Goal: Task Accomplishment & Management: Manage account settings

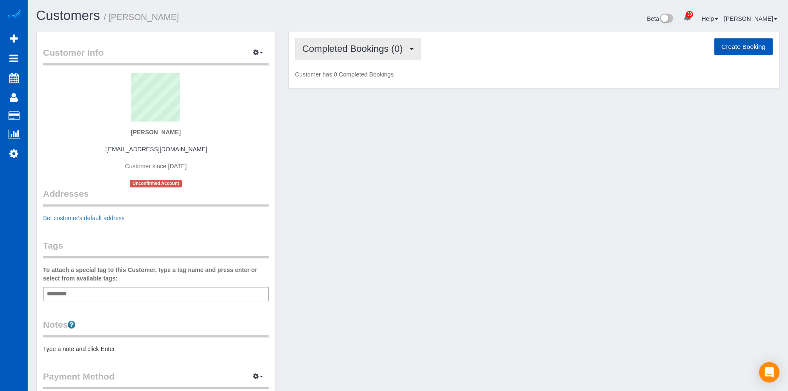
click at [381, 48] on span "Completed Bookings (0)" at bounding box center [354, 48] width 105 height 11
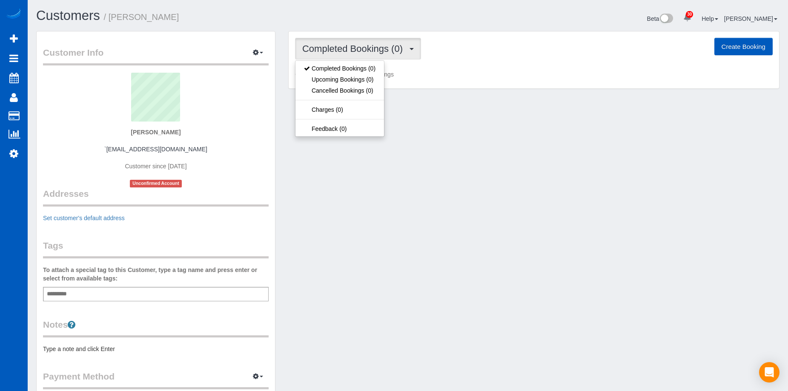
click at [381, 48] on span "Completed Bookings (0)" at bounding box center [354, 48] width 105 height 11
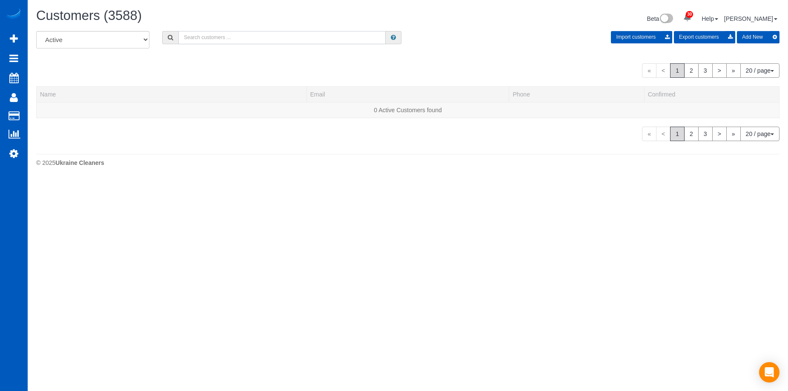
click at [201, 35] on input "text" at bounding box center [281, 37] width 207 height 13
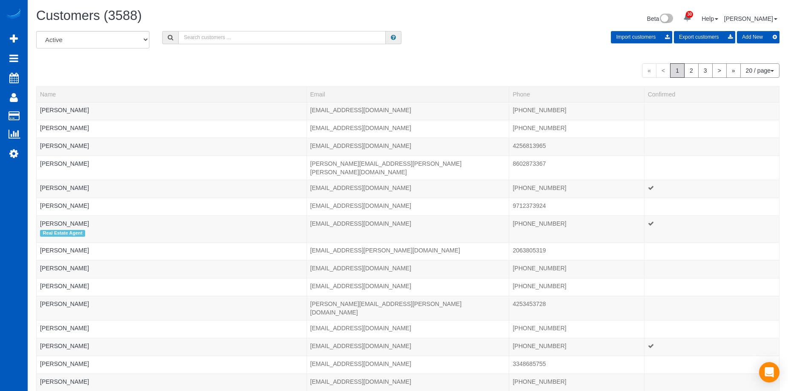
paste input "[EMAIL_ADDRESS][DOMAIN_NAME]"
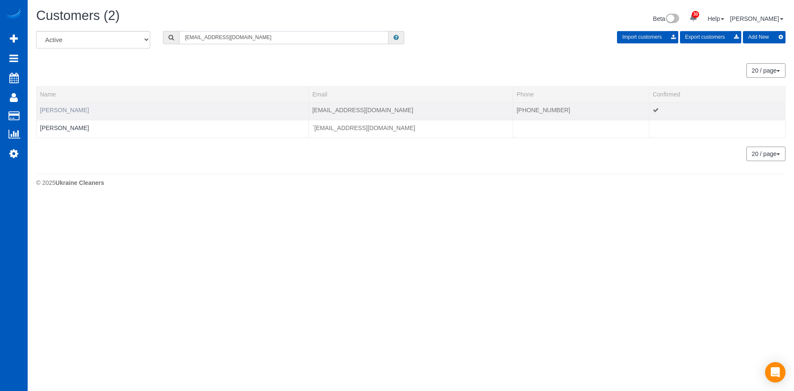
type input "acliburd@gmail.com"
click at [61, 110] on link "Ann Liburd" at bounding box center [64, 110] width 49 height 7
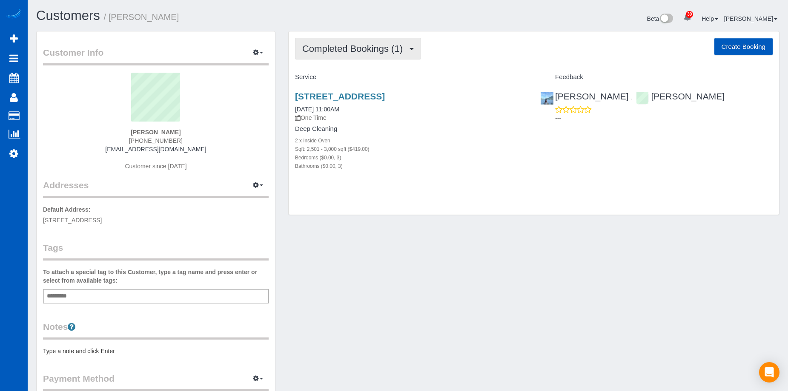
click at [348, 48] on span "Completed Bookings (1)" at bounding box center [354, 48] width 105 height 11
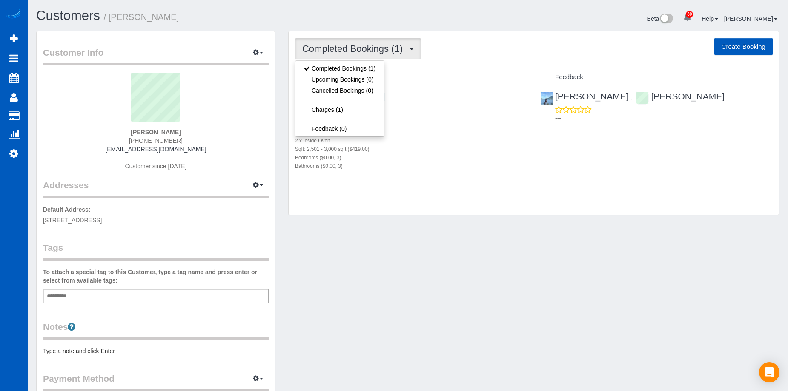
click at [348, 48] on span "Completed Bookings (1)" at bounding box center [354, 48] width 105 height 11
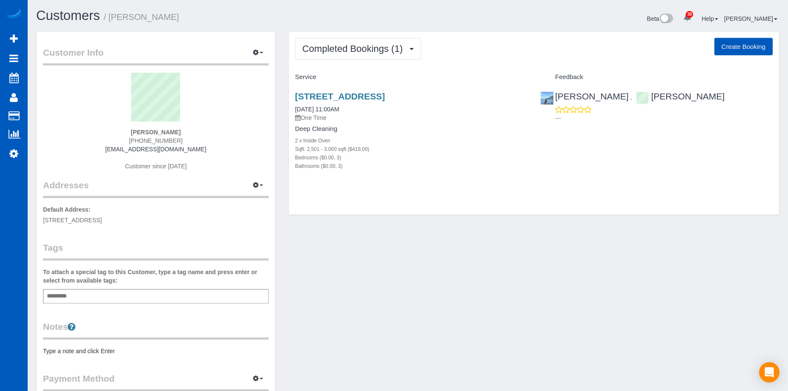
click at [720, 46] on button "Create Booking" at bounding box center [743, 47] width 58 height 18
select select "WA"
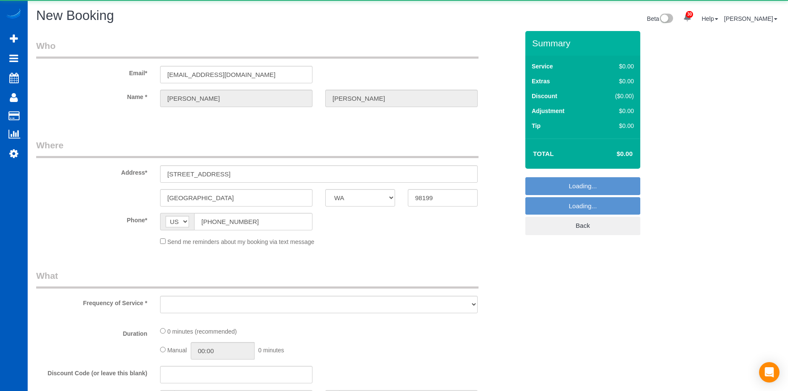
select select "string:fspay-880525b5-12db-4dc4-a297-02ac072b1034"
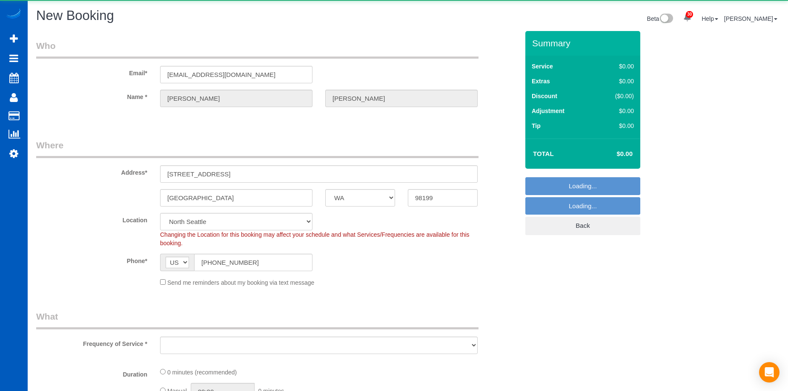
select select "199"
select select "object:14579"
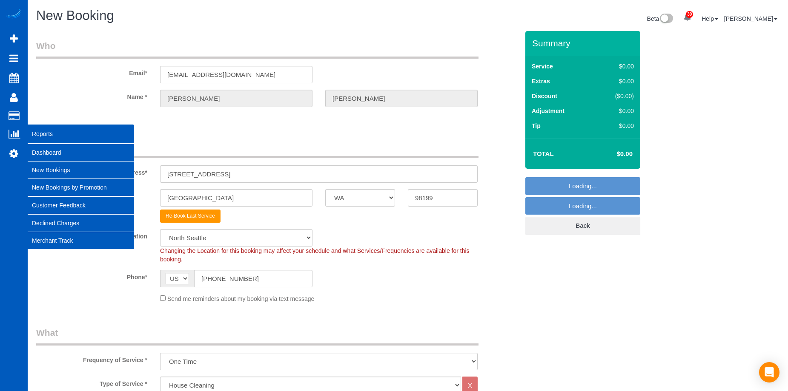
select select "5"
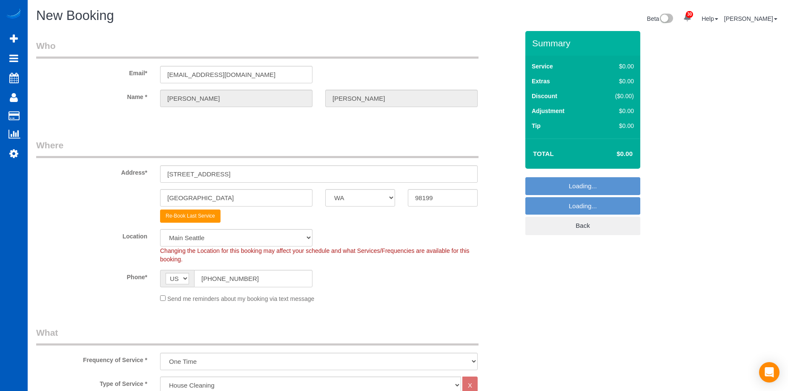
click at [164, 301] on div "Send me reminders about my booking via text message" at bounding box center [319, 298] width 330 height 9
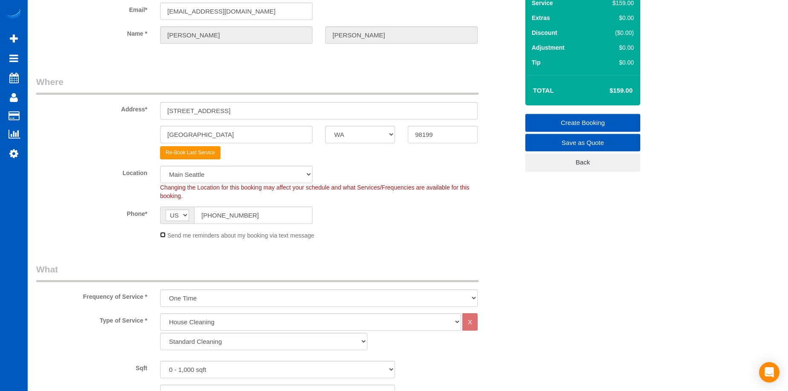
scroll to position [128, 0]
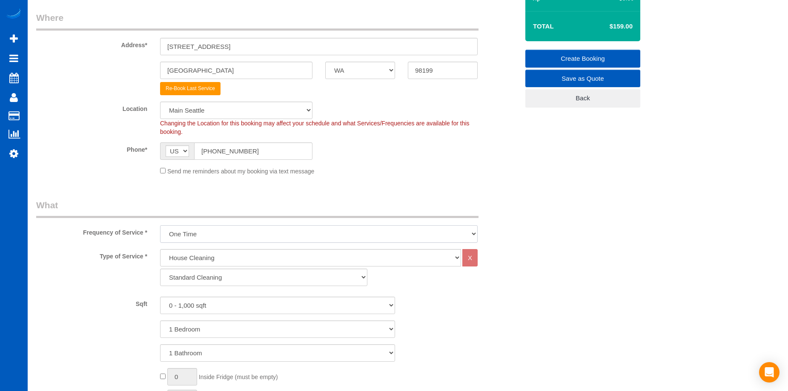
click at [198, 236] on select "One Time Weekly - 15.00% Every 2 Weeks - 10.00% Every 4 Weeks - 5.00% Every 2 M…" at bounding box center [318, 233] width 317 height 17
select select "object:14680"
click at [160, 225] on select "One Time Weekly - 15.00% Every 2 Weeks - 10.00% Every 4 Weeks - 5.00% Every 2 M…" at bounding box center [318, 233] width 317 height 17
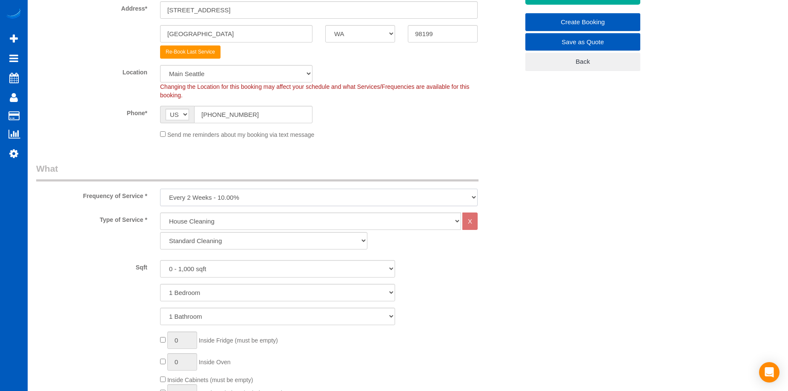
scroll to position [213, 0]
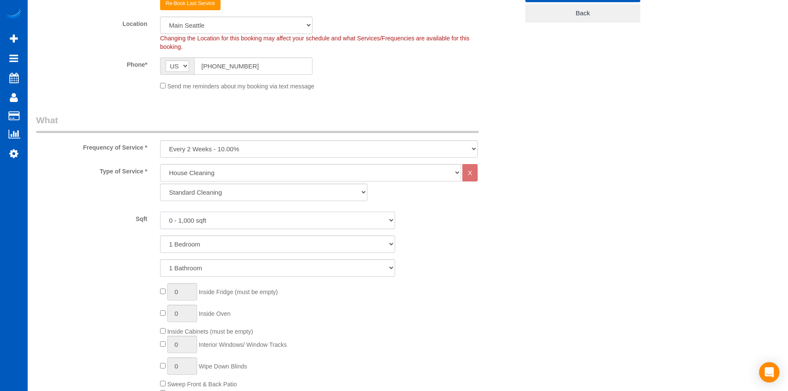
click at [238, 219] on select "0 - 1,000 sqft 1,001 - 1,500 sqft 1,501 - 2,000 sqft 2,001 - 2,500 sqft 2,501 -…" at bounding box center [277, 220] width 235 height 17
select select "2001"
click at [160, 212] on select "0 - 1,000 sqft 1,001 - 1,500 sqft 1,501 - 2,000 sqft 2,001 - 2,500 sqft 2,501 -…" at bounding box center [277, 220] width 235 height 17
click at [243, 245] on select "1 Bedroom 2 Bedrooms 3 Bedrooms 4 Bedrooms 5 Bedrooms 6 Bedrooms 7 Bedrooms" at bounding box center [277, 244] width 235 height 17
select select "3"
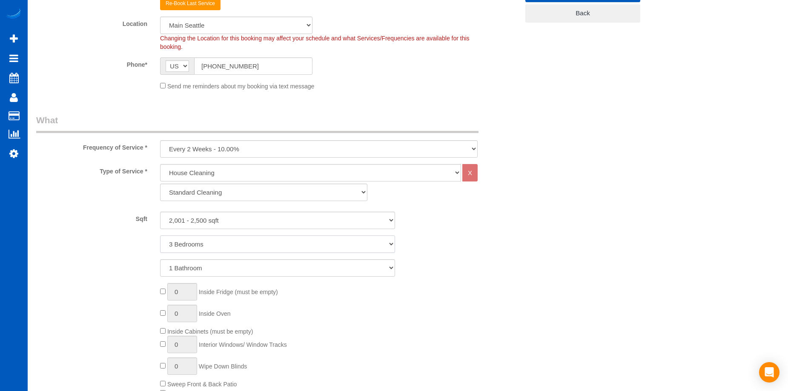
click at [160, 236] on select "1 Bedroom 2 Bedrooms 3 Bedrooms 4 Bedrooms 5 Bedrooms 6 Bedrooms 7 Bedrooms" at bounding box center [277, 244] width 235 height 17
click at [236, 264] on select "1 Bathroom 2 Bathrooms 3 Bathrooms 4 Bathrooms 5 Bathrooms 6 Bathrooms 7 Bathro…" at bounding box center [277, 268] width 235 height 17
select select "2"
click at [160, 260] on select "1 Bathroom 2 Bathrooms 3 Bathrooms 4 Bathrooms 5 Bathrooms 6 Bathrooms 7 Bathro…" at bounding box center [277, 268] width 235 height 17
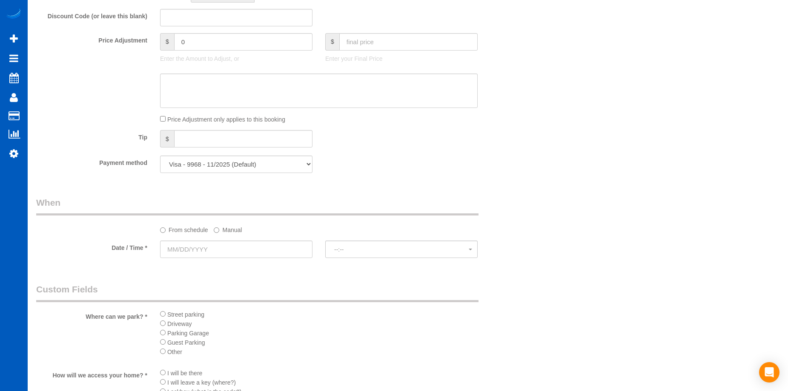
scroll to position [723, 0]
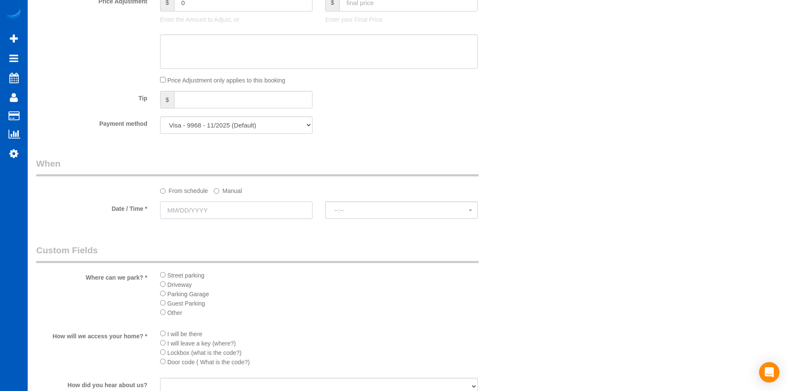
click at [241, 209] on input "text" at bounding box center [236, 210] width 152 height 17
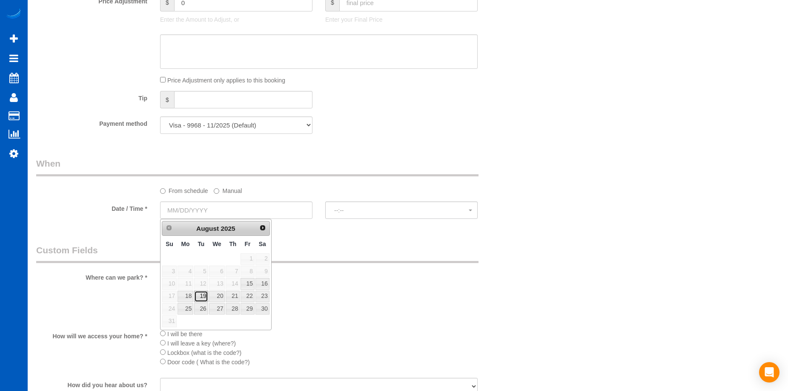
click at [199, 297] on link "19" at bounding box center [201, 296] width 14 height 11
type input "08/19/2025"
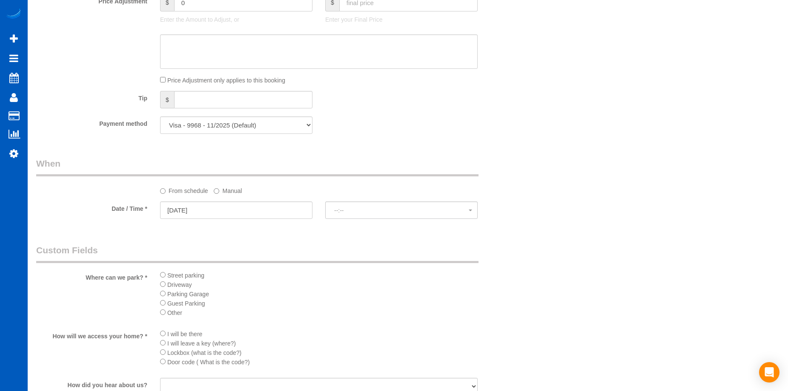
select select "spot28"
click at [220, 191] on label "Manual" at bounding box center [228, 189] width 28 height 11
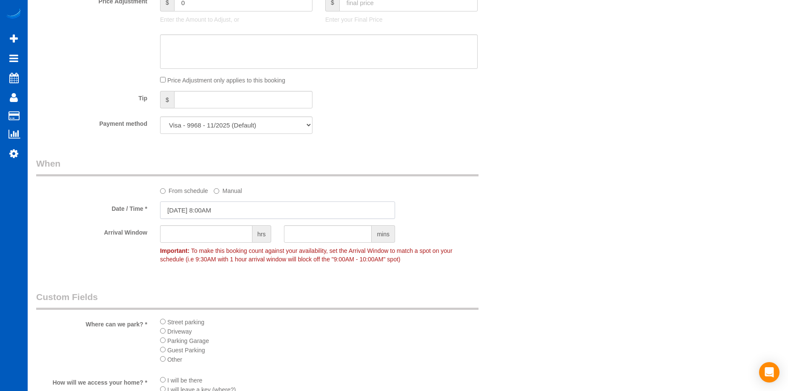
click at [233, 208] on input "08/19/2025 8:00AM" at bounding box center [277, 210] width 235 height 17
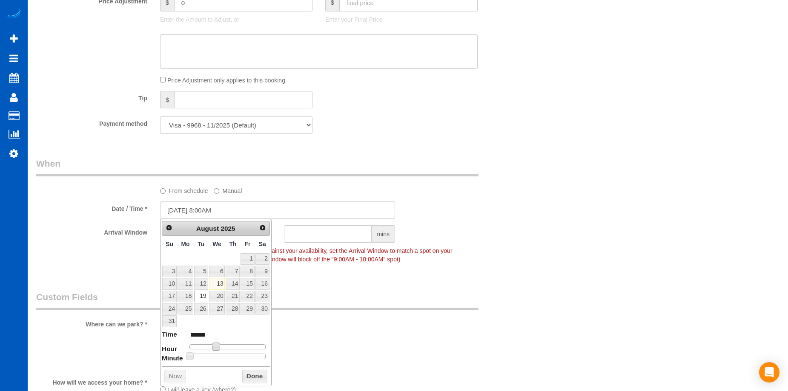
type input "08/19/2025 9:00AM"
type input "******"
type input "08/19/2025 10:00AM"
type input "*******"
type input "08/19/2025 9:00AM"
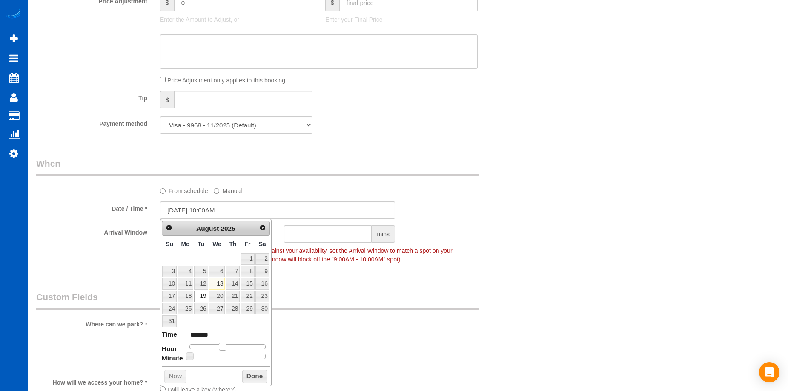
type input "******"
click at [221, 345] on span at bounding box center [219, 347] width 8 height 8
type input "08/19/2025 9:05AM"
type input "******"
type input "08/19/2025 9:10AM"
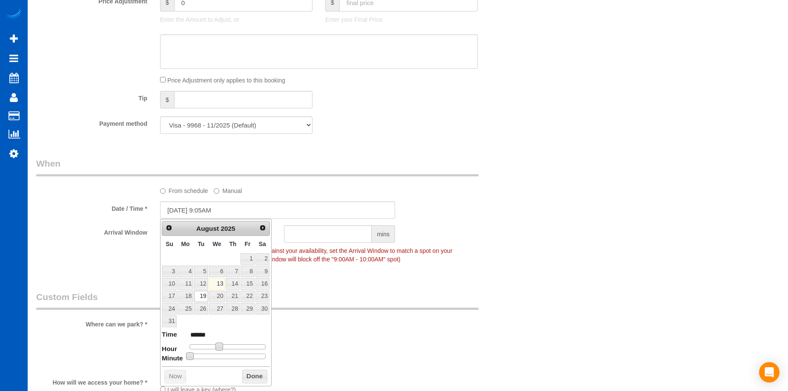
type input "******"
type input "08/19/2025 9:20AM"
type input "******"
type input "08/19/2025 9:25AM"
type input "******"
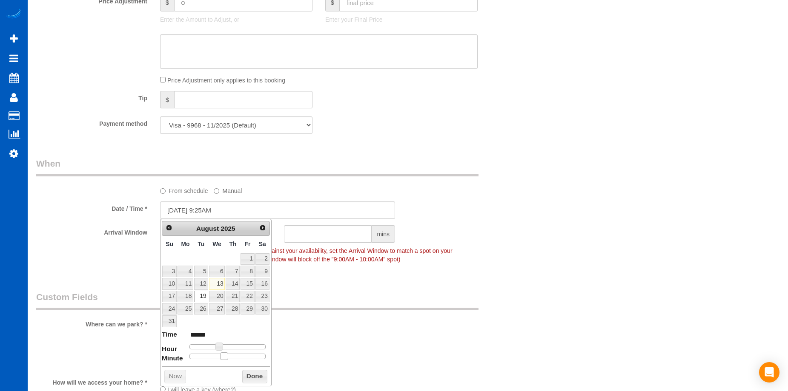
type input "08/19/2025 9:30AM"
type input "******"
drag, startPoint x: 189, startPoint y: 358, endPoint x: 228, endPoint y: 357, distance: 38.7
click at [228, 357] on span at bounding box center [231, 357] width 8 height 8
click at [251, 377] on button "Done" at bounding box center [254, 377] width 25 height 14
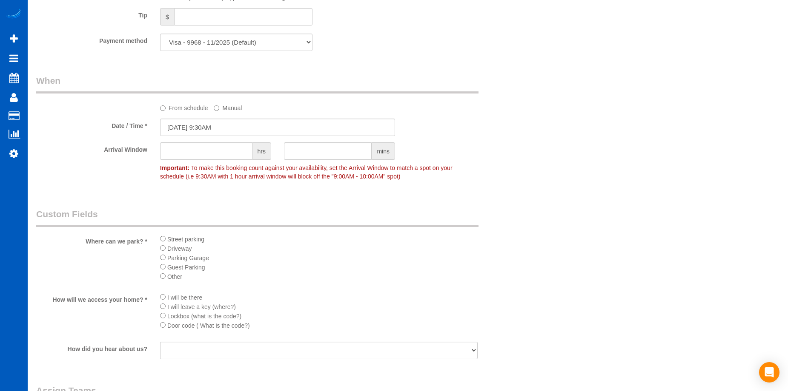
scroll to position [808, 0]
click at [160, 242] on li "Driveway" at bounding box center [318, 246] width 317 height 9
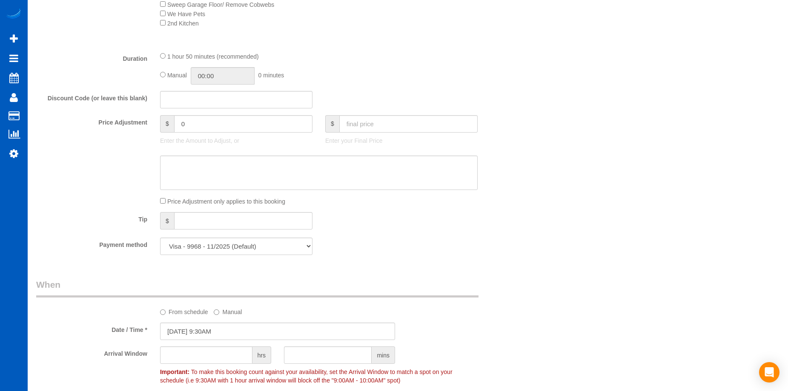
scroll to position [596, 0]
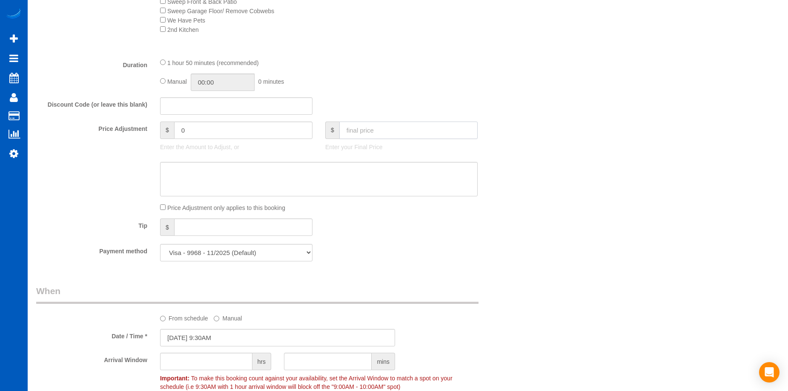
click at [377, 137] on input "text" at bounding box center [408, 130] width 138 height 17
type input "160"
click at [355, 177] on textarea at bounding box center [318, 179] width 317 height 35
type input "-73.1"
click at [257, 175] on textarea at bounding box center [318, 179] width 317 height 35
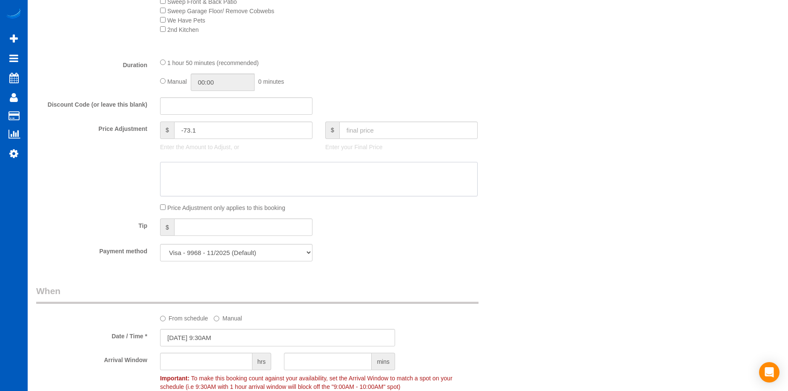
paste textarea "First recurring booking, then 188 USD bi-weekly"
type textarea "First recurring booking, then 188 USD bi-weekly"
click at [451, 240] on fieldset "What Frequency of Service * One Time Weekly - 15.00% Every 2 Weeks - 10.00% Eve…" at bounding box center [277, -1] width 482 height 537
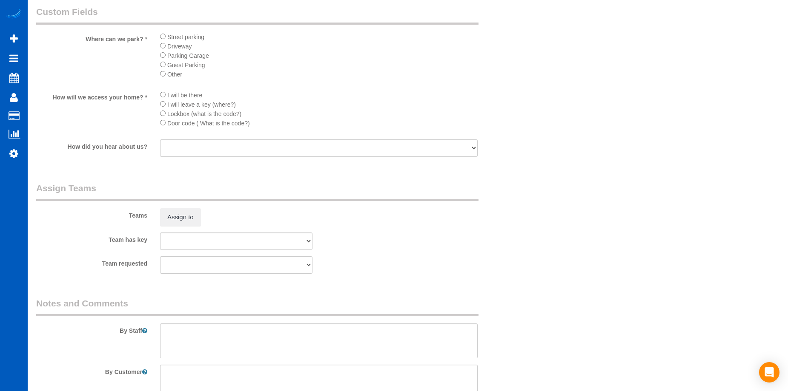
scroll to position [1021, 0]
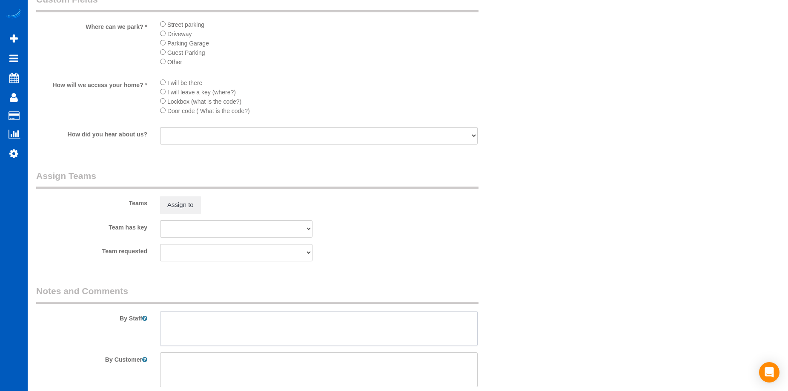
click at [252, 326] on textarea at bounding box center [318, 328] width 317 height 35
type textarea "Booked by Florencia. Only cleaning about 1.2k sqft out of 2.5k sqft. No need to…"
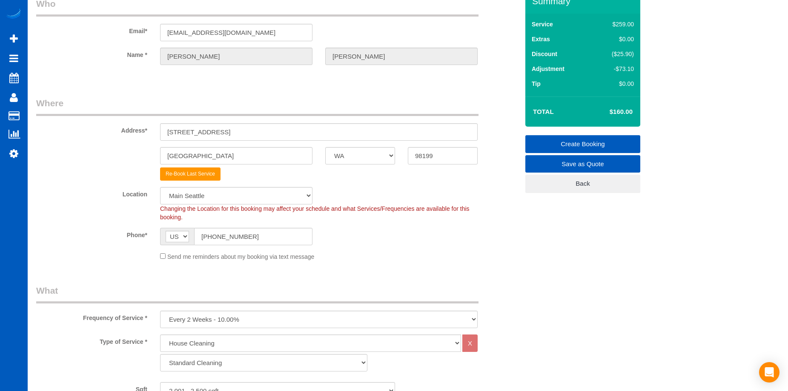
scroll to position [0, 0]
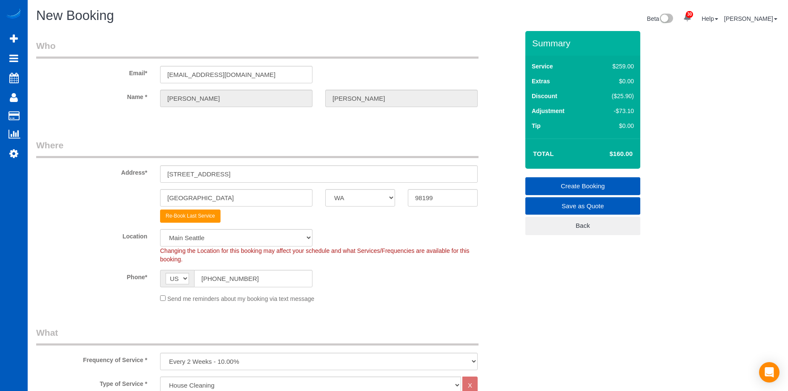
click at [546, 180] on link "Create Booking" at bounding box center [582, 186] width 115 height 18
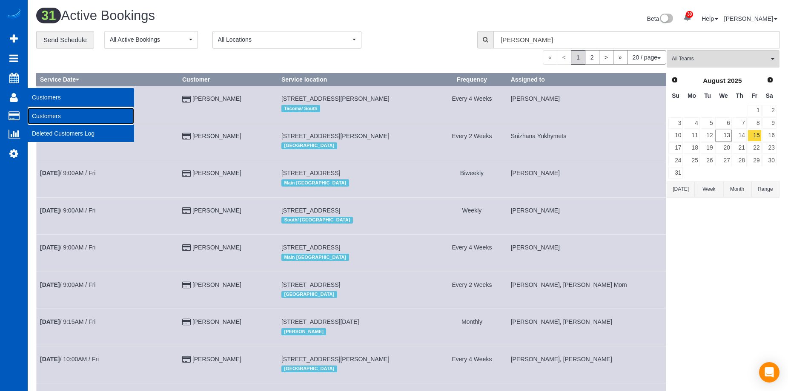
click at [34, 112] on link "Customers" at bounding box center [81, 116] width 106 height 17
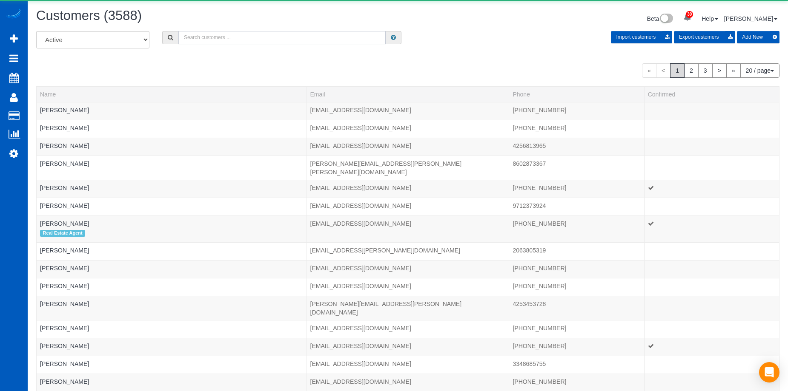
click at [214, 39] on input "text" at bounding box center [281, 37] width 207 height 13
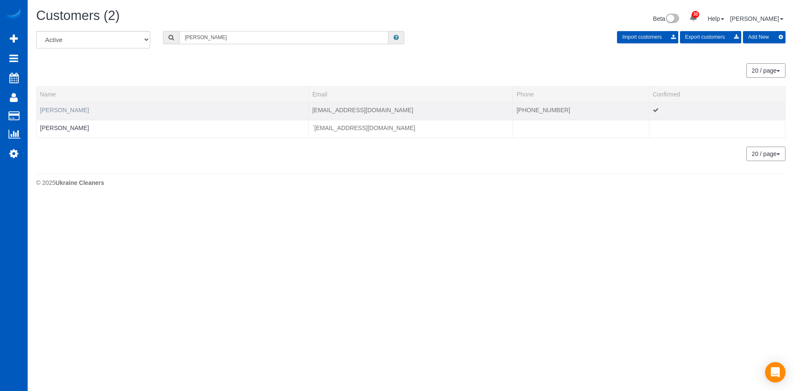
type input "Ann liburd"
click at [60, 109] on link "Ann Liburd" at bounding box center [64, 110] width 49 height 7
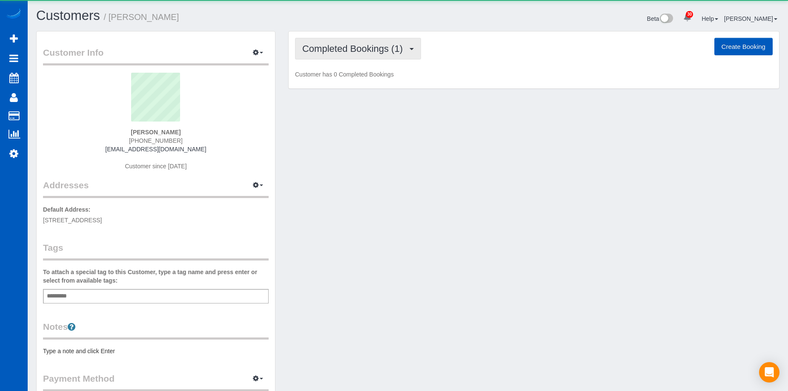
click at [349, 46] on span "Completed Bookings (1)" at bounding box center [354, 48] width 105 height 11
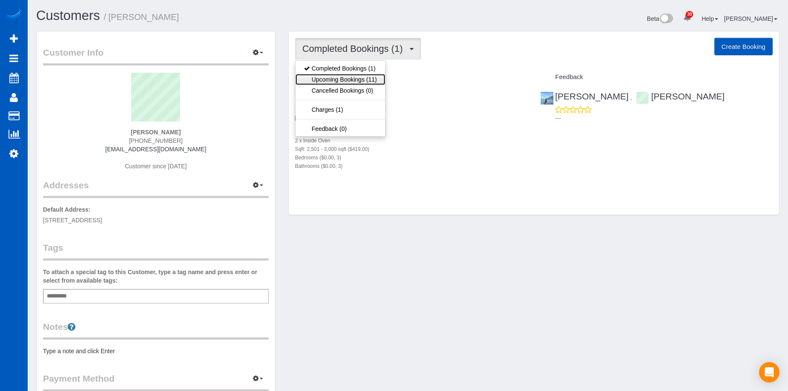
click at [347, 82] on link "Upcoming Bookings (11)" at bounding box center [340, 79] width 90 height 11
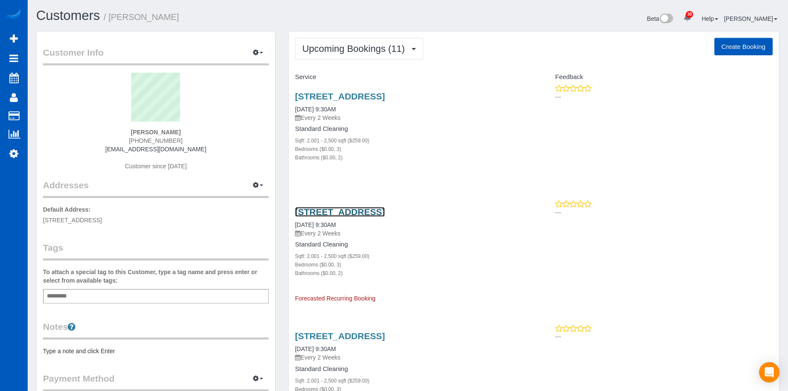
click at [376, 211] on link "3018 27th Ave W, Seattle, WA 98199" at bounding box center [340, 212] width 90 height 10
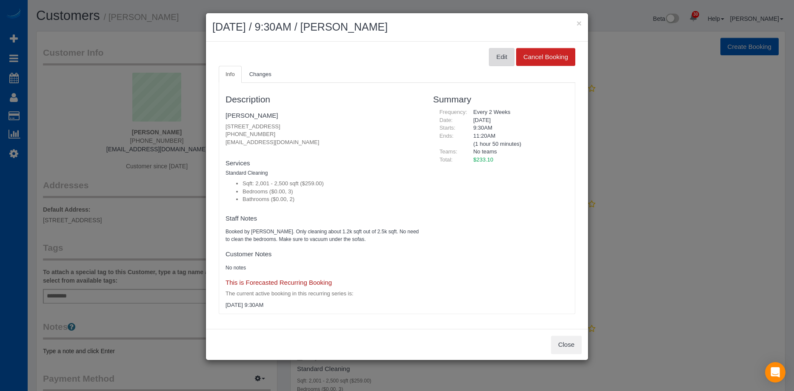
click at [503, 57] on button "Edit" at bounding box center [502, 57] width 26 height 18
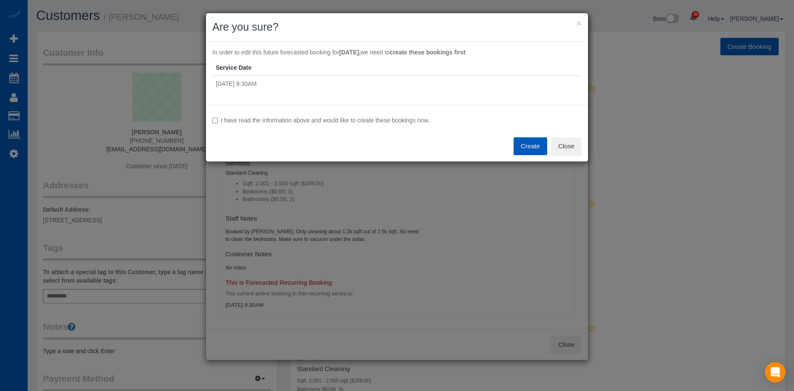
click at [520, 143] on button "Create" at bounding box center [531, 146] width 34 height 18
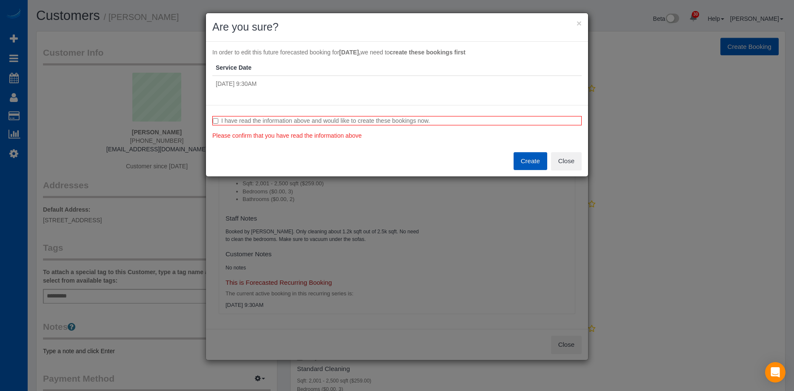
click at [519, 160] on button "Create" at bounding box center [531, 161] width 34 height 18
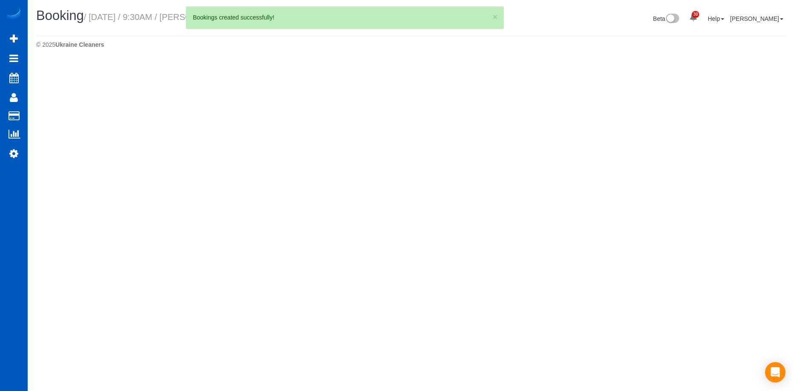
select select "WA"
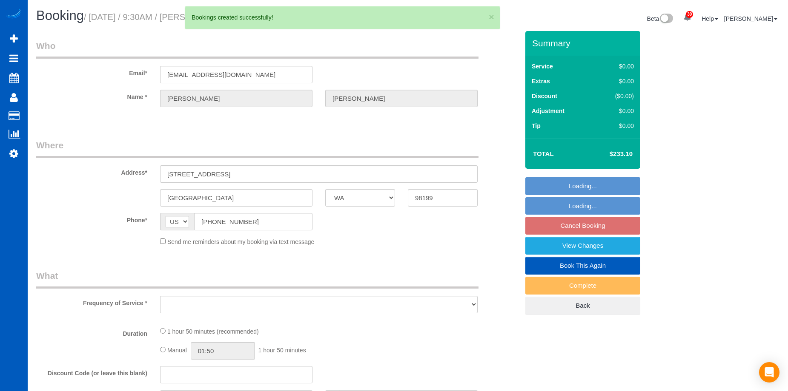
select select "string:fspay-880525b5-12db-4dc4-a297-02ac072b1034"
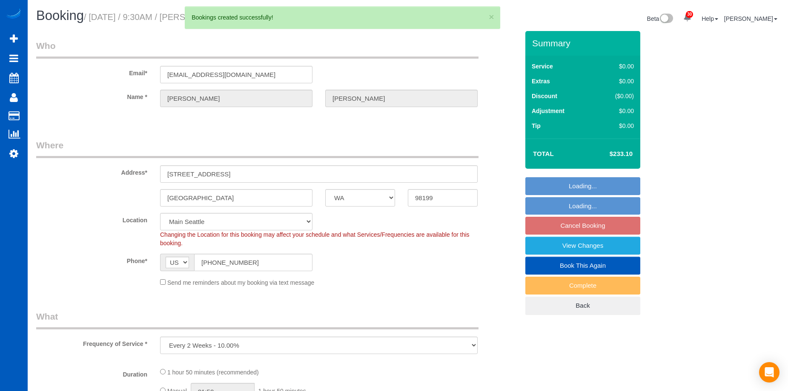
select select "object:17126"
select select "199"
select select "2001"
select select "3"
select select "2"
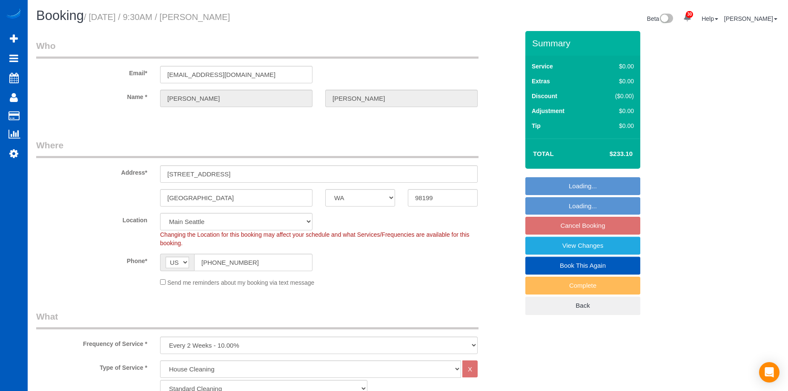
select select "2001"
select select "3"
select select "2"
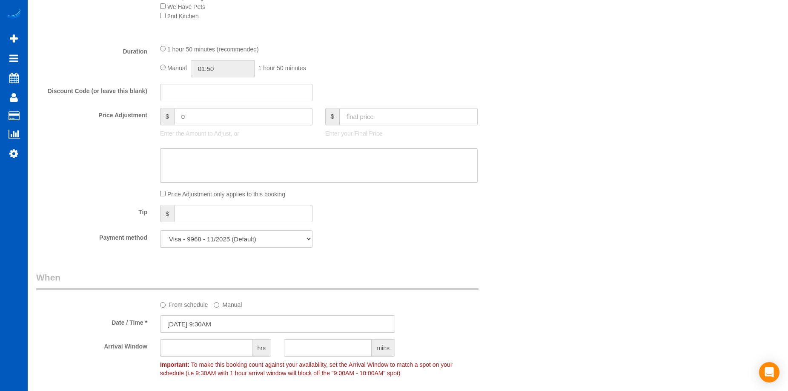
scroll to position [596, 0]
click at [395, 113] on input "text" at bounding box center [408, 114] width 138 height 17
type input "188"
click at [515, 188] on div "Price Adjustment only applies to this booking" at bounding box center [277, 191] width 495 height 9
type input "-45.1"
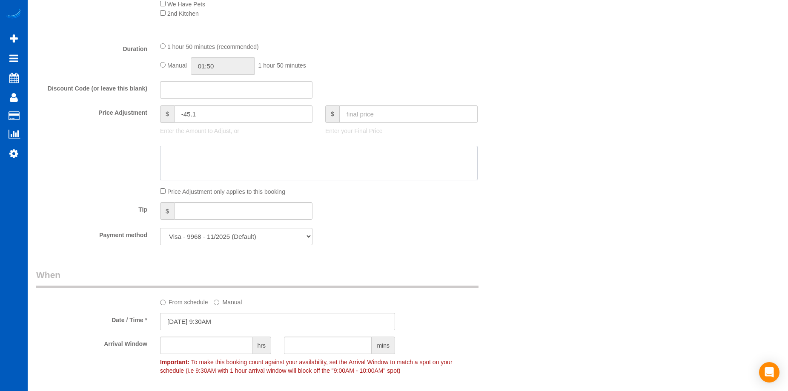
click at [431, 161] on textarea at bounding box center [318, 163] width 317 height 35
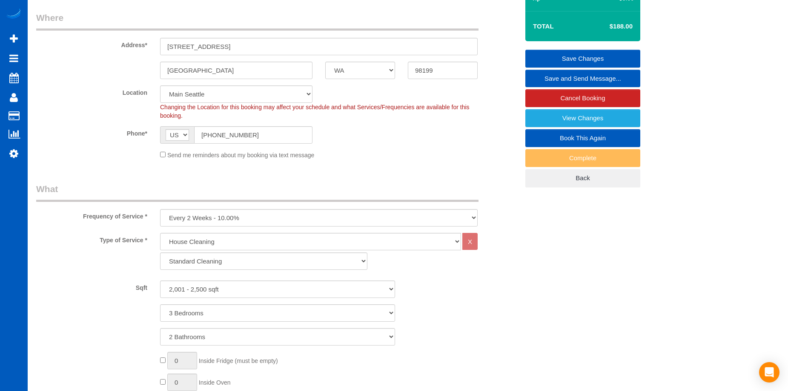
scroll to position [43, 0]
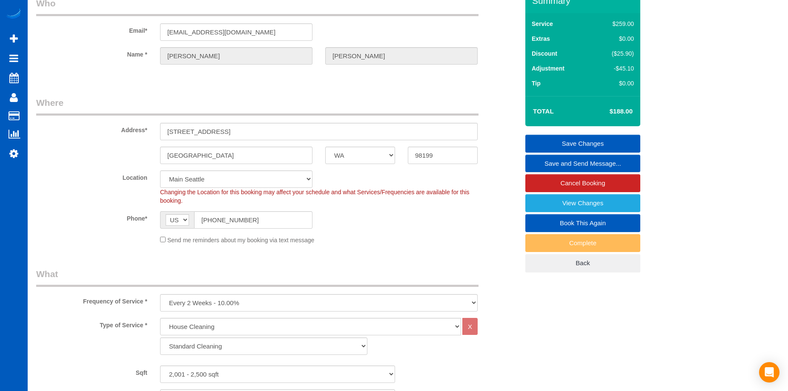
click at [564, 141] on link "Save Changes" at bounding box center [582, 144] width 115 height 18
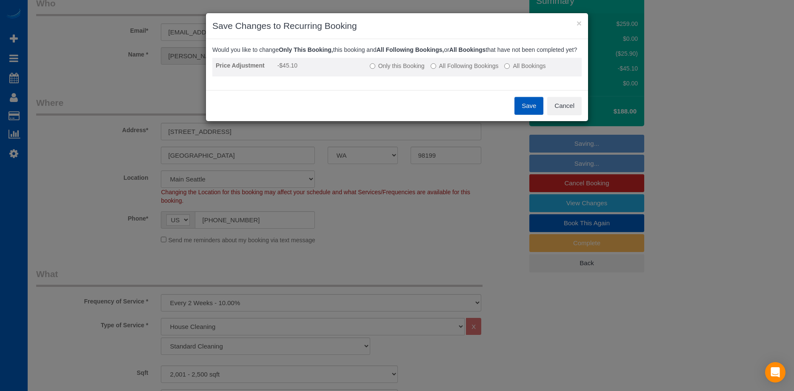
click at [450, 68] on td "Only this Booking All Following Bookings All Bookings" at bounding box center [473, 67] width 215 height 19
click at [450, 70] on label "All Following Bookings" at bounding box center [465, 66] width 68 height 9
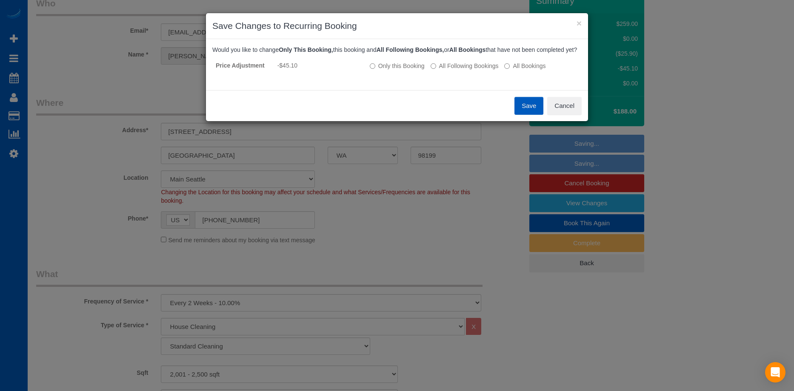
click at [533, 109] on button "Save" at bounding box center [528, 106] width 29 height 18
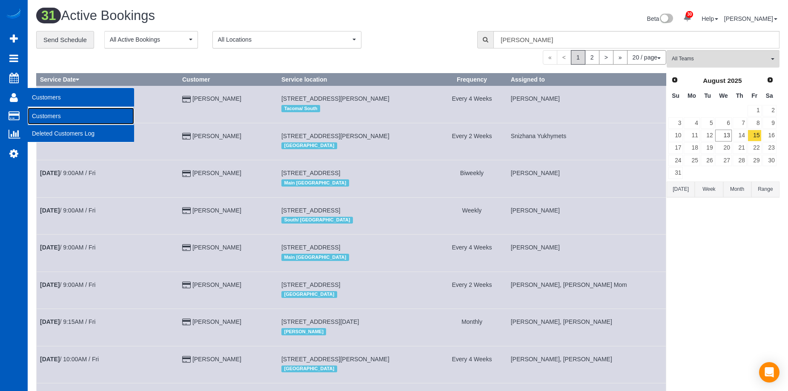
click at [34, 114] on link "Customers" at bounding box center [81, 116] width 106 height 17
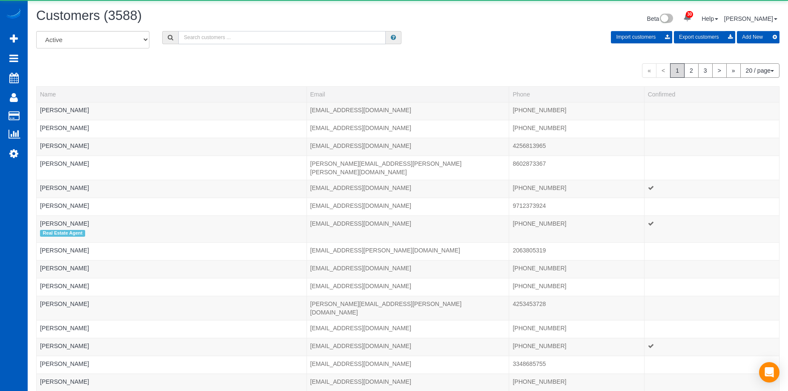
click at [224, 36] on input "text" at bounding box center [281, 37] width 207 height 13
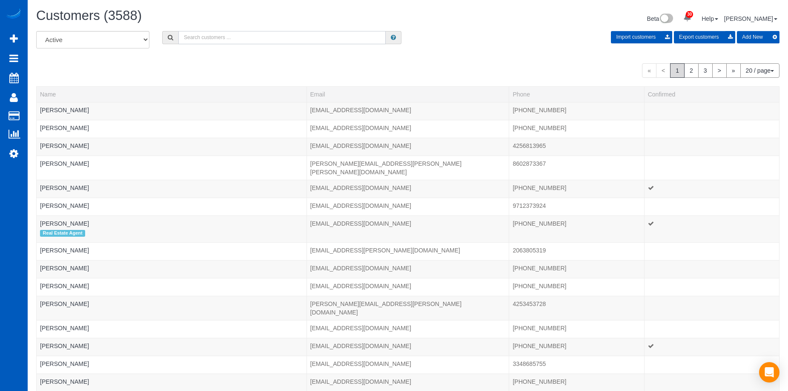
paste input "himoonlab@msn.com"
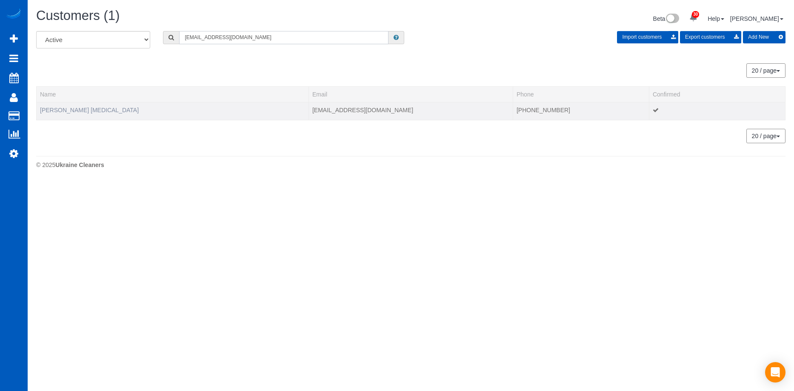
type input "himoonlab@msn.com"
click at [89, 108] on link "Lucy Isaacson Logen" at bounding box center [89, 110] width 99 height 7
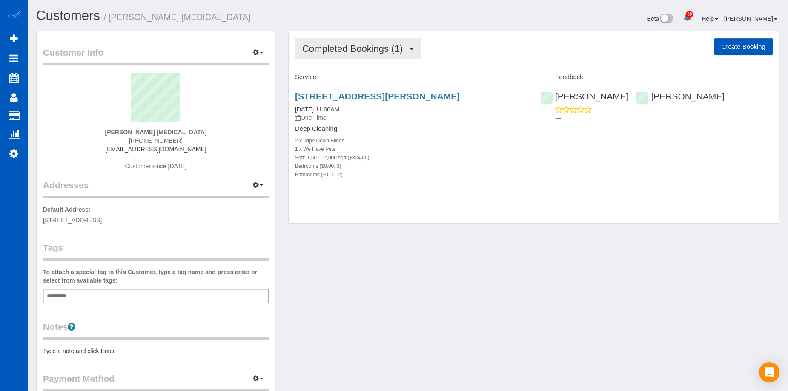
click at [371, 47] on span "Completed Bookings (1)" at bounding box center [354, 48] width 105 height 11
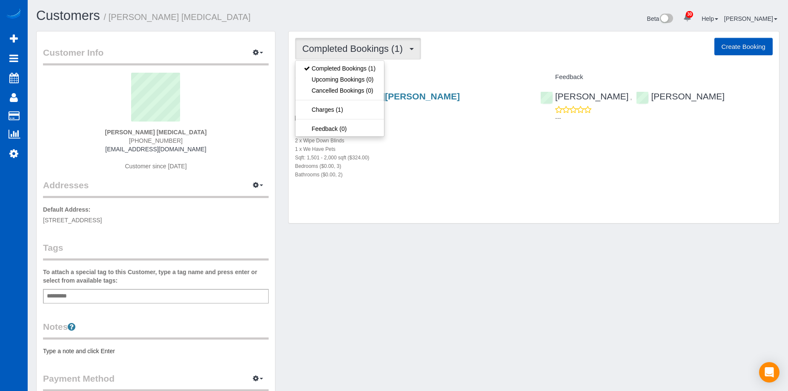
click at [377, 52] on span "Completed Bookings (1)" at bounding box center [354, 48] width 105 height 11
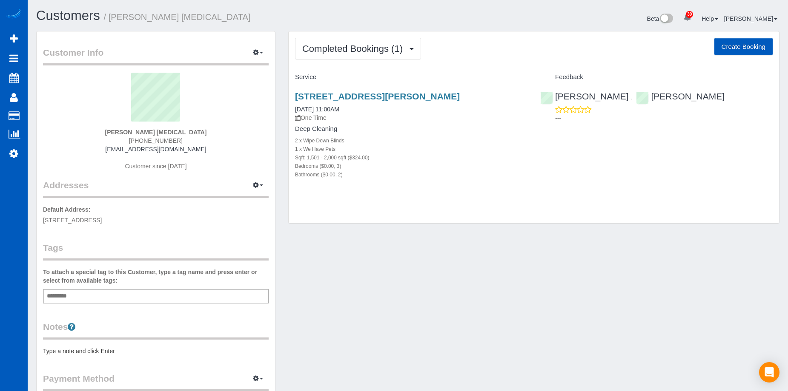
click at [742, 41] on button "Create Booking" at bounding box center [743, 47] width 58 height 18
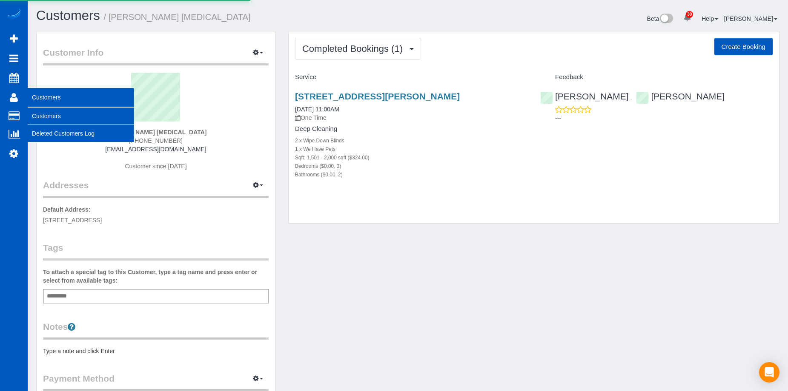
select select "WA"
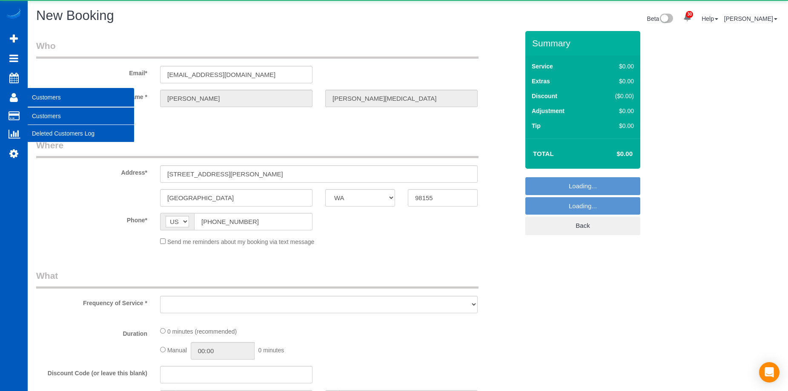
select select "string:fspay-28bada41-0163-4121-b947-bdc762673fdf"
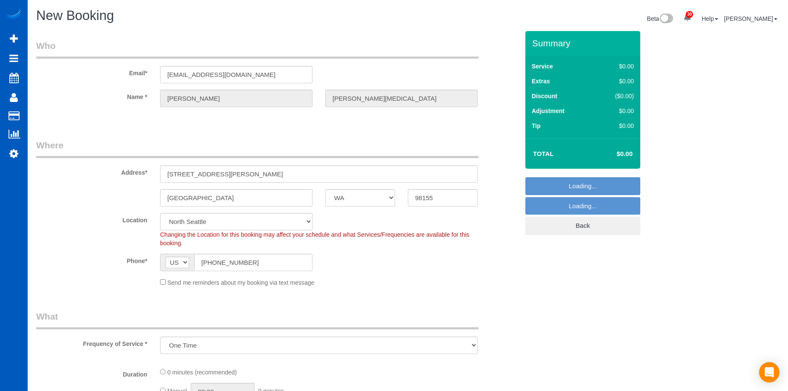
select select "object:19011"
select select "199"
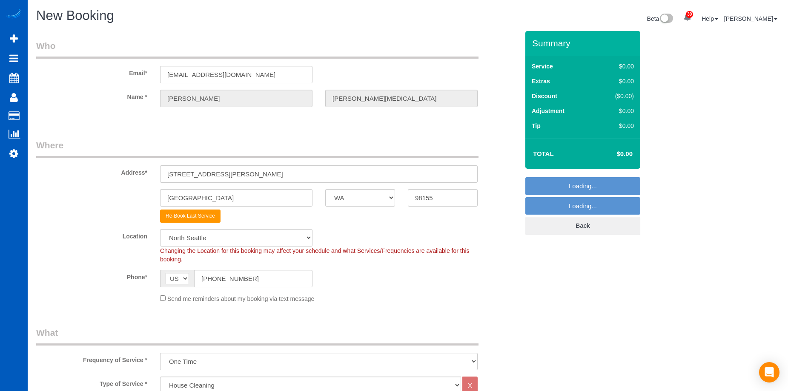
select select "object:19016"
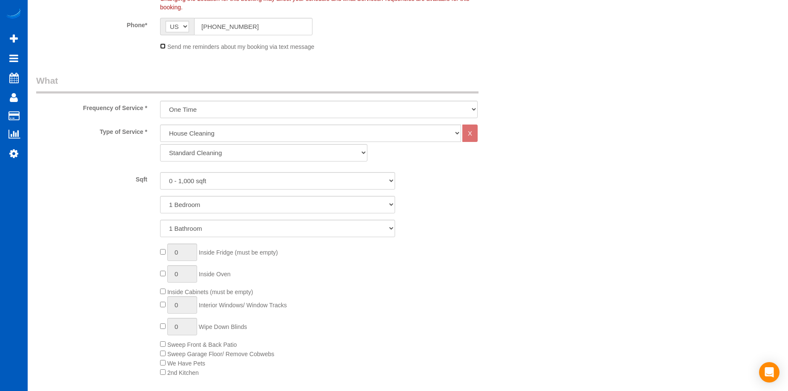
scroll to position [255, 0]
click at [203, 153] on select "Standard Cleaning Deep Cleaning Move In/ Out Cleaning" at bounding box center [263, 149] width 207 height 17
select select "367"
click at [160, 141] on select "Standard Cleaning Deep Cleaning Move In/ Out Cleaning" at bounding box center [263, 149] width 207 height 17
click at [227, 179] on select "0 - 1,000 sqft 1,001 - 1,500 sqft 1,501 - 2,000 sqft 2,001 - 2,500 sqft 2,501 -…" at bounding box center [277, 177] width 235 height 17
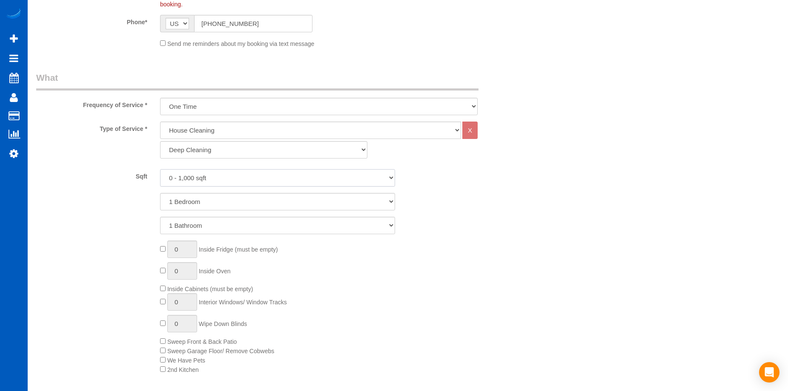
select select "1501"
click at [160, 169] on select "0 - 1,000 sqft 1,001 - 1,500 sqft 1,501 - 2,000 sqft 2,001 - 2,500 sqft 2,501 -…" at bounding box center [277, 177] width 235 height 17
click at [230, 207] on select "1 Bedroom 2 Bedrooms 3 Bedrooms 4 Bedrooms 5 Bedrooms 6 Bedrooms 7 Bedrooms" at bounding box center [277, 201] width 235 height 17
select select "3"
click at [160, 193] on select "1 Bedroom 2 Bedrooms 3 Bedrooms 4 Bedrooms 5 Bedrooms 6 Bedrooms 7 Bedrooms" at bounding box center [277, 201] width 235 height 17
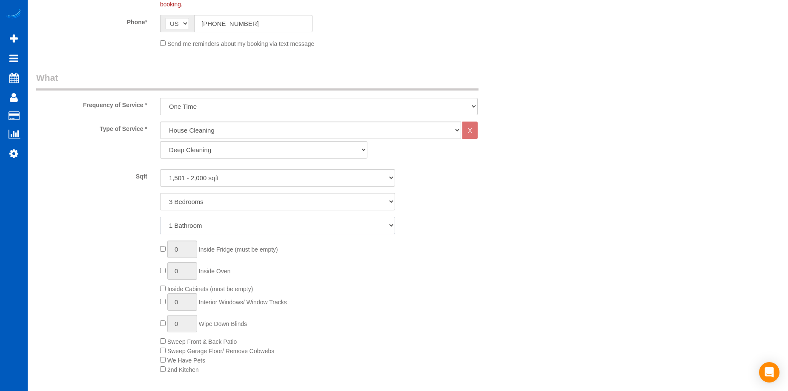
drag, startPoint x: 223, startPoint y: 223, endPoint x: 221, endPoint y: 230, distance: 7.8
click at [223, 223] on select "1 Bathroom 2 Bathrooms 3 Bathrooms 4 Bathrooms 5 Bathrooms 6 Bathrooms 7 Bathro…" at bounding box center [277, 225] width 235 height 17
select select "3"
click at [160, 217] on select "1 Bathroom 2 Bathrooms 3 Bathrooms 4 Bathrooms 5 Bathrooms 6 Bathrooms 7 Bathro…" at bounding box center [277, 225] width 235 height 17
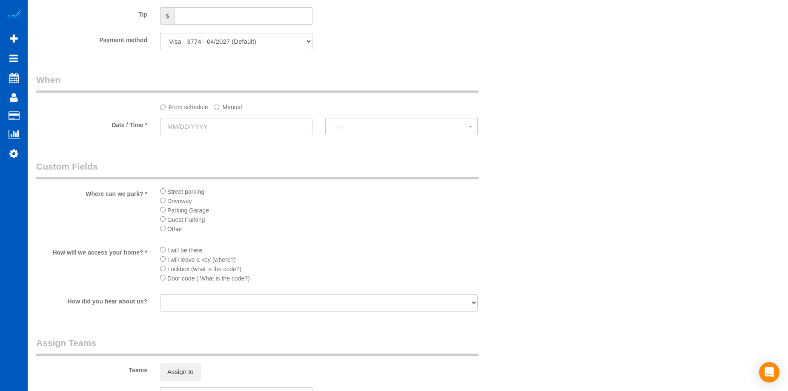
scroll to position [851, 0]
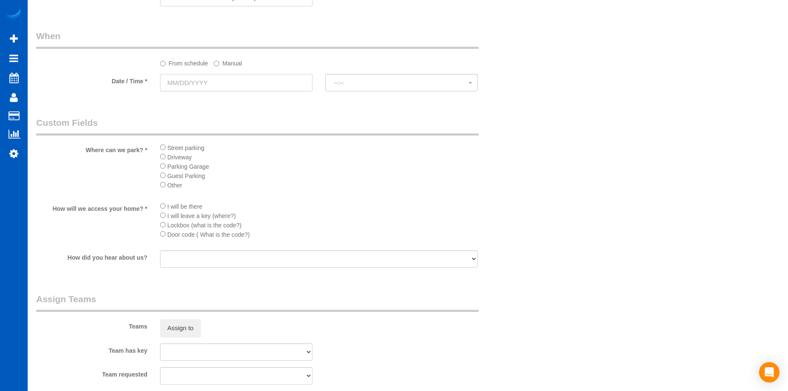
click at [266, 80] on input "text" at bounding box center [236, 82] width 152 height 17
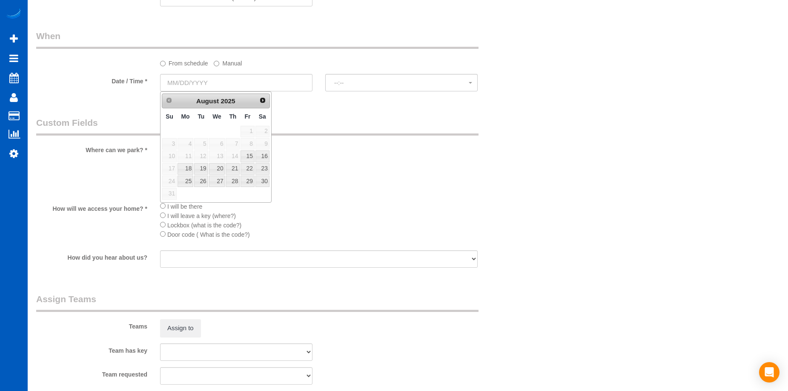
click at [231, 160] on span "14" at bounding box center [232, 156] width 14 height 11
click at [247, 154] on link "15" at bounding box center [247, 156] width 14 height 11
type input "08/15/2025"
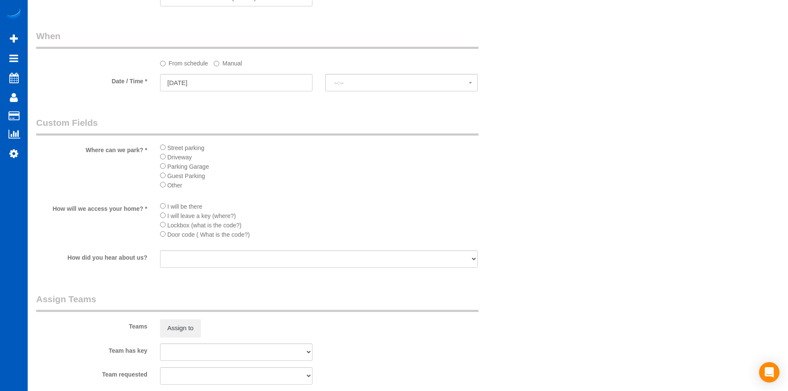
select select "spot65"
click at [225, 66] on label "Manual" at bounding box center [228, 61] width 28 height 11
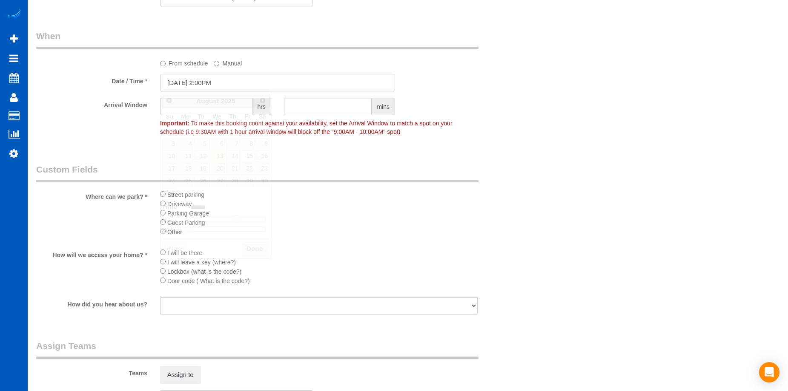
click at [212, 80] on input "08/15/2025 2:00PM" at bounding box center [277, 82] width 235 height 17
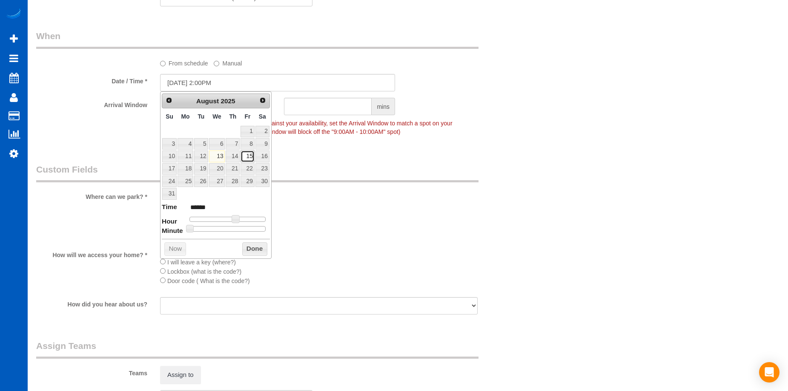
click at [241, 157] on link "15" at bounding box center [247, 156] width 14 height 11
click at [235, 157] on link "14" at bounding box center [232, 156] width 14 height 11
type input "08/14/2025 1:00PM"
type input "******"
type input "08/14/2025 12:00PM"
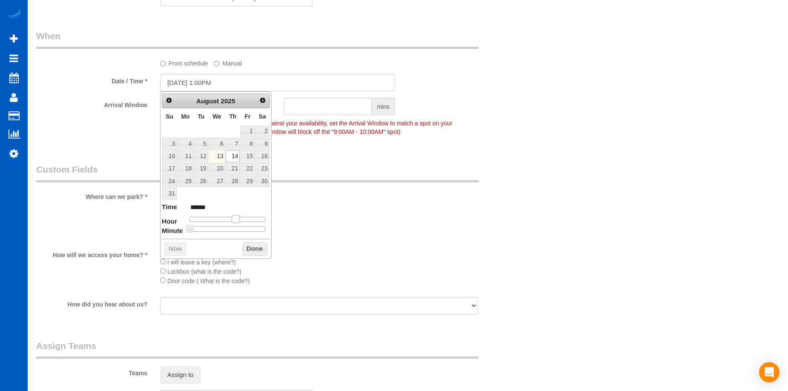
type input "*******"
type input "08/14/2025 11:00AM"
type input "*******"
drag, startPoint x: 234, startPoint y: 218, endPoint x: 226, endPoint y: 220, distance: 8.9
click at [226, 220] on span at bounding box center [226, 219] width 8 height 8
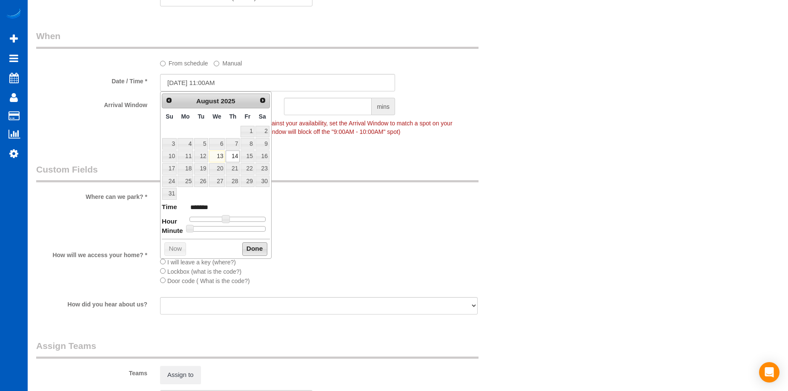
click at [254, 254] on button "Done" at bounding box center [254, 250] width 25 height 14
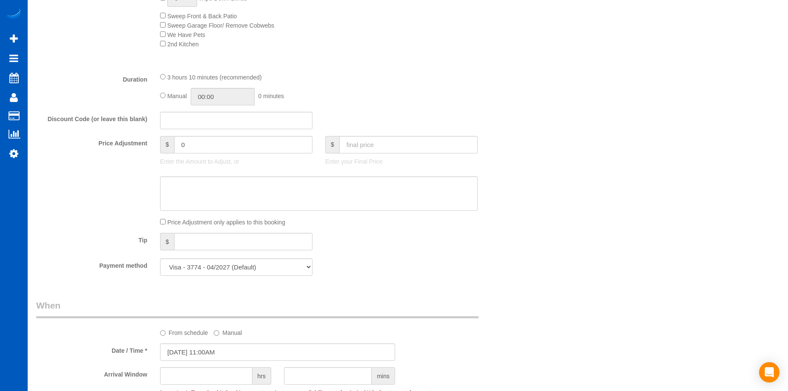
scroll to position [536, 0]
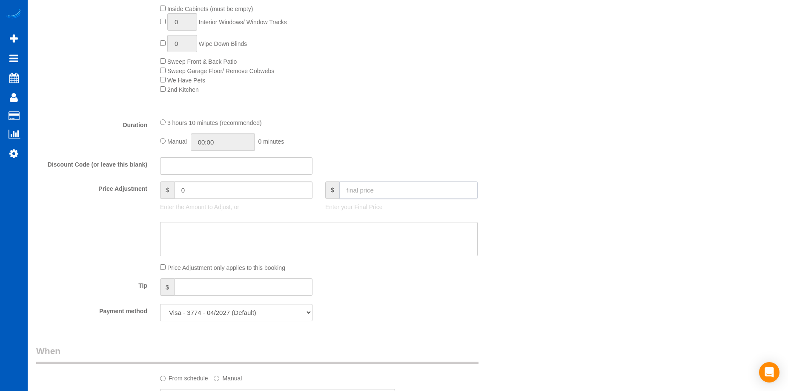
click at [368, 191] on input "text" at bounding box center [408, 190] width 138 height 17
type input "250"
click at [300, 231] on textarea at bounding box center [318, 239] width 317 height 35
type input "-159"
click at [278, 234] on textarea at bounding box center [318, 239] width 317 height 35
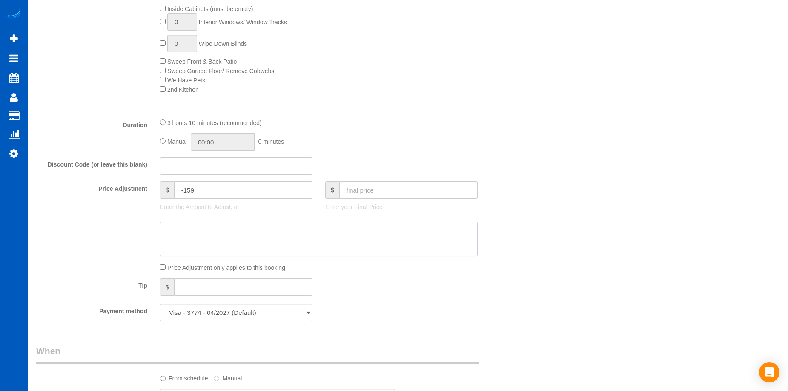
paste textarea "Not cleaning full home"
type textarea "Not cleaning full home"
click at [75, 239] on div at bounding box center [277, 239] width 495 height 35
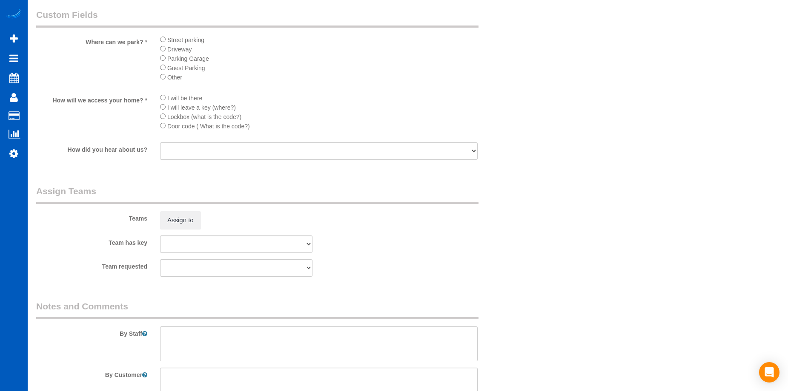
scroll to position [1089, 0]
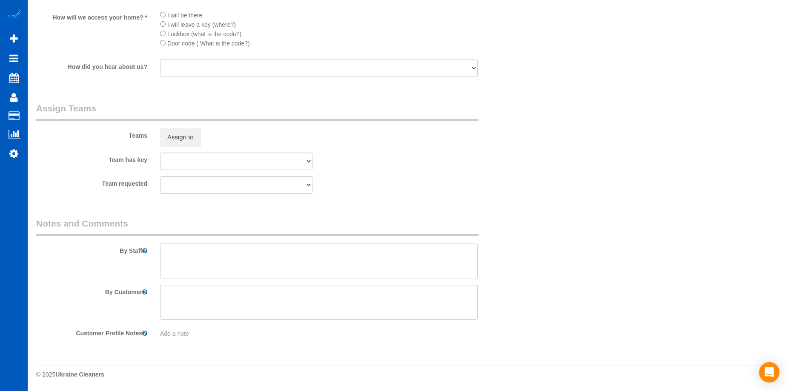
click at [294, 255] on textarea at bounding box center [318, 261] width 317 height 35
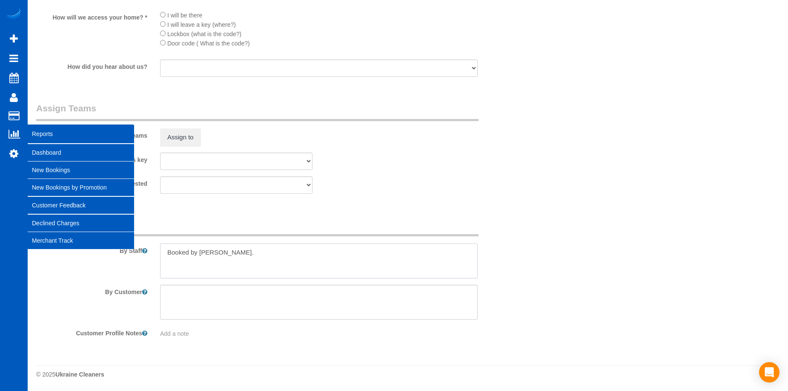
type textarea "Booked by Jade."
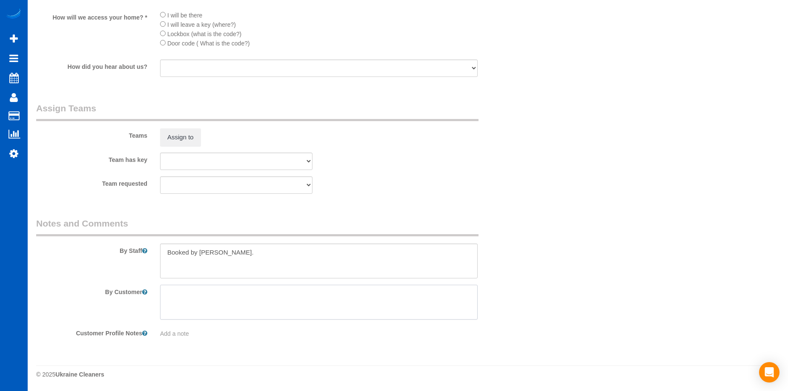
click at [222, 296] on textarea at bounding box center [318, 302] width 317 height 35
paste textarea "Deep cleaning of ONLY the kitchen (inside 3 cabinets), stove room, and bathroom…"
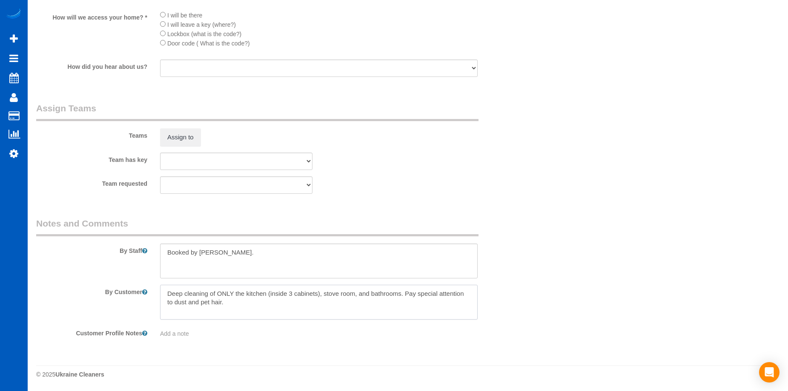
type textarea "Deep cleaning of ONLY the kitchen (inside 3 cabinets), stove room, and bathroom…"
click at [302, 257] on textarea at bounding box center [318, 261] width 317 height 35
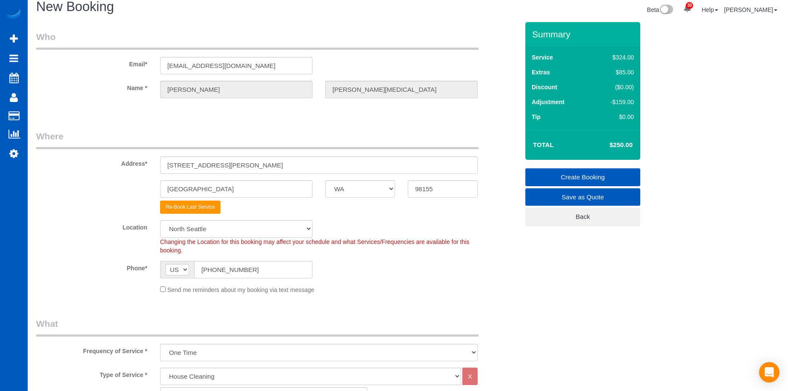
scroll to position [0, 0]
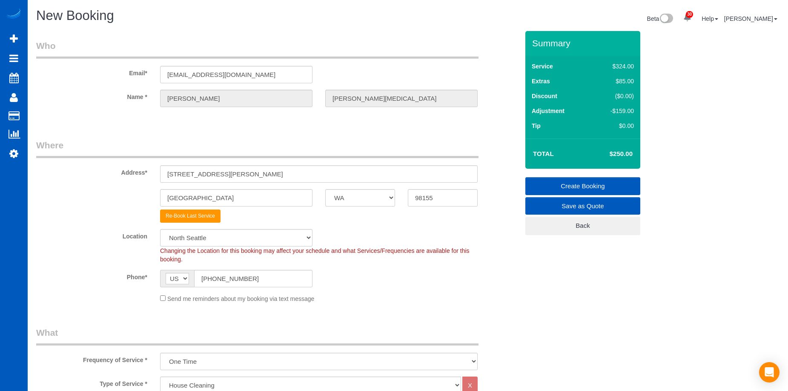
type textarea "Booked by Jade. Also doing a move clean on her rental house next door right aft…"
click at [578, 179] on link "Create Booking" at bounding box center [582, 186] width 115 height 18
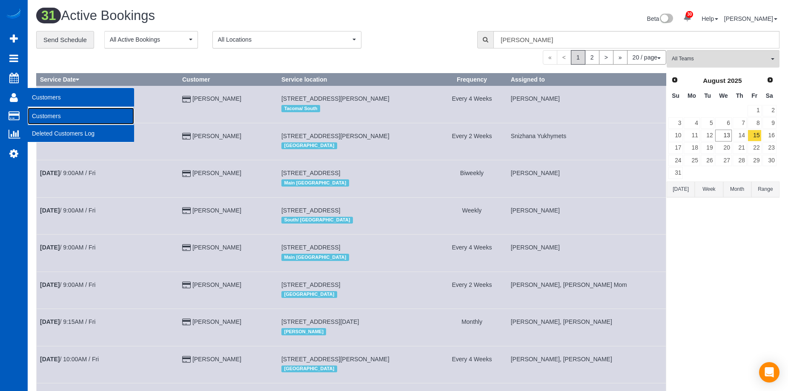
click at [48, 116] on link "Customers" at bounding box center [81, 116] width 106 height 17
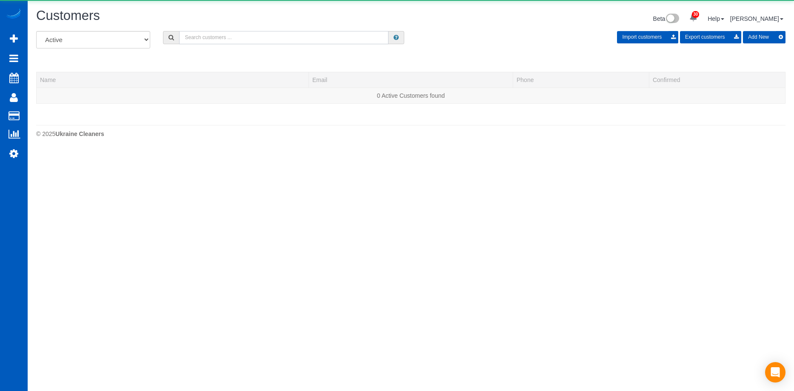
click at [218, 40] on input "text" at bounding box center [283, 37] width 209 height 13
paste input "himoonlab@msn.com"
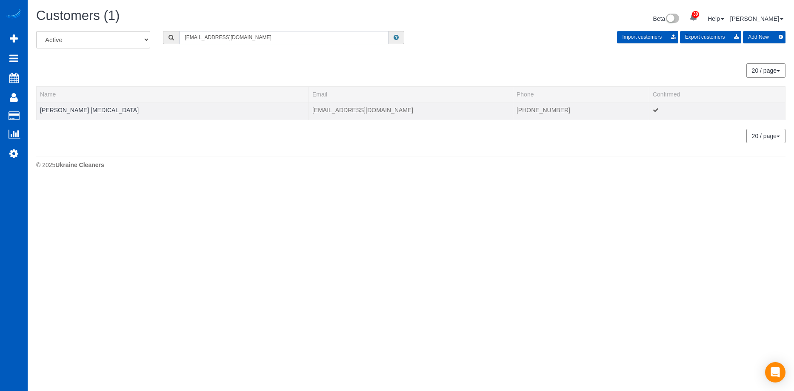
type input "himoonlab@msn.com"
click at [80, 105] on td "Lucy Isaacson Logen" at bounding box center [173, 111] width 272 height 18
click at [77, 108] on link "Lucy Isaacson Logen" at bounding box center [89, 110] width 99 height 7
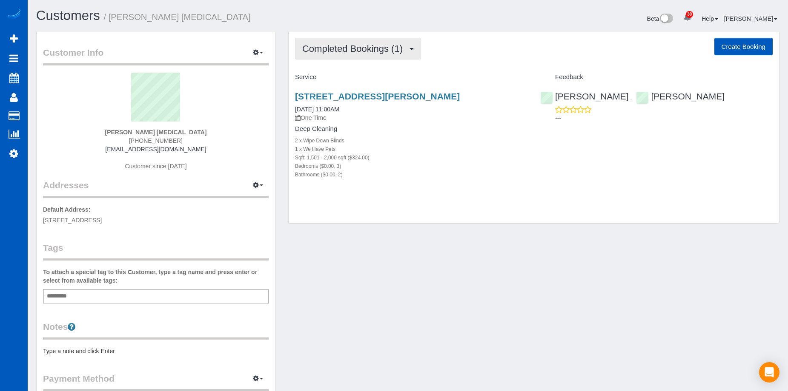
click at [345, 49] on span "Completed Bookings (1)" at bounding box center [354, 48] width 105 height 11
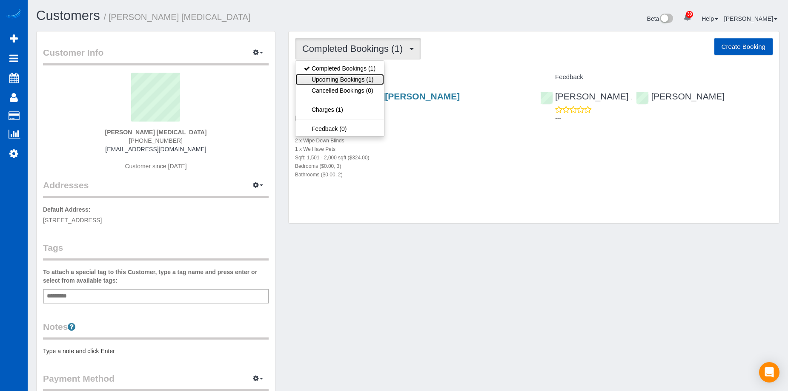
click at [350, 75] on link "Upcoming Bookings (1)" at bounding box center [339, 79] width 88 height 11
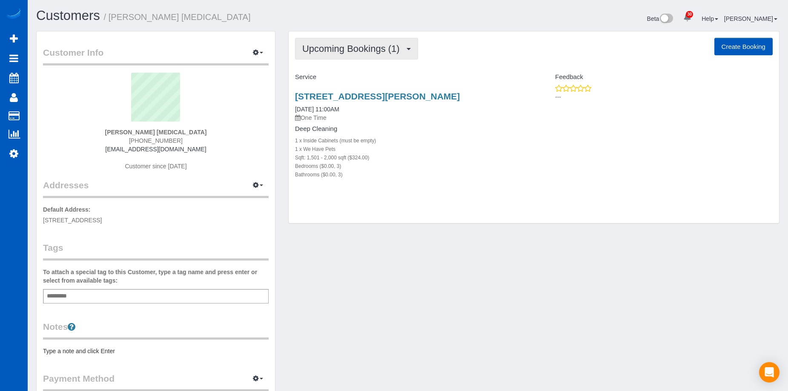
click at [370, 42] on button "Upcoming Bookings (1)" at bounding box center [356, 49] width 123 height 22
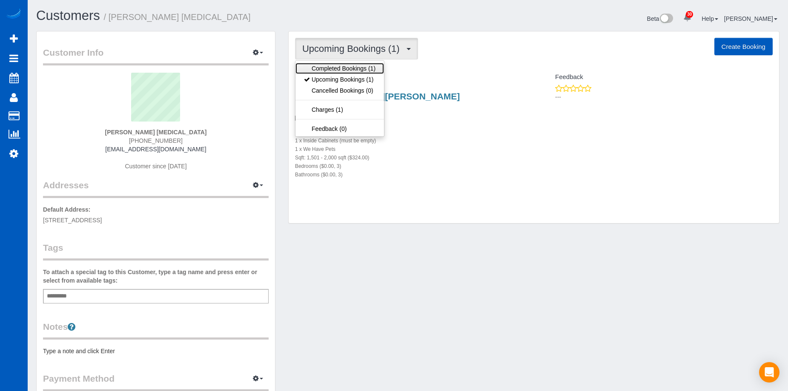
click at [343, 68] on link "Completed Bookings (1)" at bounding box center [339, 68] width 88 height 11
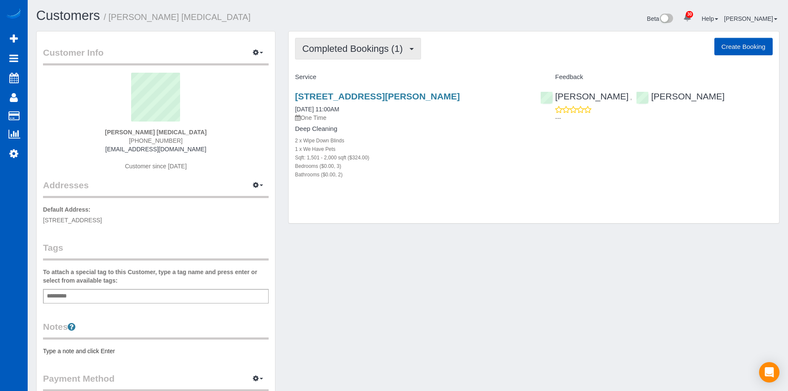
click at [377, 41] on button "Completed Bookings (1)" at bounding box center [358, 49] width 126 height 22
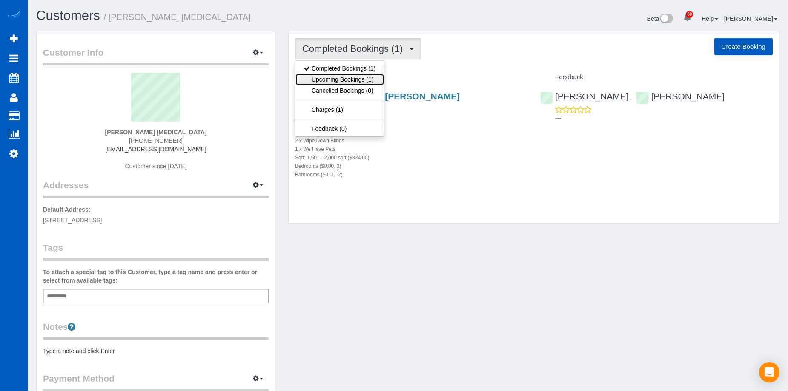
click at [343, 75] on link "Upcoming Bookings (1)" at bounding box center [339, 79] width 88 height 11
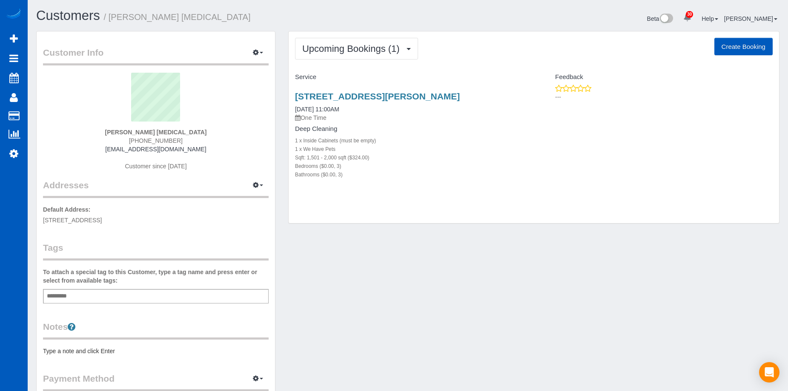
click at [733, 43] on button "Create Booking" at bounding box center [743, 47] width 58 height 18
select select "WA"
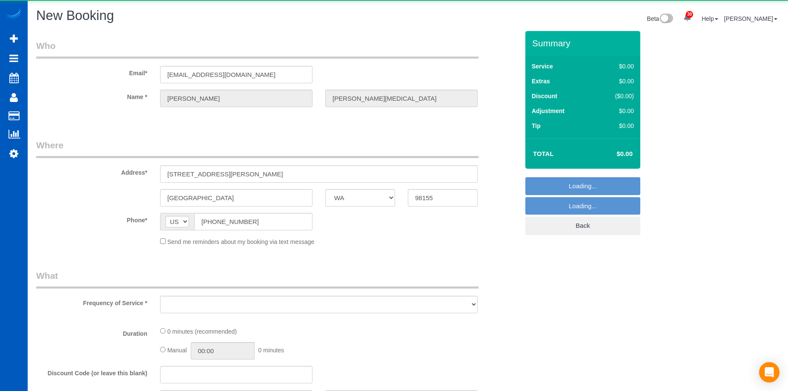
select select "string:fspay-28bada41-0163-4121-b947-bdc762673fdf"
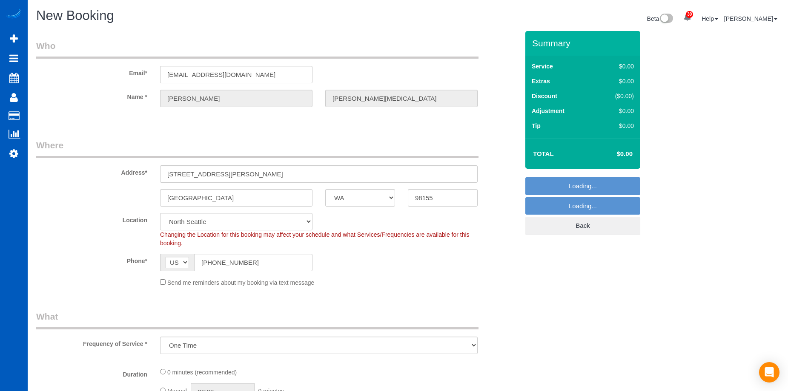
select select "object:21436"
select select "199"
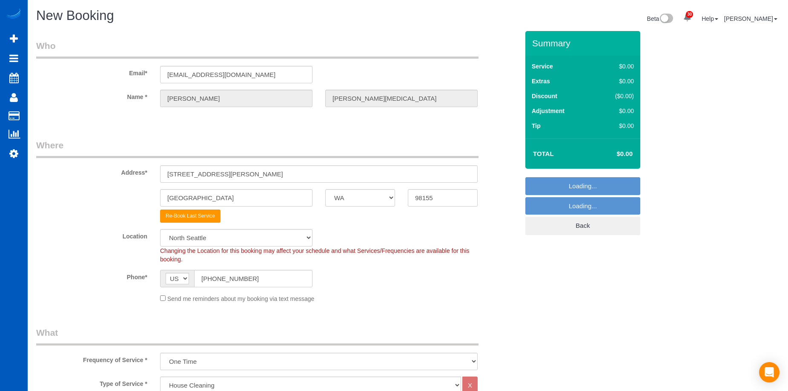
select select "object:21609"
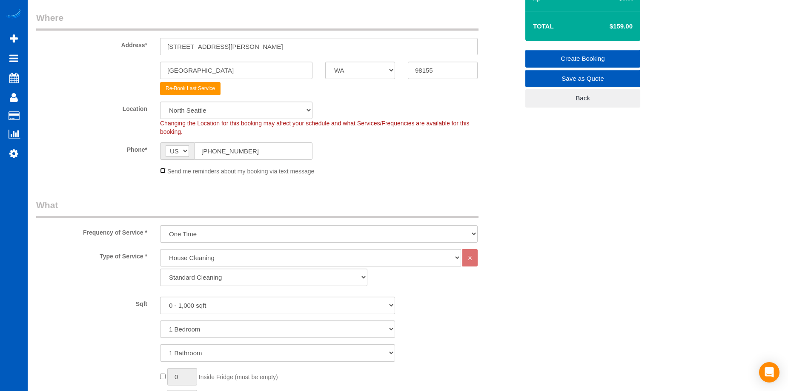
scroll to position [213, 0]
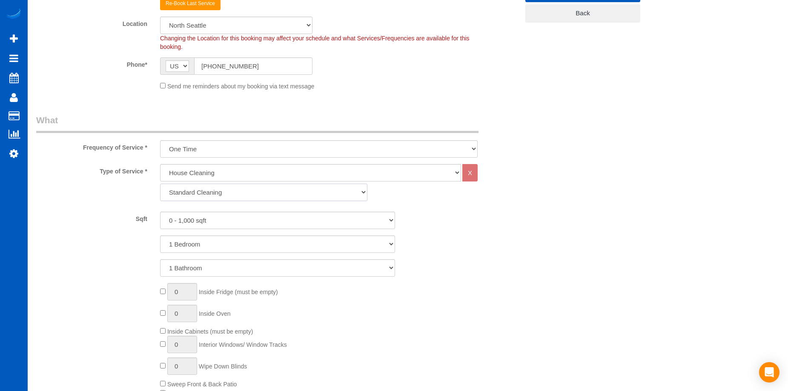
click at [233, 194] on select "Standard Cleaning Deep Cleaning Move In/ Out Cleaning" at bounding box center [263, 192] width 207 height 17
select select "368"
click at [160, 184] on select "Standard Cleaning Deep Cleaning Move In/ Out Cleaning" at bounding box center [263, 192] width 207 height 17
click at [241, 222] on select "0 - 1,000 sqft 1,001 - 1,500 sqft 1,501 - 2,000 sqft 2,001 - 2,500 sqft 2,501 -…" at bounding box center [277, 220] width 235 height 17
select select "1001"
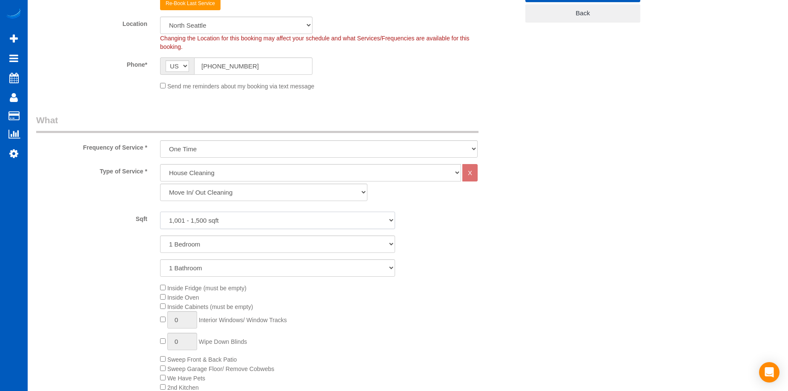
click at [160, 212] on select "0 - 1,000 sqft 1,001 - 1,500 sqft 1,501 - 2,000 sqft 2,001 - 2,500 sqft 2,501 -…" at bounding box center [277, 220] width 235 height 17
click at [231, 244] on select "1 Bedroom 2 Bedrooms 3 Bedrooms 4 Bedrooms 5 Bedrooms 6 Bedrooms 7 Bedrooms" at bounding box center [277, 244] width 235 height 17
select select "3"
click at [160, 236] on select "1 Bedroom 2 Bedrooms 3 Bedrooms 4 Bedrooms 5 Bedrooms 6 Bedrooms 7 Bedrooms" at bounding box center [277, 244] width 235 height 17
click at [231, 271] on select "1 Bathroom 2 Bathrooms 3 Bathrooms 4 Bathrooms 5 Bathrooms 6 Bathrooms 7 Bathro…" at bounding box center [277, 268] width 235 height 17
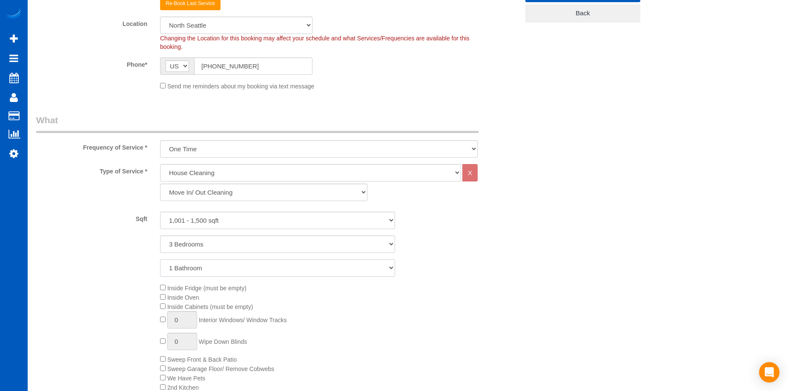
select select "2"
click at [160, 260] on select "1 Bathroom 2 Bathrooms 3 Bathrooms 4 Bathrooms 5 Bathrooms 6 Bathrooms 7 Bathro…" at bounding box center [277, 268] width 235 height 17
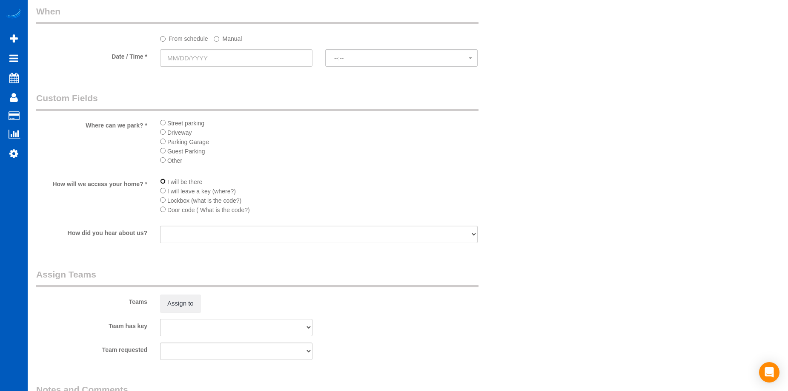
scroll to position [766, 0]
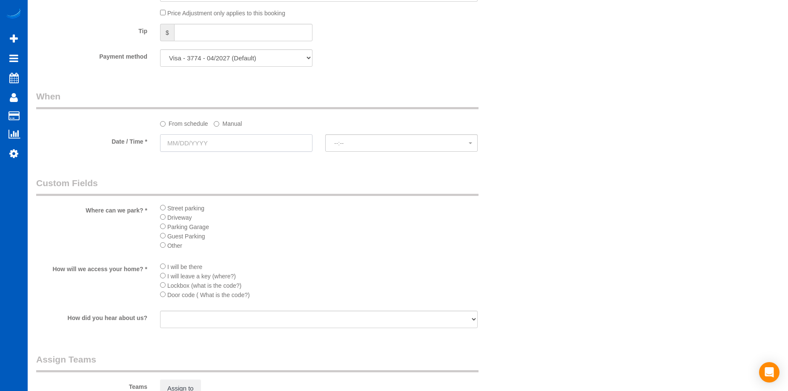
click at [224, 139] on input "text" at bounding box center [236, 142] width 152 height 17
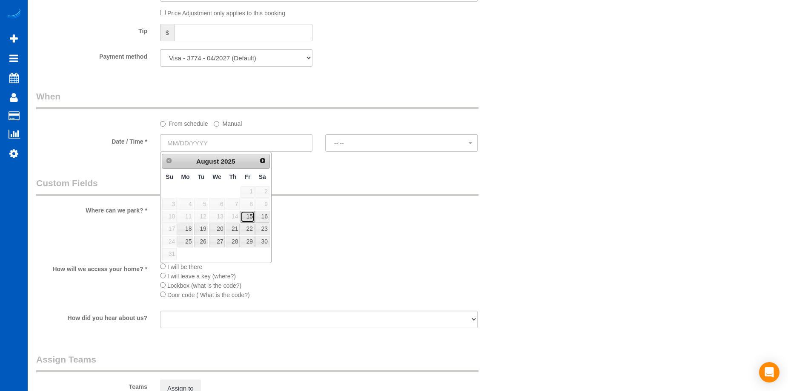
click at [248, 217] on link "15" at bounding box center [247, 216] width 14 height 11
type input "08/15/2025"
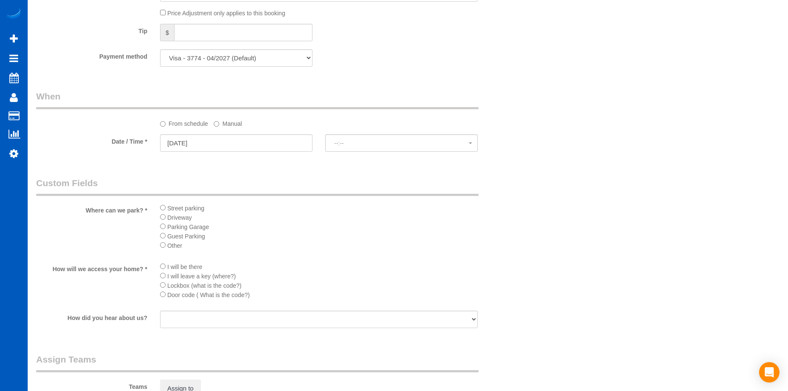
select select "spot78"
click at [226, 122] on label "Manual" at bounding box center [228, 122] width 28 height 11
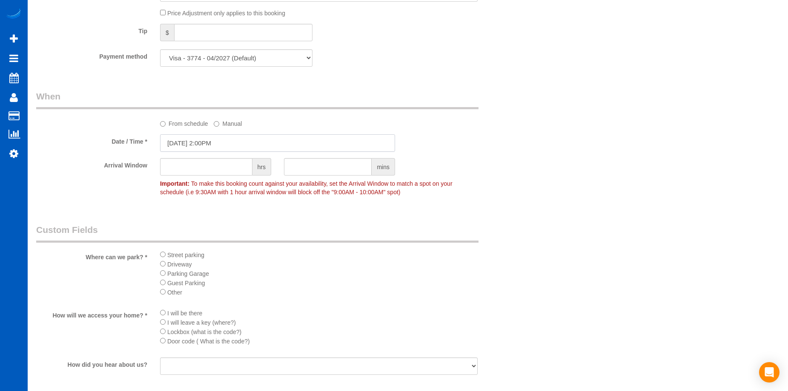
click at [219, 142] on input "08/15/2025 2:00PM" at bounding box center [277, 142] width 235 height 17
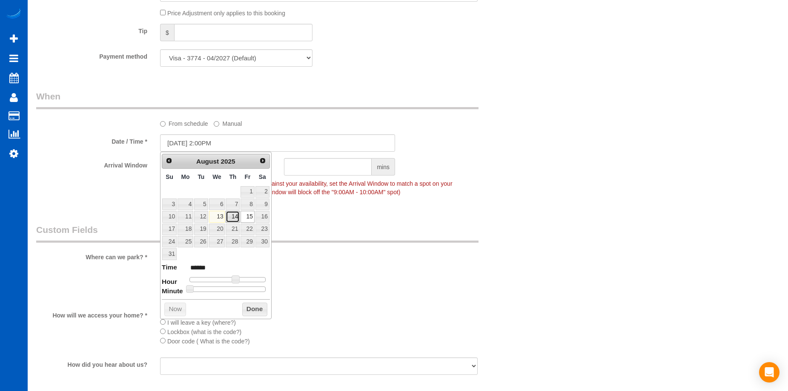
click at [237, 213] on link "14" at bounding box center [232, 216] width 14 height 11
type input "08/14/2025 1:00PM"
type input "******"
type input "08/14/2025 12:00PM"
type input "*******"
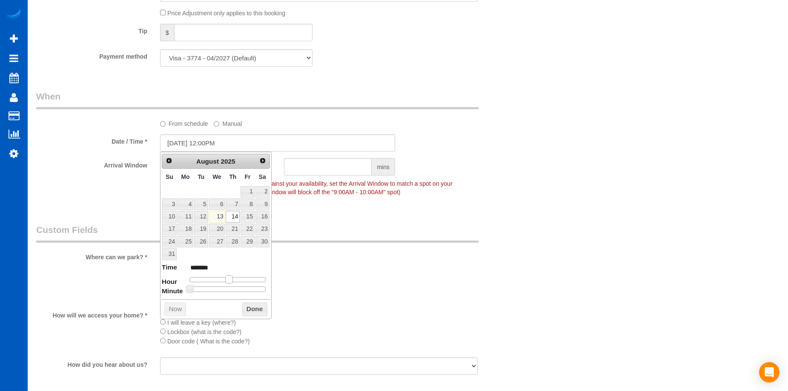
drag, startPoint x: 233, startPoint y: 277, endPoint x: 225, endPoint y: 280, distance: 7.7
click at [225, 280] on span at bounding box center [229, 280] width 8 height 8
click at [252, 308] on button "Done" at bounding box center [254, 310] width 25 height 14
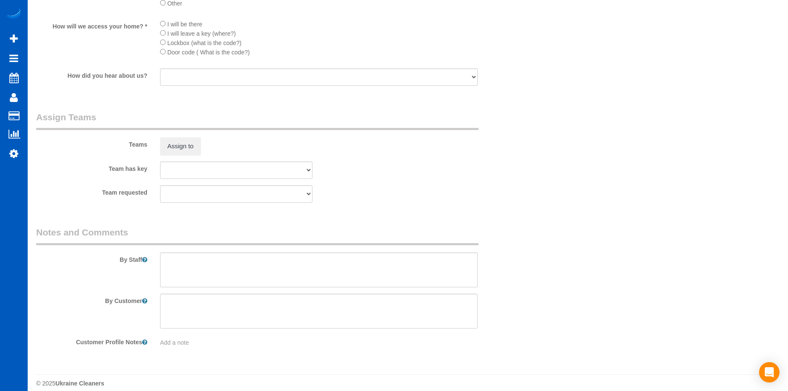
scroll to position [1064, 0]
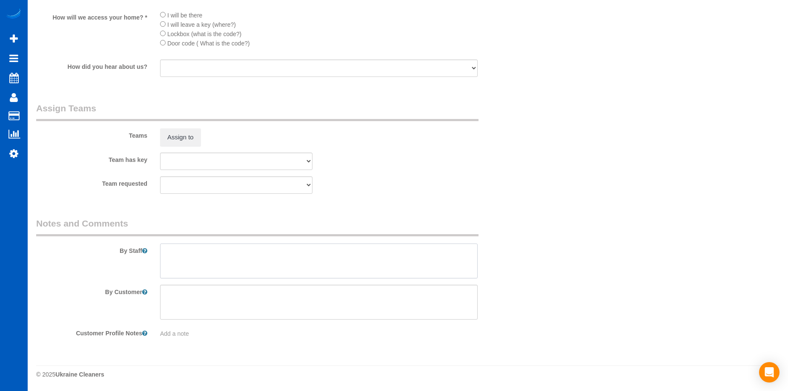
click at [251, 263] on textarea at bounding box center [318, 261] width 317 height 35
click at [272, 255] on textarea at bounding box center [318, 261] width 317 height 35
type textarea "Booked by Jade."
click at [260, 309] on textarea at bounding box center [318, 302] width 317 height 35
type textarea "Full move out, no windows."
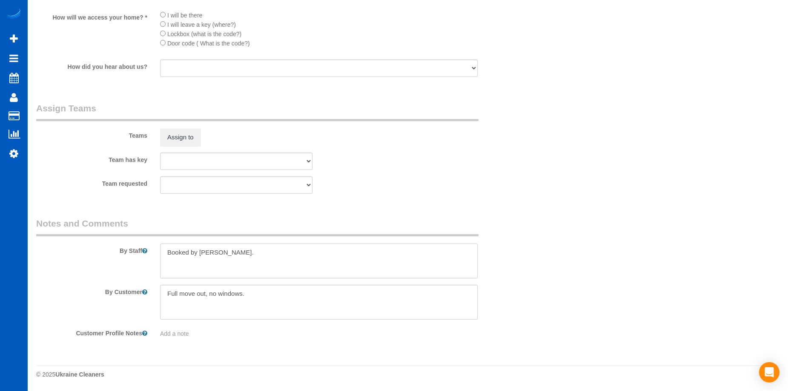
click at [249, 260] on textarea at bounding box center [318, 261] width 317 height 35
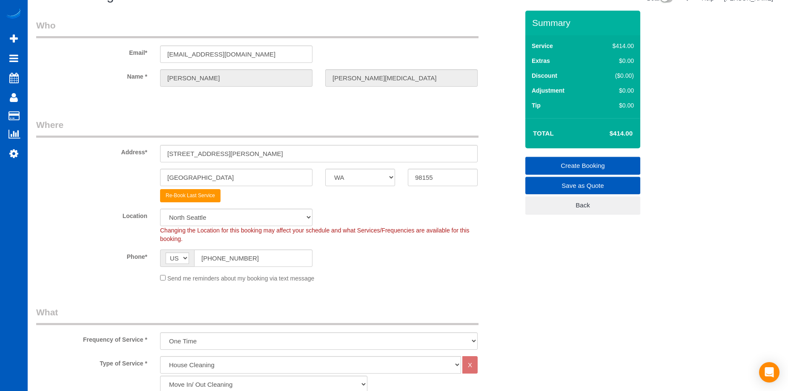
scroll to position [0, 0]
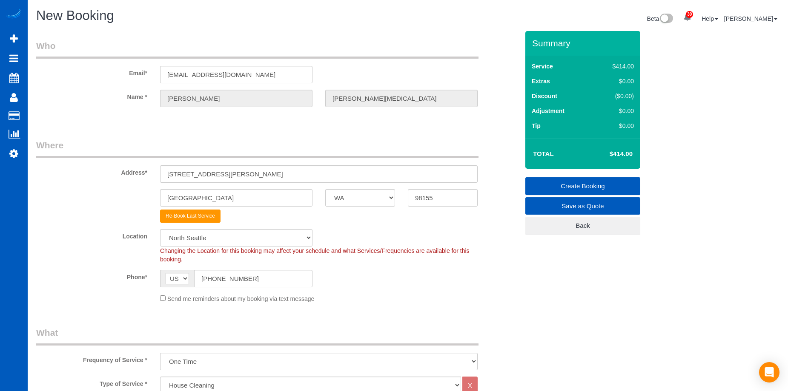
type textarea "Booked by Jade. Same team as Lucy's 11 am cleaning."
click at [549, 186] on link "Create Booking" at bounding box center [582, 186] width 115 height 18
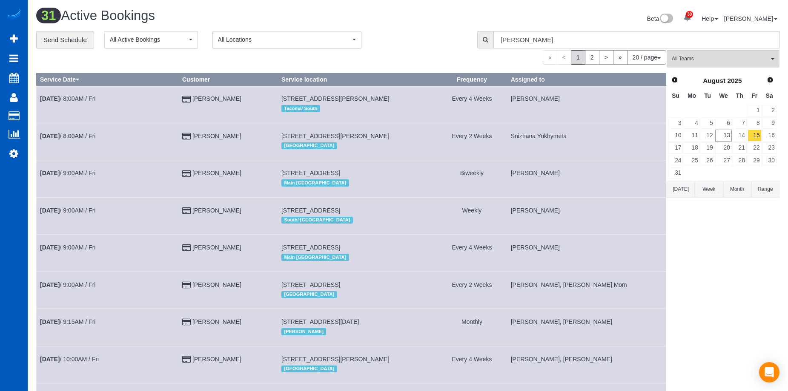
click at [391, 24] on div "31 Active Bookings" at bounding box center [219, 18] width 378 height 18
click at [744, 134] on link "14" at bounding box center [739, 135] width 14 height 11
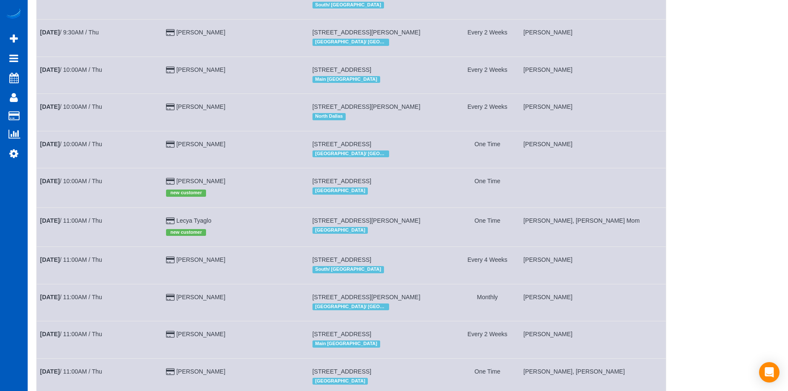
scroll to position [509, 0]
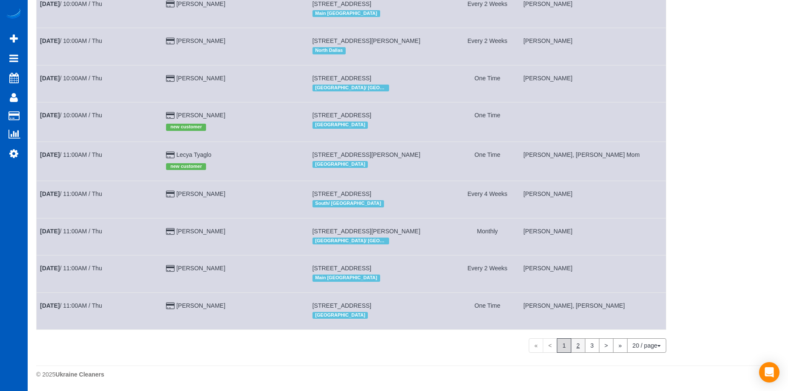
click at [574, 345] on link "2" at bounding box center [578, 346] width 14 height 14
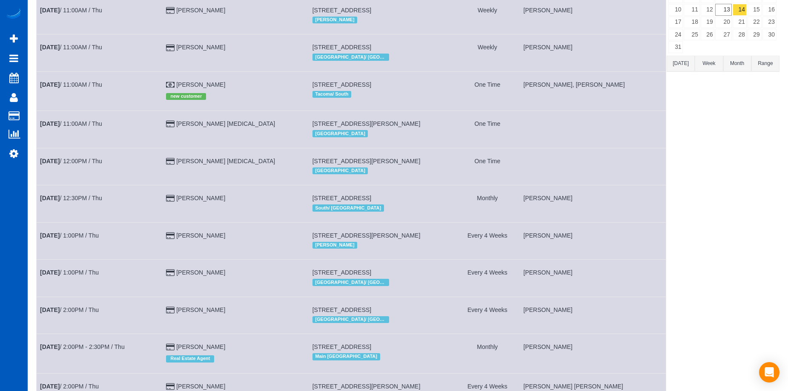
scroll to position [0, 0]
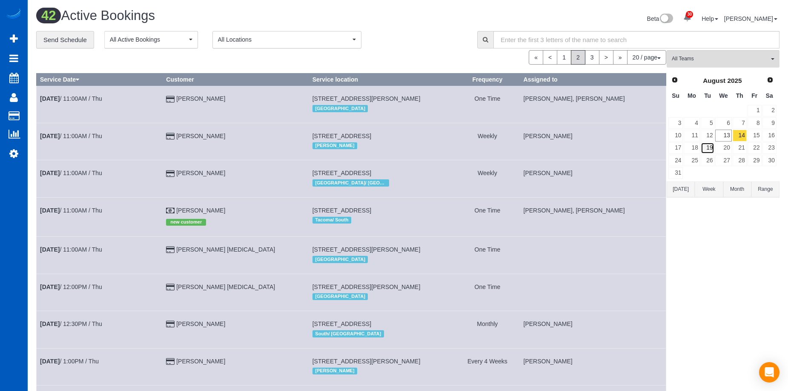
click at [713, 146] on link "19" at bounding box center [707, 148] width 14 height 11
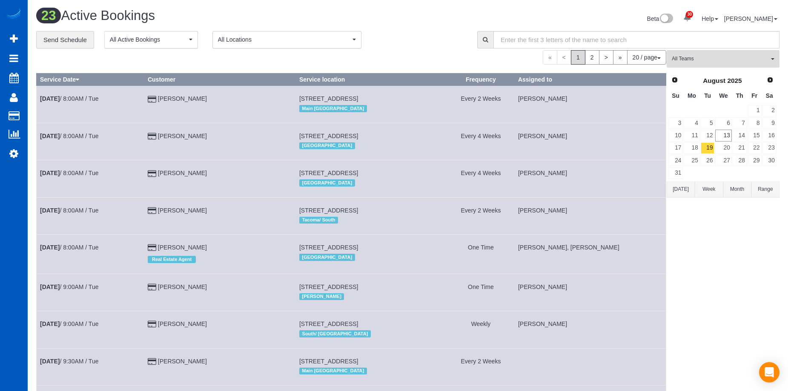
click at [725, 61] on span "All Teams" at bounding box center [719, 58] width 97 height 7
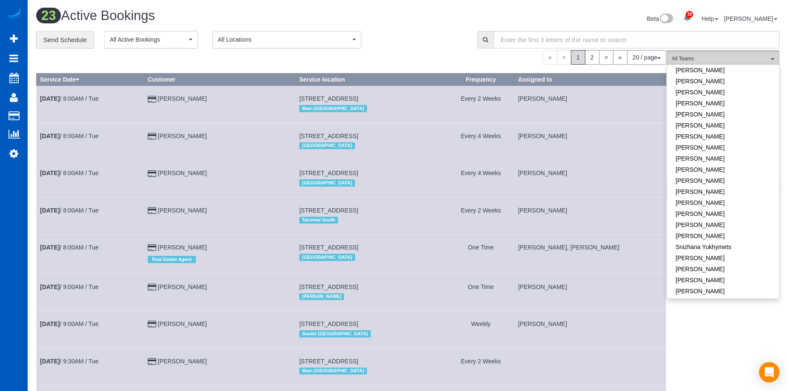
scroll to position [553, 0]
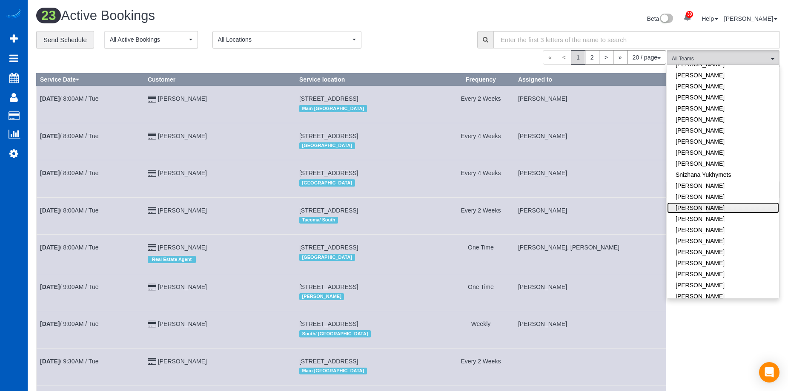
click at [712, 203] on link "Tatiana Sitnik" at bounding box center [723, 208] width 112 height 11
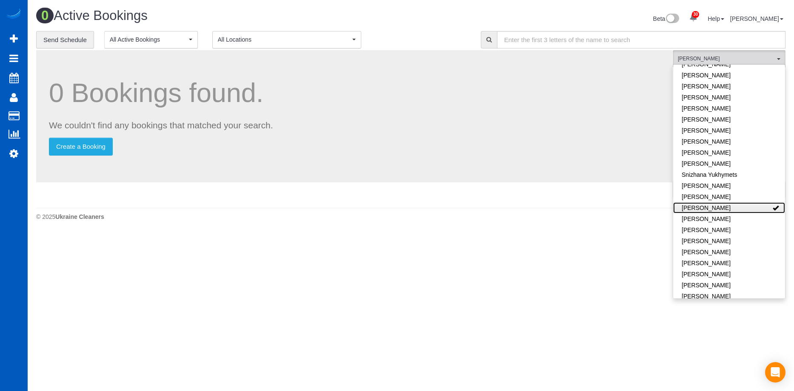
click at [731, 203] on link "Tatiana Sitnik" at bounding box center [729, 208] width 112 height 11
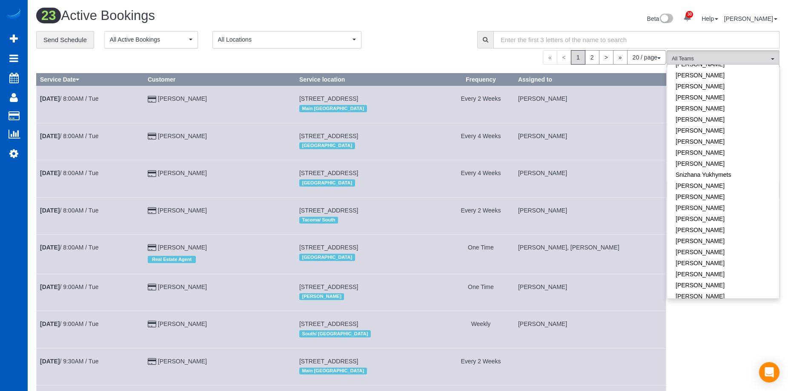
click at [445, 42] on div "**********" at bounding box center [250, 40] width 428 height 18
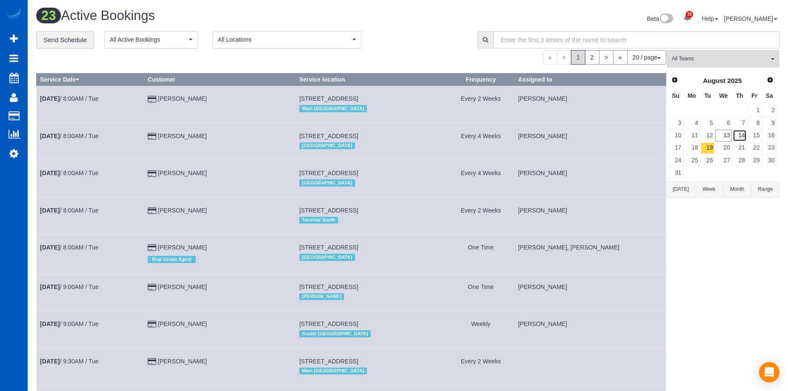
click at [742, 138] on link "14" at bounding box center [739, 135] width 14 height 11
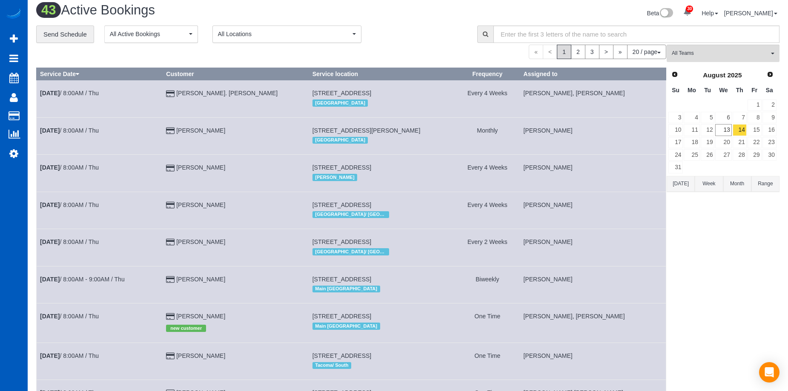
scroll to position [0, 0]
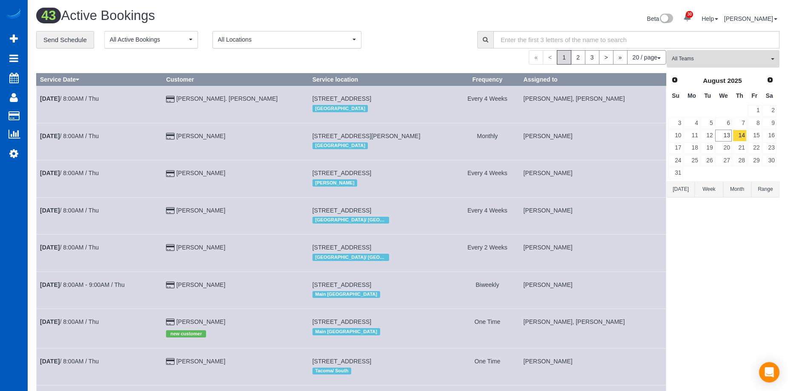
click at [708, 60] on span "All Teams" at bounding box center [719, 58] width 97 height 7
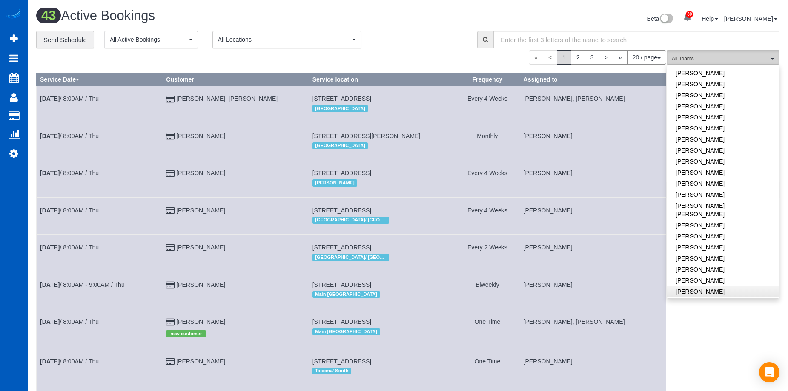
scroll to position [234, 0]
click at [733, 114] on link "Ivanna Markintovych" at bounding box center [723, 119] width 112 height 11
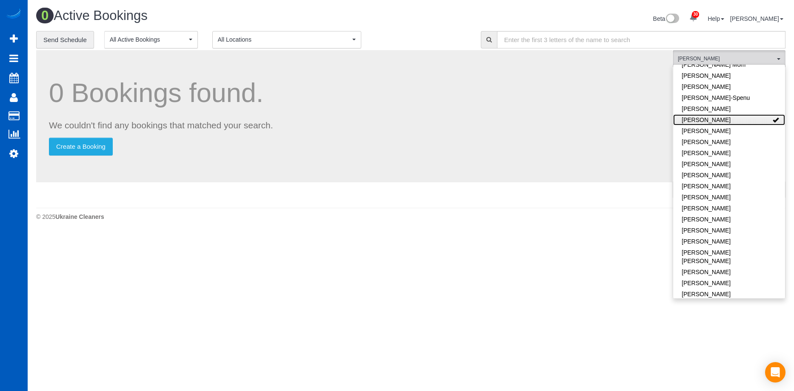
click at [748, 114] on link "[PERSON_NAME]" at bounding box center [729, 119] width 112 height 11
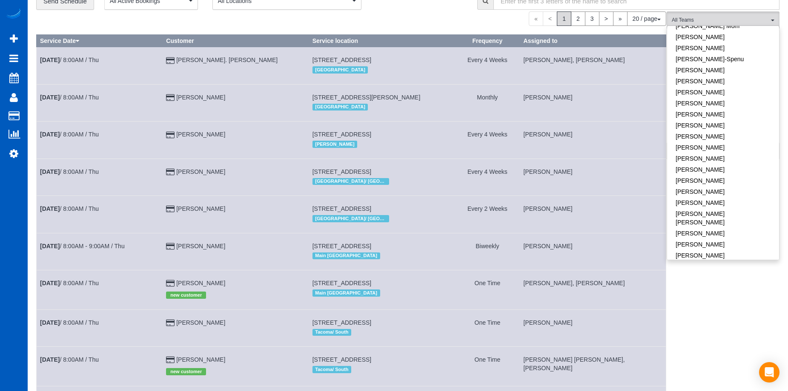
scroll to position [0, 0]
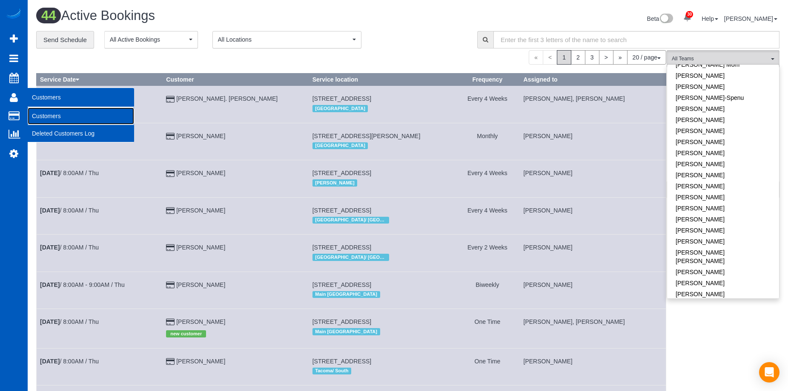
click at [39, 114] on link "Customers" at bounding box center [81, 116] width 106 height 17
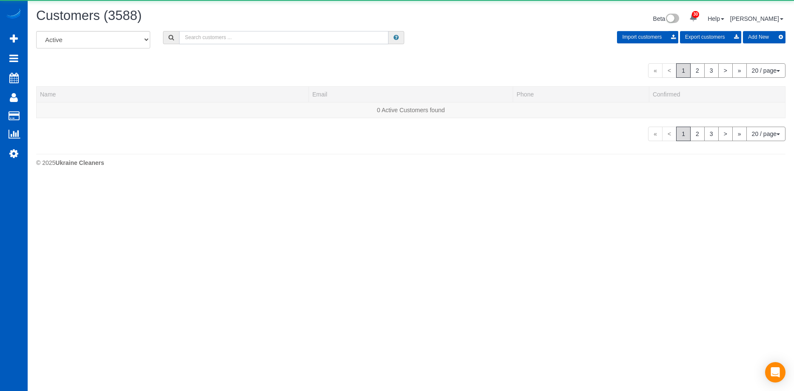
click at [228, 39] on input "text" at bounding box center [283, 37] width 209 height 13
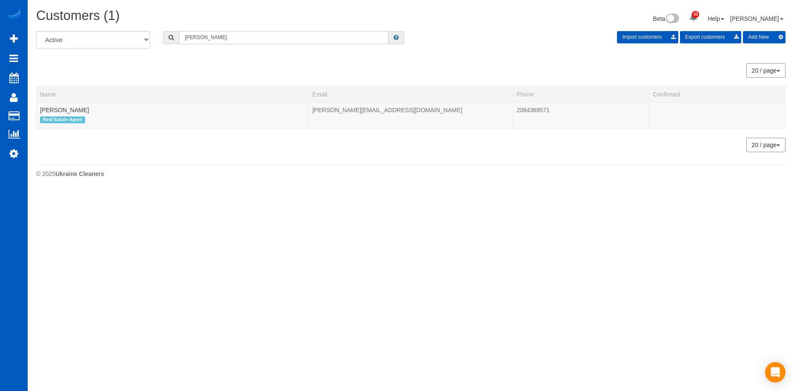
type input "Davis Harford"
click at [327, 196] on body "30 Beta Your Notifications You have 0 alerts × You have 4 to charge for 08/09/2…" at bounding box center [397, 195] width 794 height 391
click at [49, 108] on link "Davis Harford" at bounding box center [64, 110] width 49 height 7
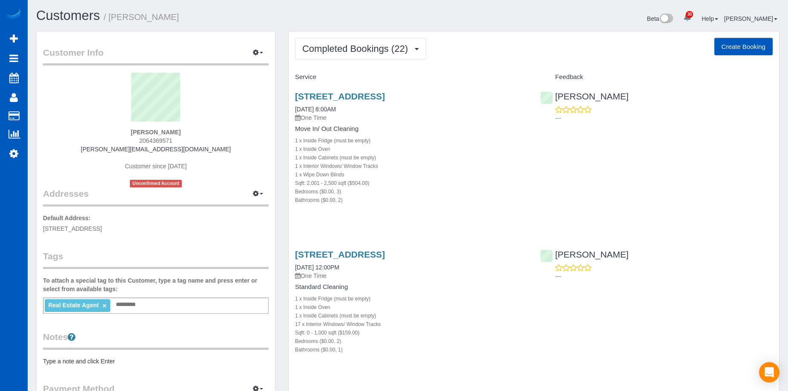
click at [748, 47] on button "Create Booking" at bounding box center [743, 47] width 58 height 18
select select "WA"
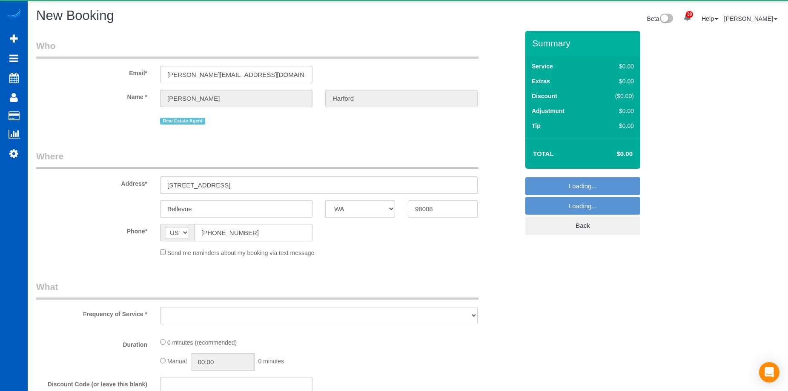
select select "string:fspay-e0366ecf-f802-4967-a000-1bfca719be9a"
select select "199"
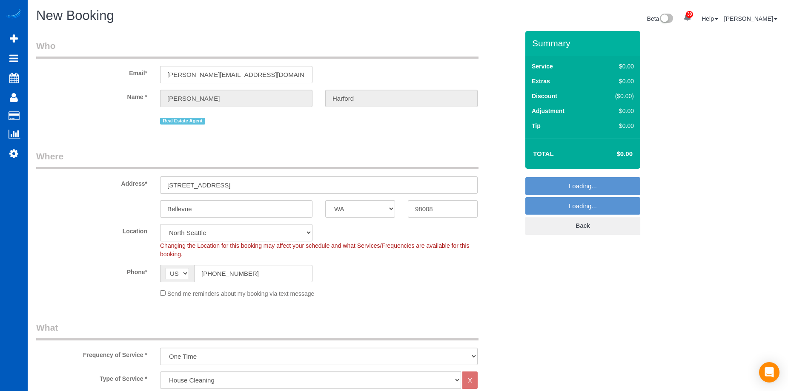
select select "object:26616"
select select "69"
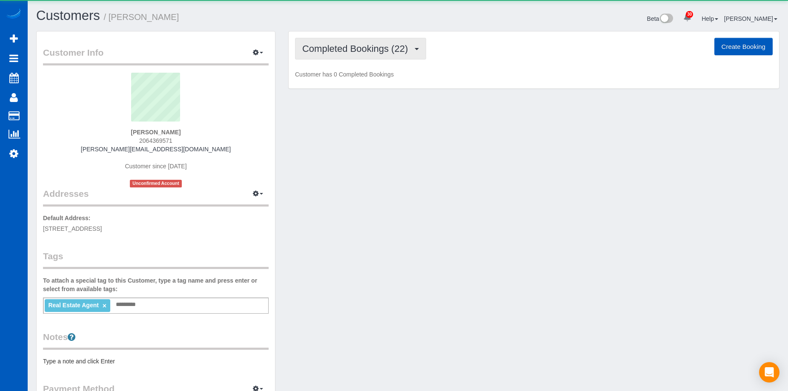
click at [346, 45] on span "Completed Bookings (22)" at bounding box center [357, 48] width 110 height 11
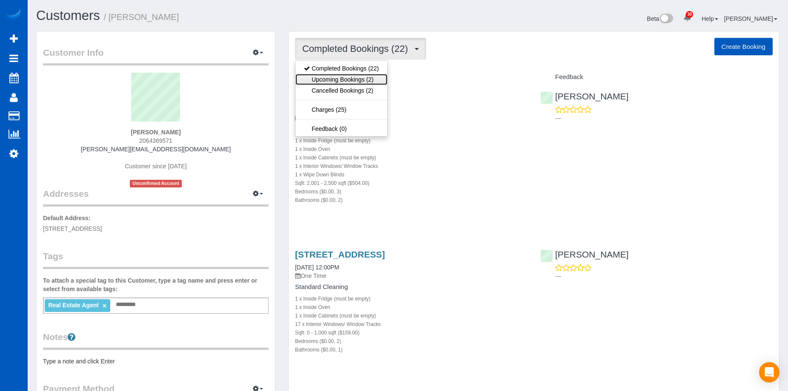
click at [346, 77] on link "Upcoming Bookings (2)" at bounding box center [341, 79] width 92 height 11
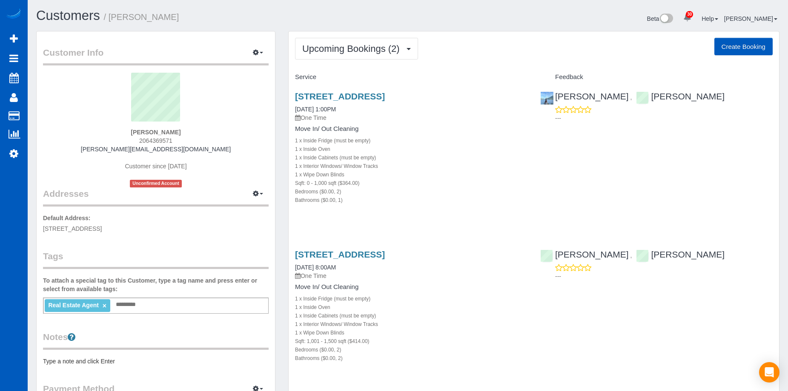
click at [754, 50] on button "Create Booking" at bounding box center [743, 47] width 58 height 18
select select "WA"
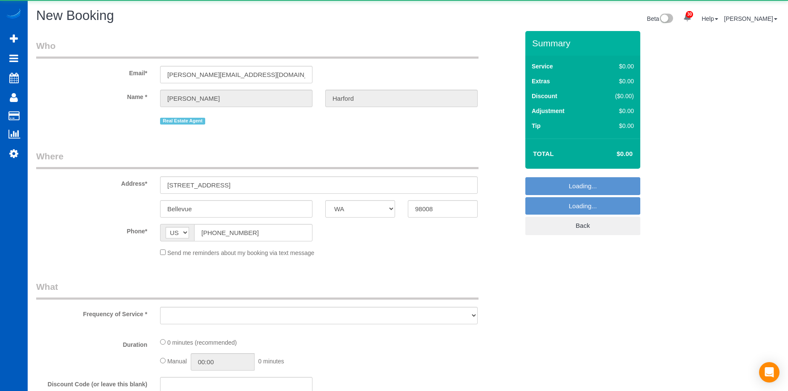
select select "object:28615"
select select "string:fspay-e0366ecf-f802-4967-a000-1bfca719be9a"
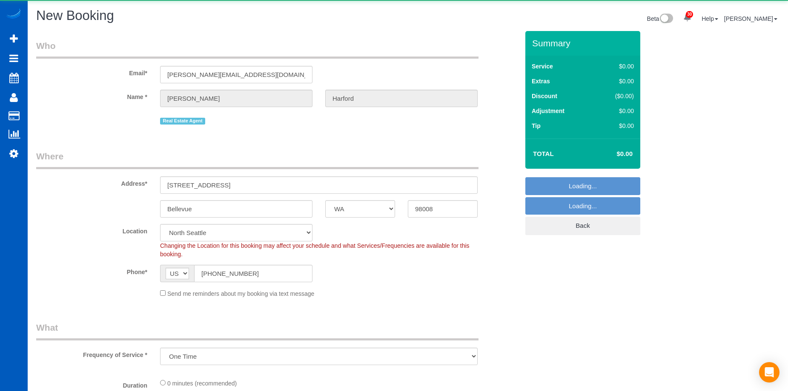
select select "object:28620"
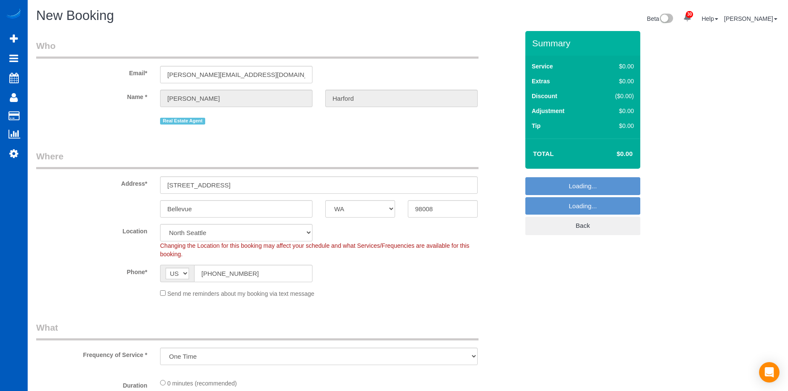
select select "199"
select select "69"
select select "object:28974"
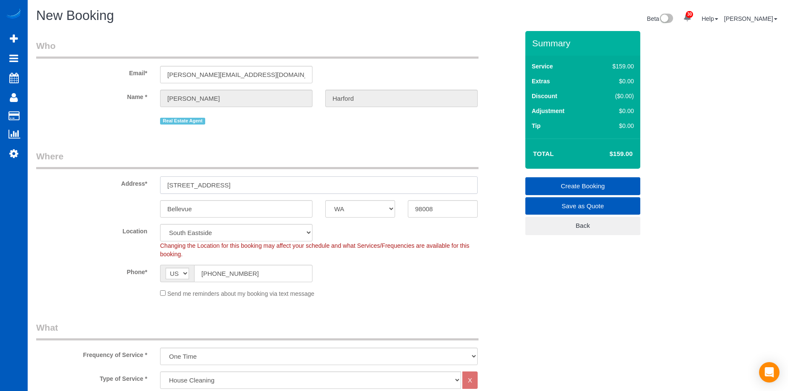
drag, startPoint x: 233, startPoint y: 178, endPoint x: 124, endPoint y: 175, distance: 109.0
click at [124, 175] on div "Address* 15715 NE 18th st" at bounding box center [277, 172] width 495 height 44
paste input "7307 Sand Point Way NE Unit# B952 Seattle, WA 98115"
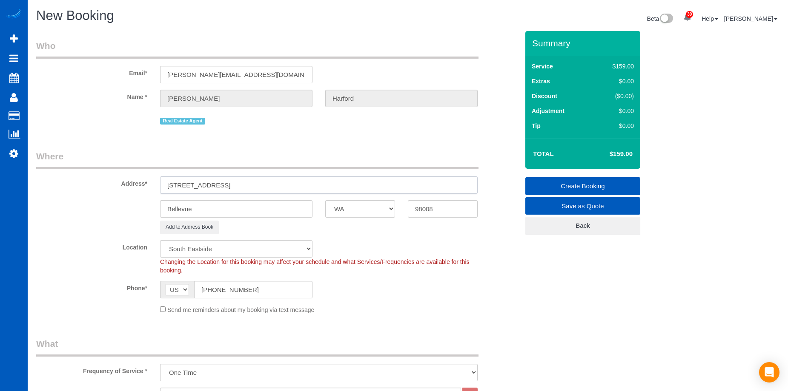
drag, startPoint x: 309, startPoint y: 185, endPoint x: 405, endPoint y: 187, distance: 96.6
click at [405, 187] on input "7307 Sand Point Way NE Unit# B952 Seattle, WA 98115" at bounding box center [318, 185] width 317 height 17
type input "7307 Sand Point Way NE Unit# B952 Seattle, WA"
click at [448, 206] on input "98008" at bounding box center [443, 208] width 70 height 17
drag, startPoint x: 448, startPoint y: 208, endPoint x: 360, endPoint y: 204, distance: 87.7
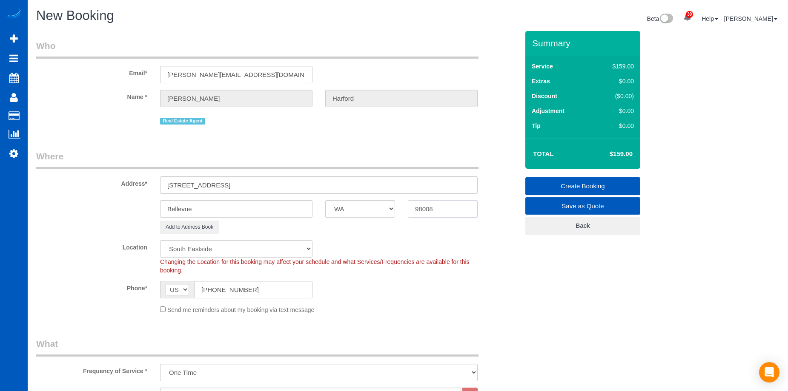
click at [360, 204] on div "Bellevue AK AL AR AZ CA CO CT DC DE FL GA HI IA ID IL IN KS KY LA MA MD ME MI M…" at bounding box center [277, 208] width 495 height 17
paste input "115"
type input "98115"
select select "5"
drag, startPoint x: 274, startPoint y: 186, endPoint x: 295, endPoint y: 185, distance: 20.9
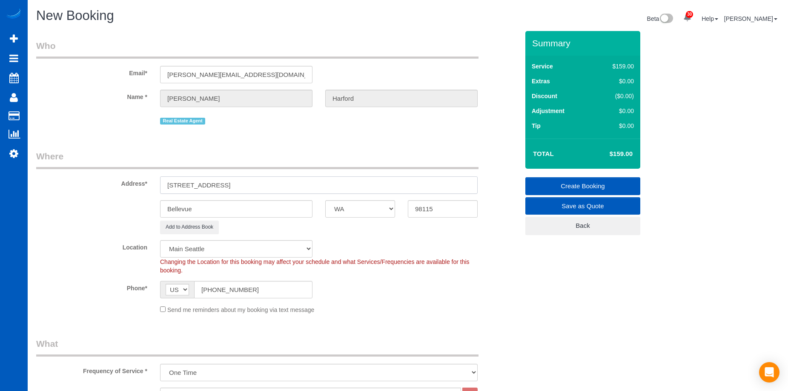
click at [295, 185] on input "7307 Sand Point Way NE Unit# B952 Seattle, WA" at bounding box center [318, 185] width 317 height 17
type input "7307 Sand Point Way NE Unit# B952 , WA"
select select "object:29128"
type input "7307 Sand Point Way NE Unit# B952 , WA"
click at [268, 208] on input "Bellevue" at bounding box center [236, 208] width 152 height 17
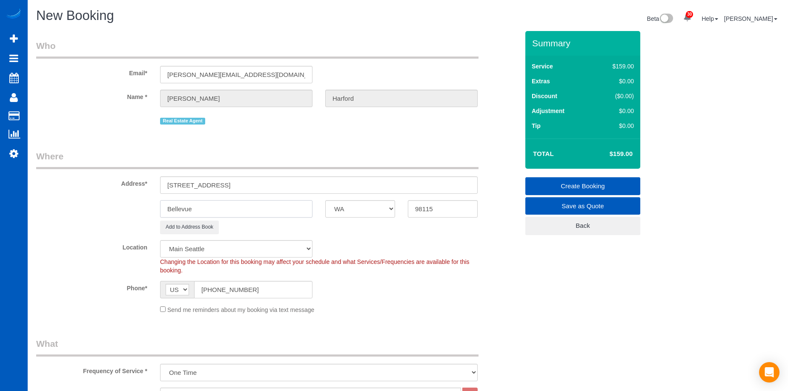
drag, startPoint x: 234, startPoint y: 205, endPoint x: 153, endPoint y: 203, distance: 80.8
click at [154, 203] on div "Bellevue" at bounding box center [236, 208] width 165 height 17
paste input "Seattl"
type input "Seattle"
drag, startPoint x: 272, startPoint y: 185, endPoint x: 332, endPoint y: 183, distance: 60.4
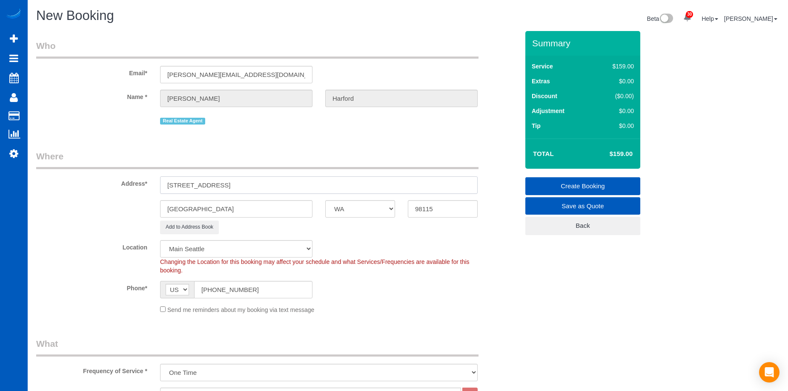
click at [332, 183] on input "7307 Sand Point Way NE Unit# B952 , WA" at bounding box center [318, 185] width 317 height 17
type input "7307 Sand Point Way NE Unit# B952"
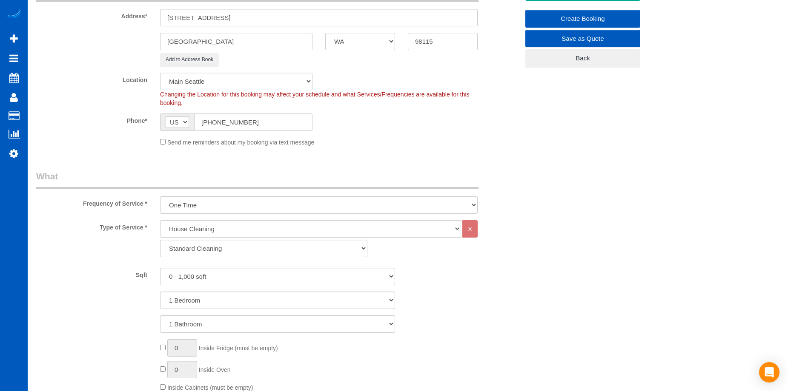
scroll to position [170, 0]
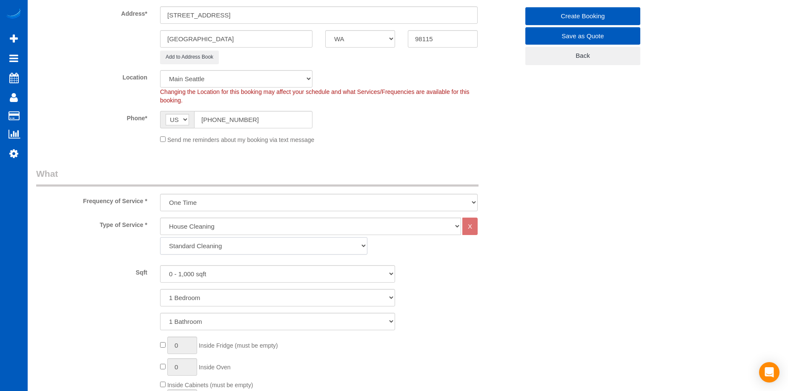
click at [223, 252] on select "Standard Cleaning Deep Cleaning Move In/ Out Cleaning" at bounding box center [263, 245] width 207 height 17
select select "368"
click at [160, 237] on select "Standard Cleaning Deep Cleaning Move In/ Out Cleaning" at bounding box center [263, 245] width 207 height 17
click at [219, 274] on select "0 - 1,000 sqft 1,001 - 1,500 sqft 1,501 - 2,000 sqft 2,001 - 2,500 sqft 2,501 -…" at bounding box center [277, 273] width 235 height 17
select select "1001"
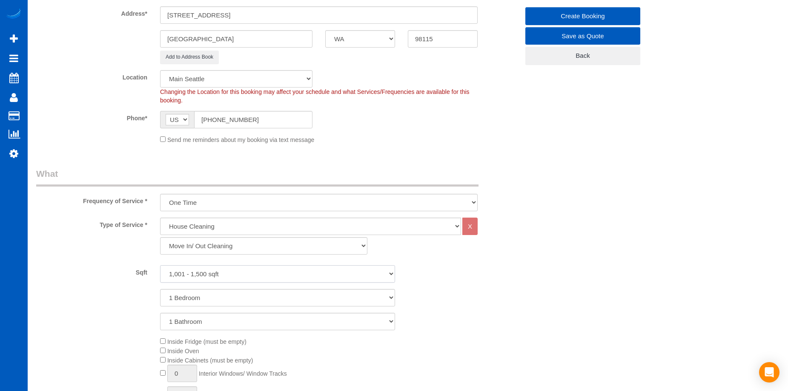
click at [160, 265] on select "0 - 1,000 sqft 1,001 - 1,500 sqft 1,501 - 2,000 sqft 2,001 - 2,500 sqft 2,501 -…" at bounding box center [277, 273] width 235 height 17
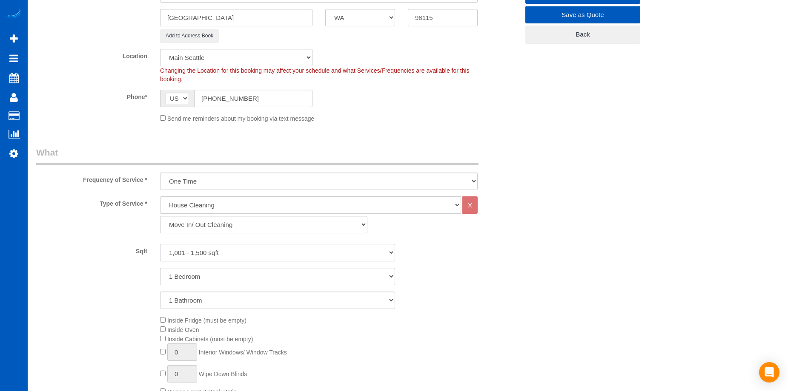
scroll to position [213, 0]
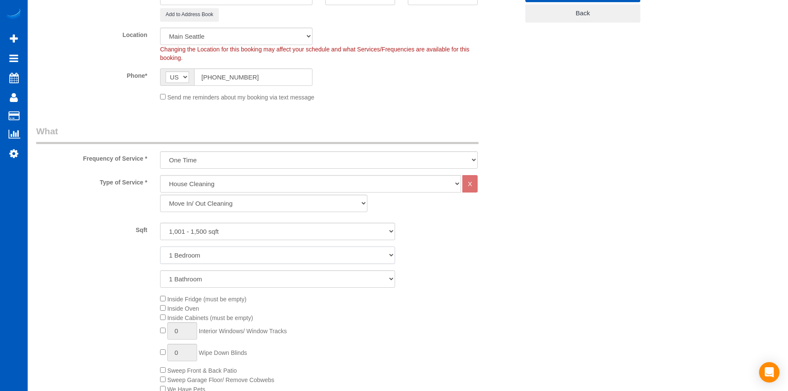
click at [232, 256] on select "1 Bedroom 2 Bedrooms 3 Bedrooms 4 Bedrooms 5 Bedrooms 6 Bedrooms 7 Bedrooms" at bounding box center [277, 255] width 235 height 17
select select "2"
click at [160, 247] on select "1 Bedroom 2 Bedrooms 3 Bedrooms 4 Bedrooms 5 Bedrooms 6 Bedrooms 7 Bedrooms" at bounding box center [277, 255] width 235 height 17
click at [231, 269] on div "Sqft 0 - 1,000 sqft 1,001 - 1,500 sqft 1,501 - 2,000 sqft 2,001 - 2,500 sqft 2,…" at bounding box center [277, 255] width 482 height 65
drag, startPoint x: 229, startPoint y: 280, endPoint x: 229, endPoint y: 285, distance: 4.7
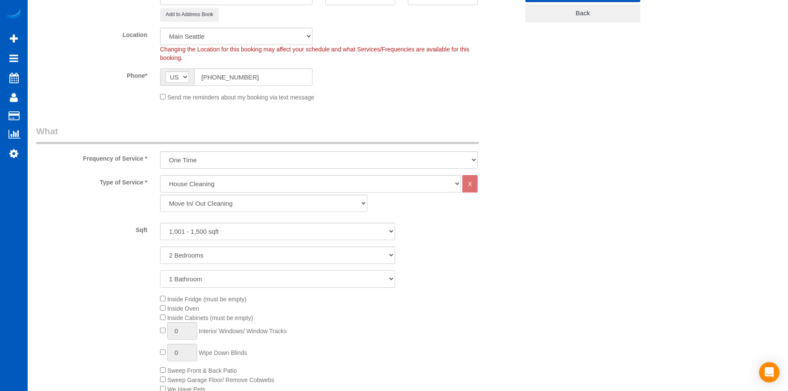
click at [229, 280] on select "1 Bathroom 2 Bathrooms 3 Bathrooms 4 Bathrooms 5 Bathrooms 6 Bathrooms 7 Bathro…" at bounding box center [277, 279] width 235 height 17
select select "2"
click at [160, 271] on select "1 Bathroom 2 Bathrooms 3 Bathrooms 4 Bathrooms 5 Bathrooms 6 Bathrooms 7 Bathro…" at bounding box center [277, 279] width 235 height 17
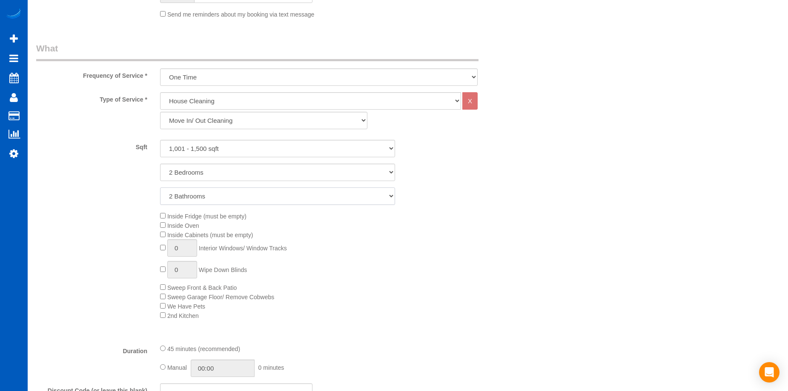
scroll to position [298, 0]
type input "1"
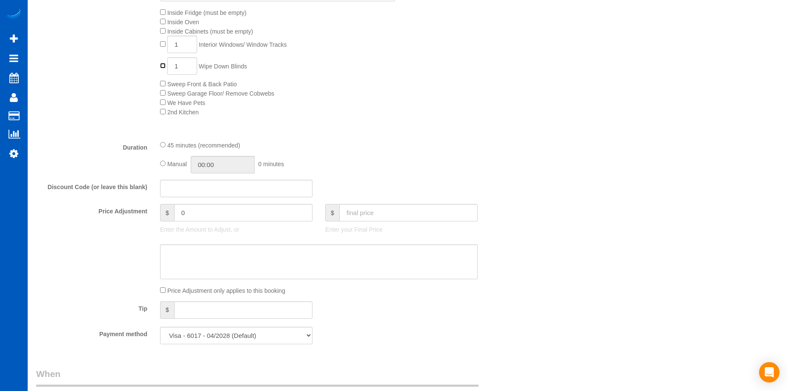
scroll to position [553, 0]
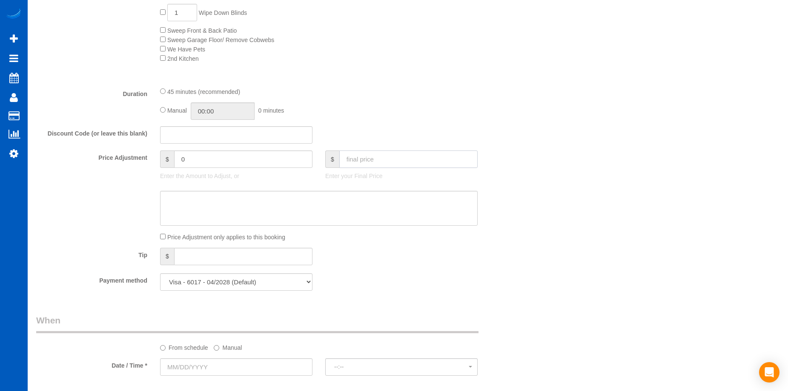
click at [376, 157] on input "text" at bounding box center [408, 159] width 138 height 17
type input "0"
click at [288, 210] on textarea at bounding box center [318, 208] width 317 height 35
type textarea "Hourly"
type input "-424"
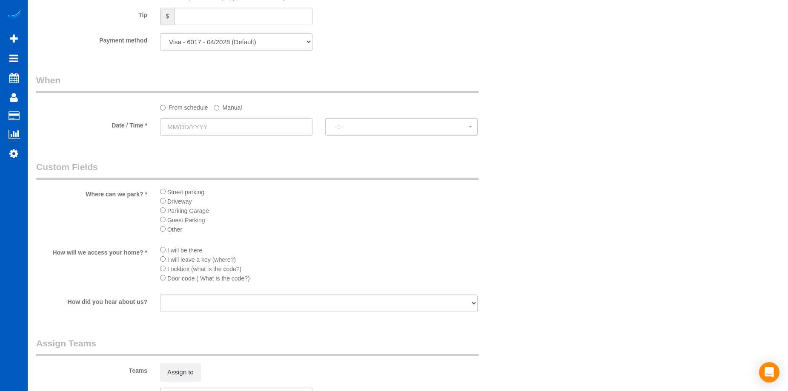
scroll to position [808, 0]
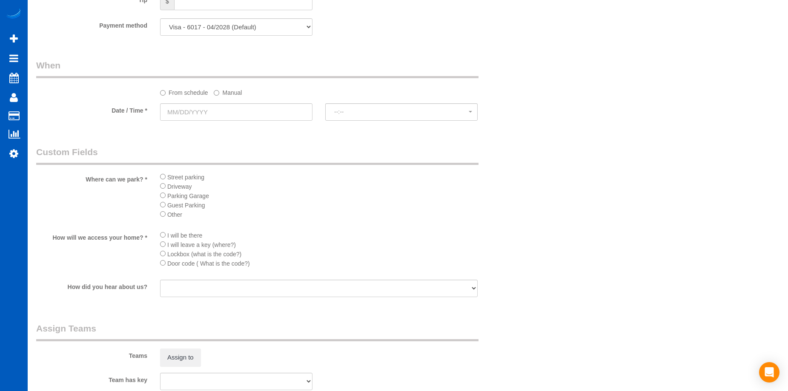
type textarea "Hourly job"
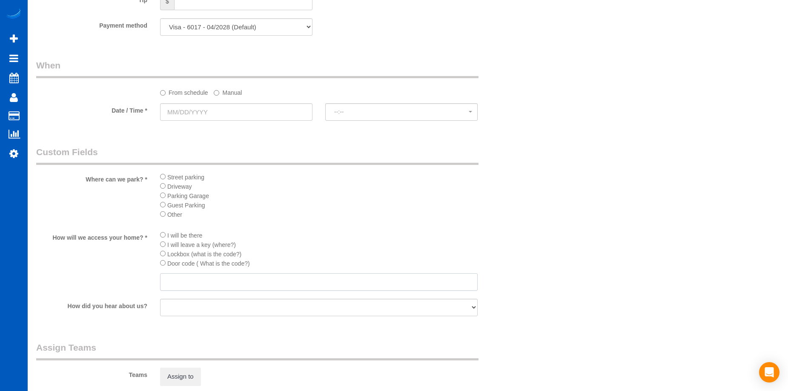
click at [214, 283] on input "text" at bounding box center [318, 282] width 317 height 17
paste input "Lockbox code 7500"
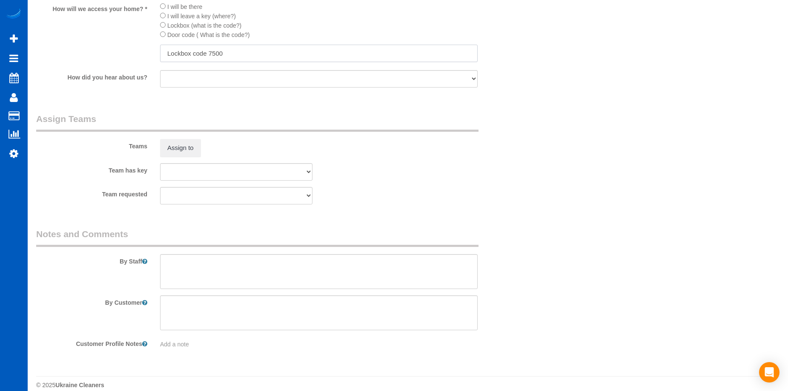
scroll to position [1048, 0]
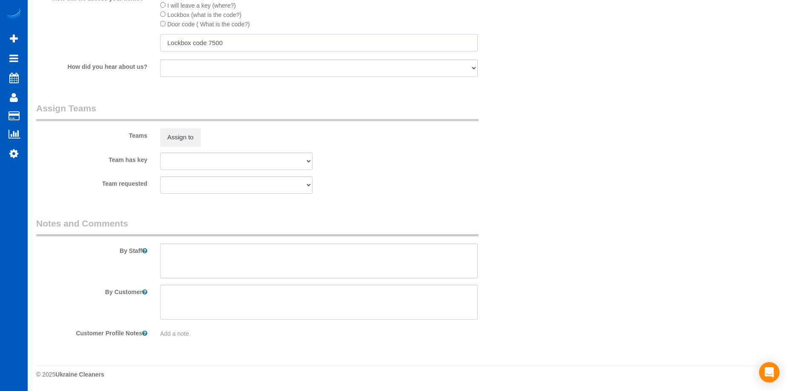
type input "Lockbox code 7500"
click at [272, 265] on textarea at bounding box center [318, 261] width 317 height 35
type textarea "Full move out clean - Let Anna know how long you spend there."
click at [184, 143] on button "Assign to" at bounding box center [180, 137] width 41 height 18
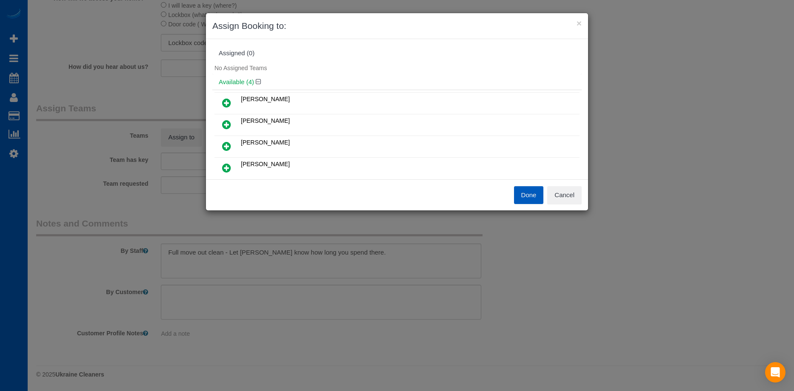
click at [582, 200] on div "Done Cancel" at bounding box center [492, 195] width 191 height 18
click at [560, 194] on button "Cancel" at bounding box center [564, 195] width 34 height 18
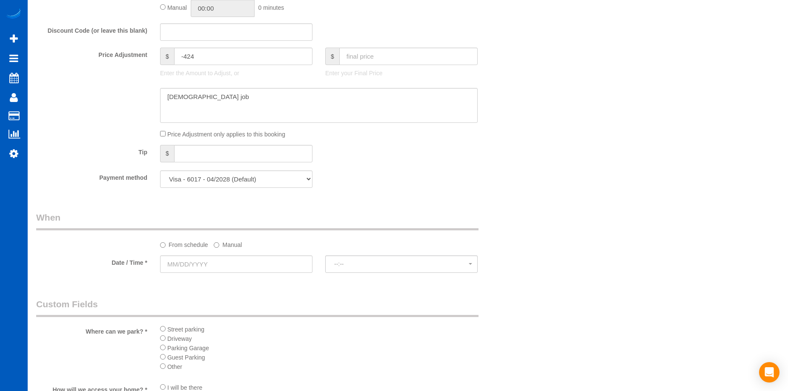
scroll to position [708, 0]
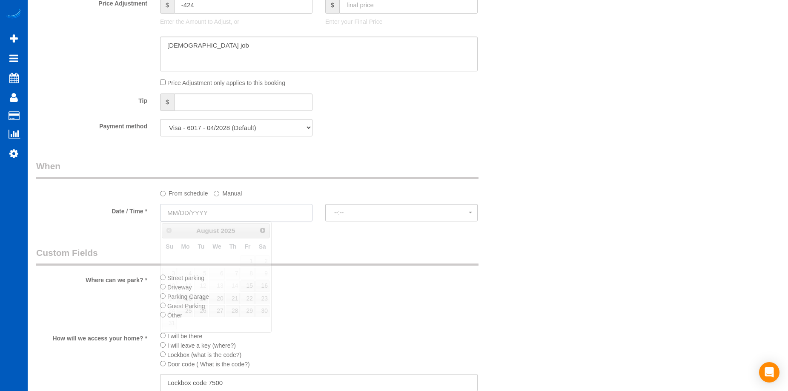
click at [220, 209] on input "text" at bounding box center [236, 212] width 152 height 17
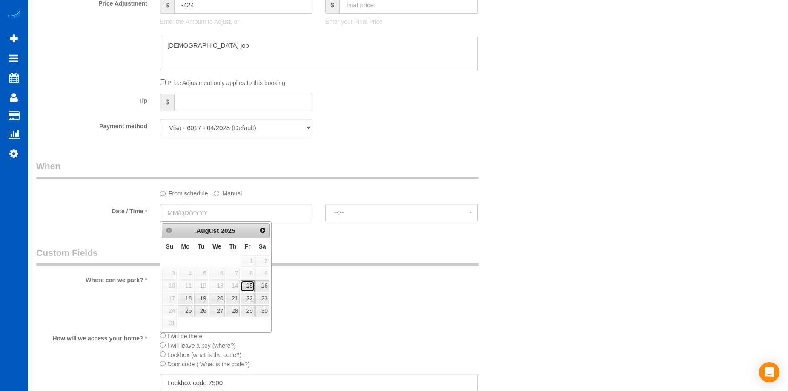
click at [247, 283] on link "15" at bounding box center [247, 286] width 14 height 11
type input "08/15/2025"
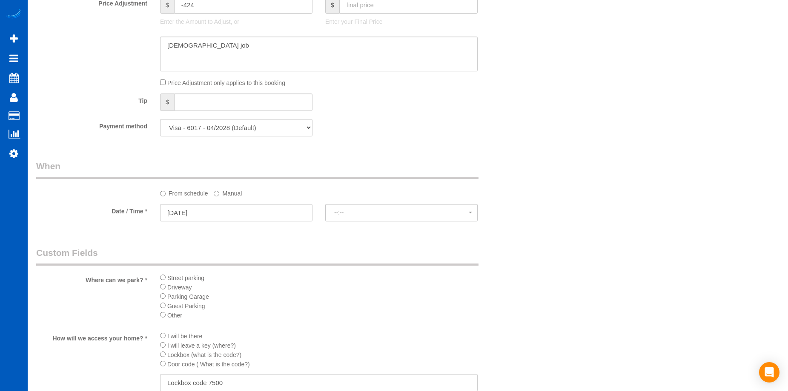
select select "spot91"
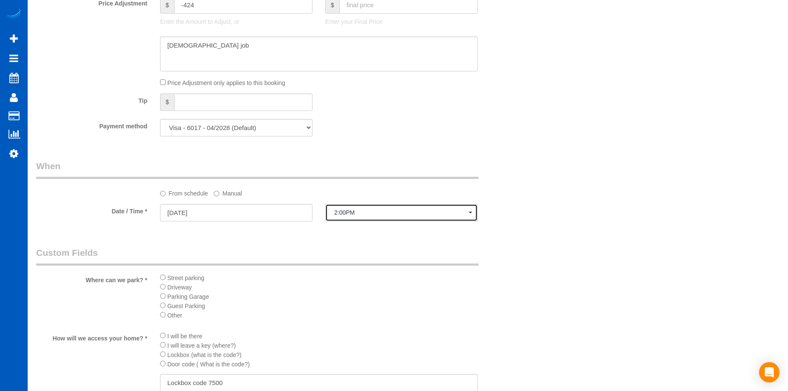
click at [365, 211] on span "2:00PM" at bounding box center [401, 212] width 134 height 7
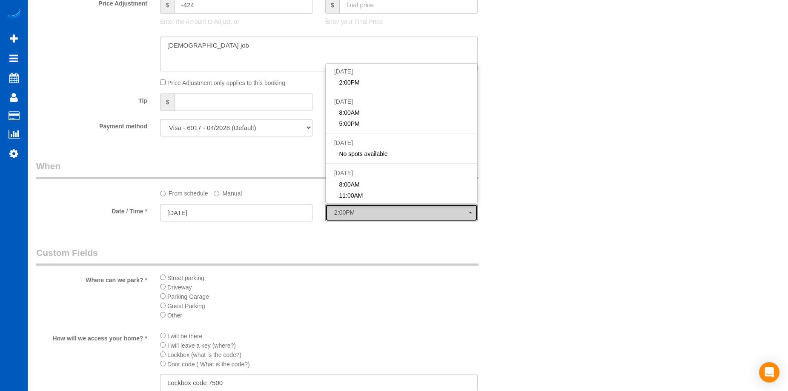
click at [365, 211] on span "2:00PM" at bounding box center [401, 212] width 134 height 7
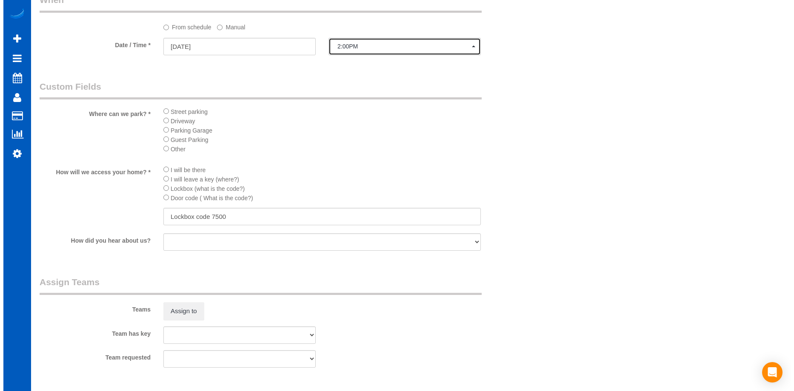
scroll to position [878, 0]
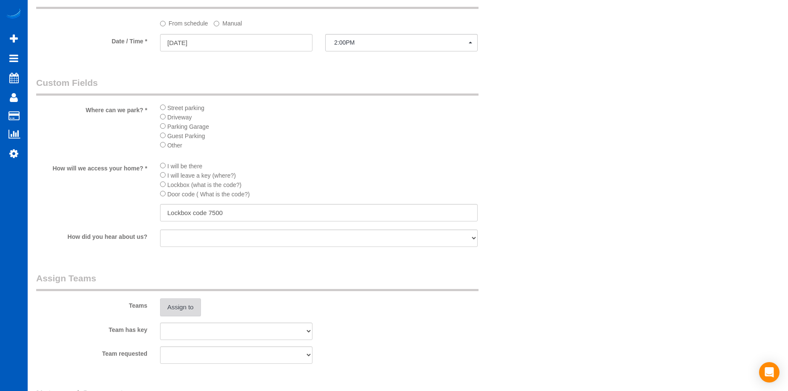
click at [168, 306] on button "Assign to" at bounding box center [180, 308] width 41 height 18
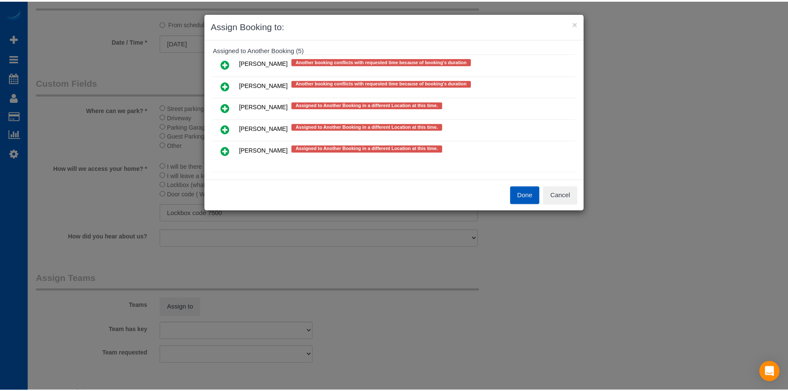
scroll to position [402, 0]
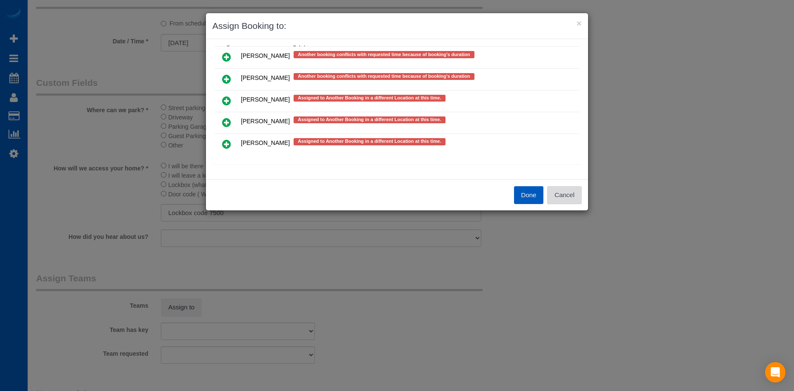
click at [569, 197] on button "Cancel" at bounding box center [564, 195] width 34 height 18
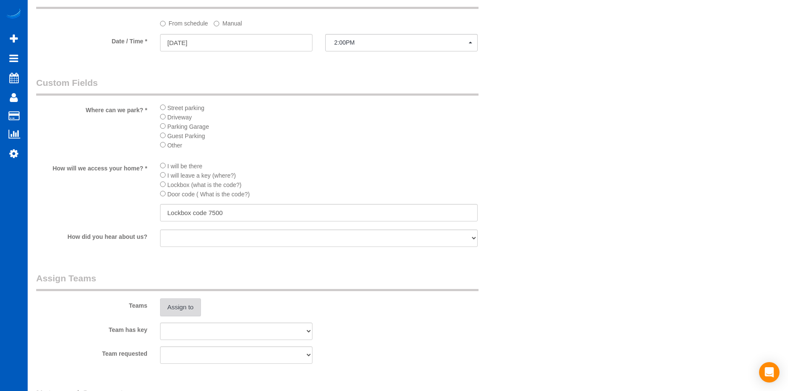
click at [178, 309] on button "Assign to" at bounding box center [180, 308] width 41 height 18
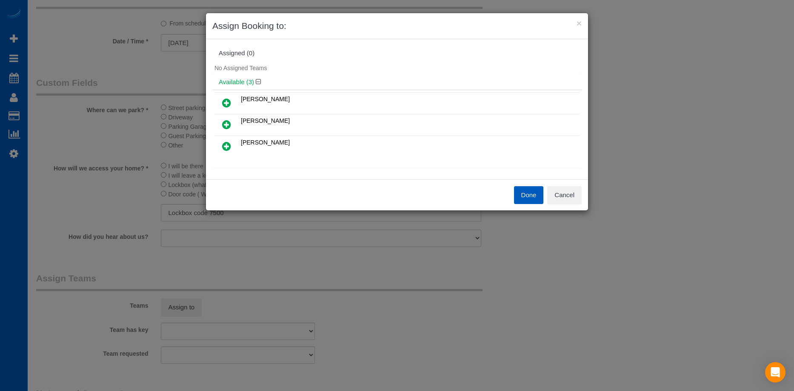
click at [229, 100] on icon at bounding box center [226, 103] width 9 height 10
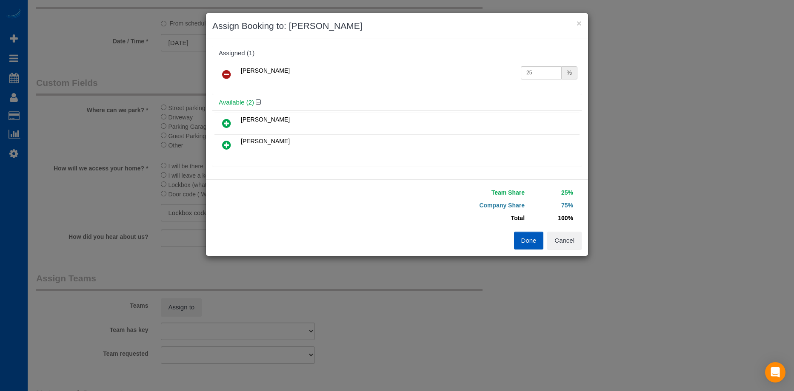
click at [224, 121] on icon at bounding box center [226, 123] width 9 height 10
drag, startPoint x: 536, startPoint y: 74, endPoint x: 471, endPoint y: 74, distance: 65.1
click at [471, 74] on tr "Alona Tarasiuk 25 %" at bounding box center [396, 75] width 365 height 22
type input "27"
click at [541, 97] on input "25" at bounding box center [541, 94] width 41 height 13
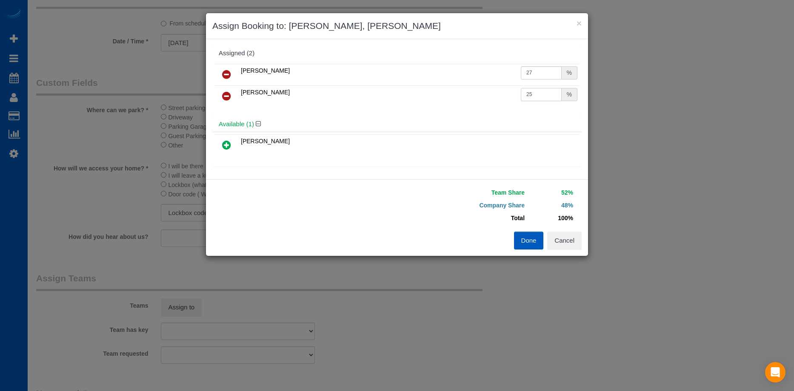
drag, startPoint x: 537, startPoint y: 90, endPoint x: 471, endPoint y: 93, distance: 66.0
click at [471, 93] on tr "Kateryna Polishchuk 25 %" at bounding box center [396, 97] width 365 height 22
type input "27"
click at [526, 241] on button "Done" at bounding box center [529, 241] width 30 height 18
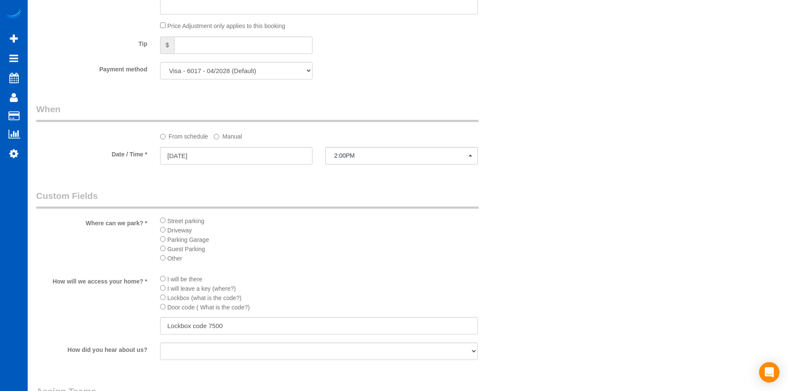
scroll to position [750, 0]
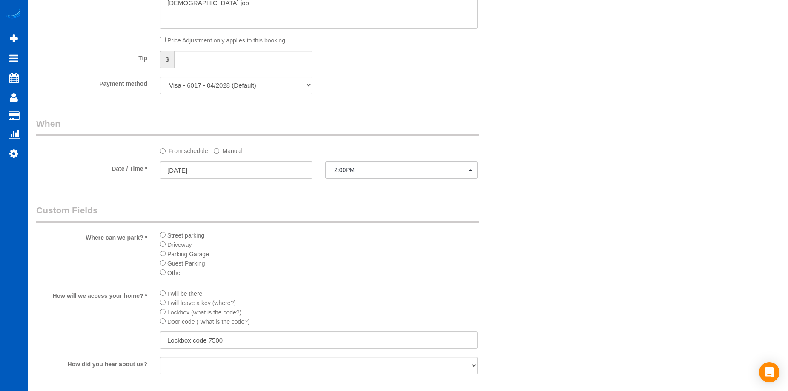
click at [225, 146] on label "Manual" at bounding box center [228, 149] width 28 height 11
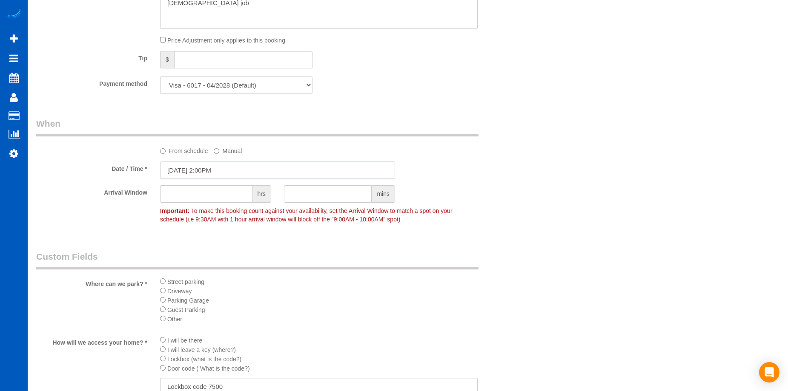
click at [239, 174] on input "08/15/2025 2:00PM" at bounding box center [277, 170] width 235 height 17
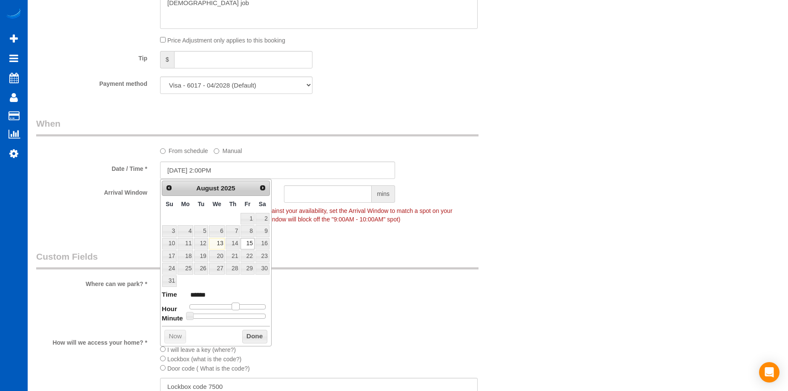
type input "08/15/2025 3:00PM"
type input "******"
click at [239, 305] on span at bounding box center [239, 307] width 8 height 8
drag, startPoint x: 255, startPoint y: 336, endPoint x: 258, endPoint y: 330, distance: 6.5
click at [255, 336] on button "Done" at bounding box center [254, 337] width 25 height 14
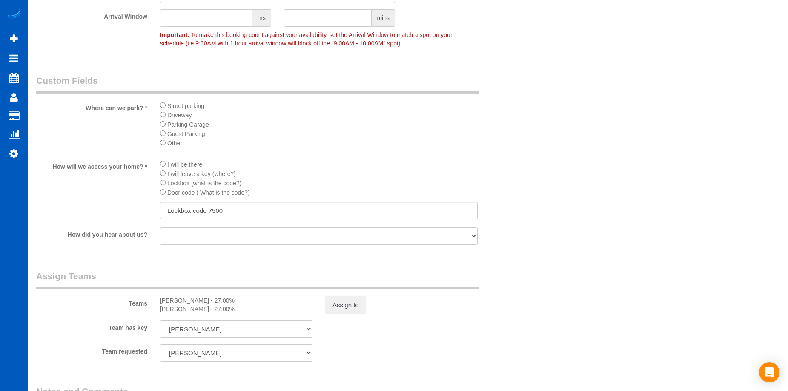
scroll to position [1005, 0]
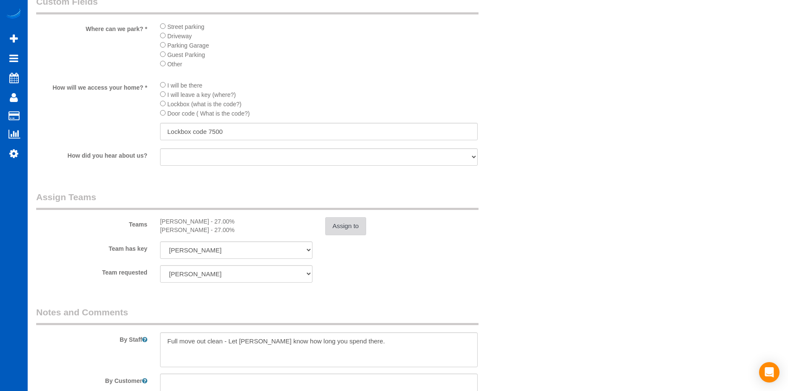
click at [341, 223] on button "Assign to" at bounding box center [345, 226] width 41 height 18
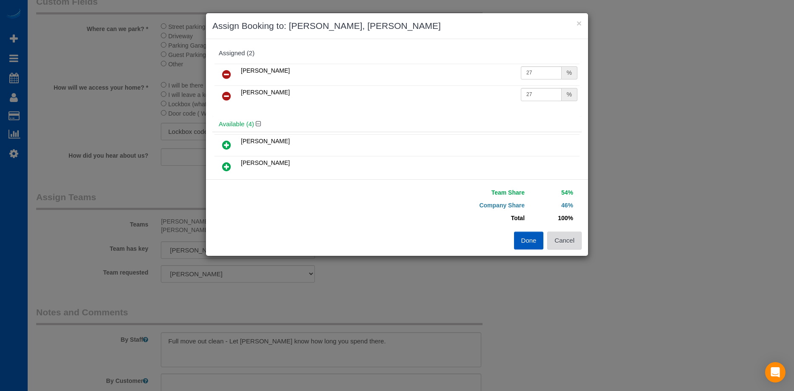
click at [570, 239] on button "Cancel" at bounding box center [564, 241] width 34 height 18
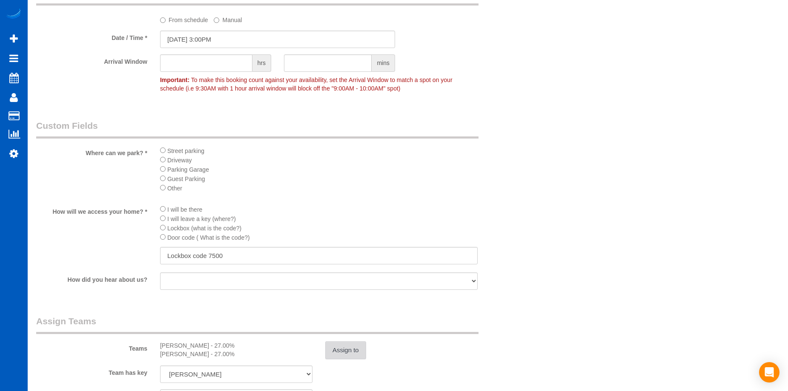
scroll to position [878, 0]
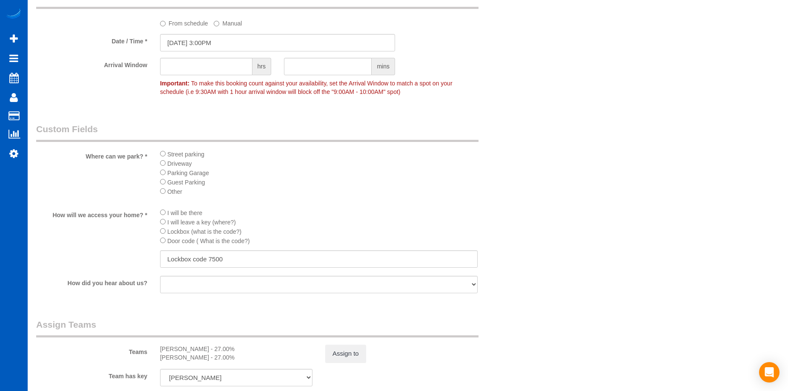
click at [169, 26] on label "From schedule" at bounding box center [184, 21] width 48 height 11
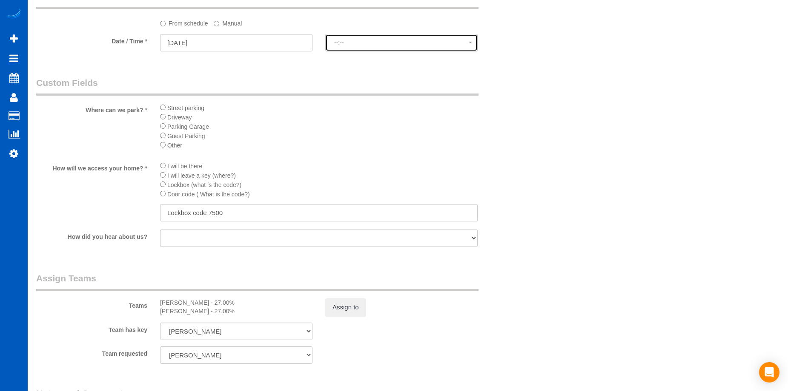
click at [339, 46] on button "--:--" at bounding box center [401, 42] width 152 height 17
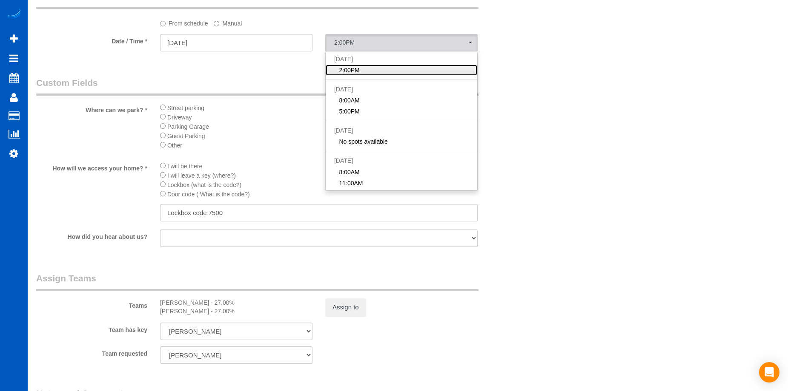
click at [377, 67] on link "2:00PM" at bounding box center [400, 70] width 151 height 11
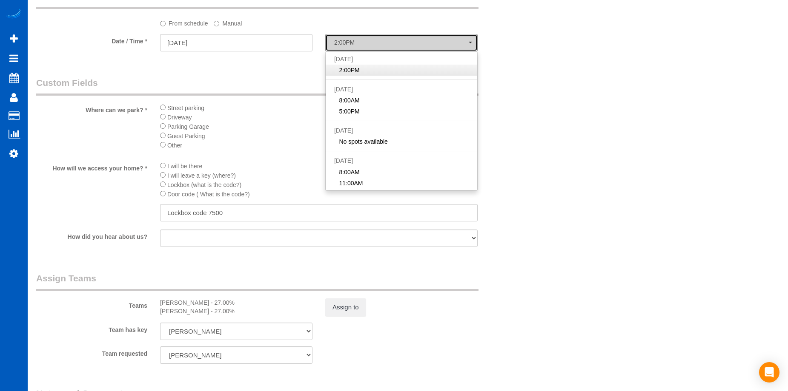
select select "spot103"
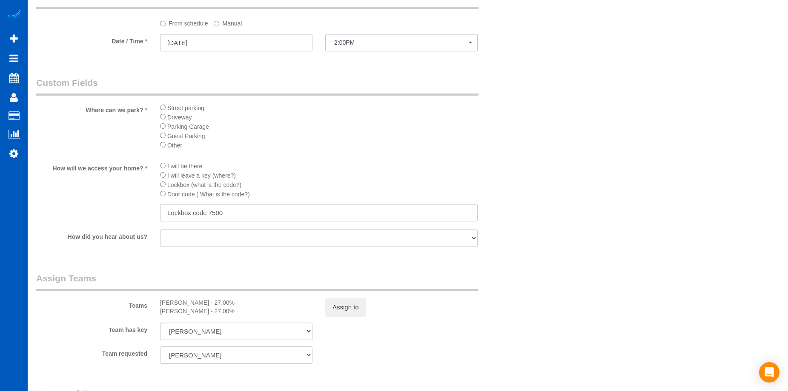
click at [518, 119] on div "Where can we park? * Street parking Driveway Parking Garage Guest Parking Other" at bounding box center [277, 116] width 495 height 79
click at [348, 308] on button "Assign to" at bounding box center [345, 308] width 41 height 18
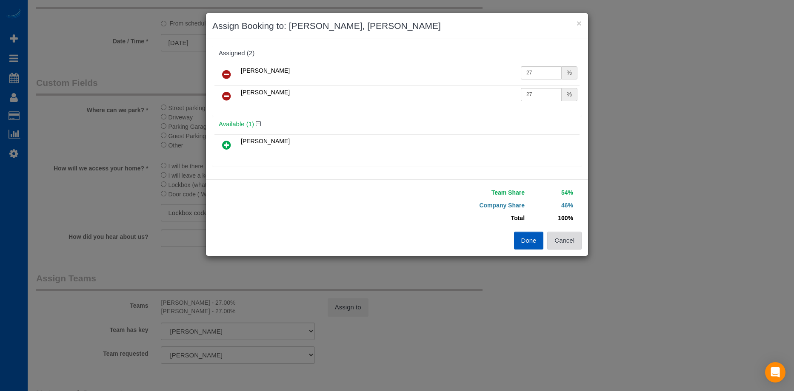
click at [574, 245] on button "Cancel" at bounding box center [564, 241] width 34 height 18
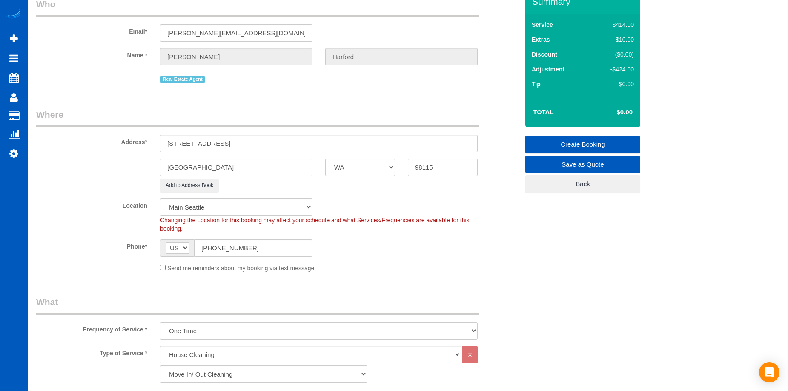
scroll to position [27, 0]
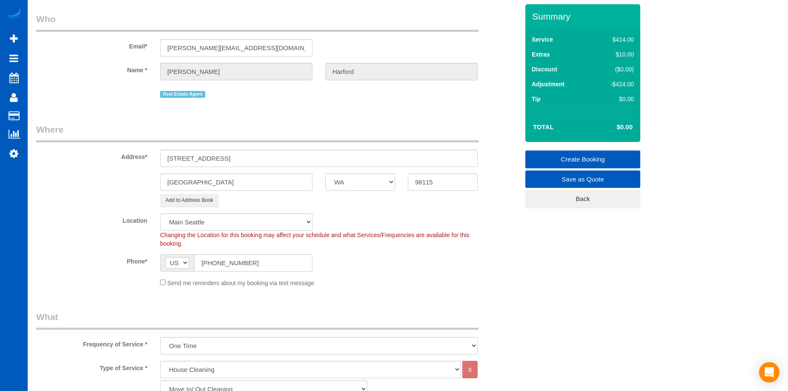
click at [593, 158] on link "Create Booking" at bounding box center [582, 160] width 115 height 18
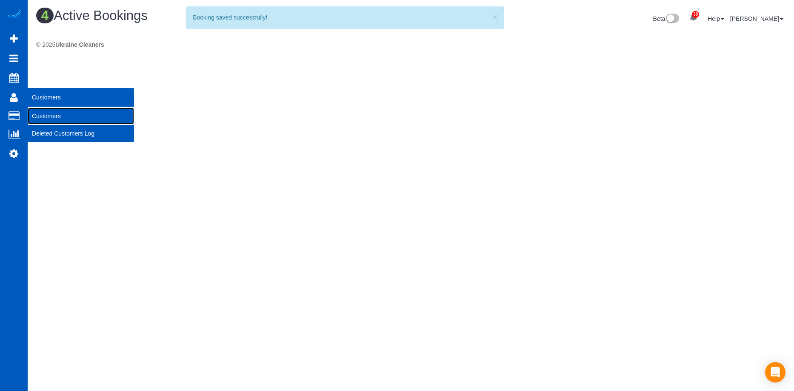
click at [38, 113] on link "Customers" at bounding box center [81, 116] width 106 height 17
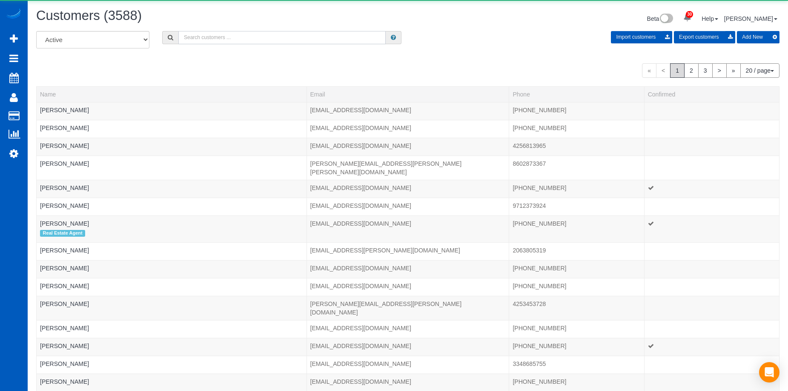
click at [227, 40] on input "text" at bounding box center [281, 37] width 207 height 13
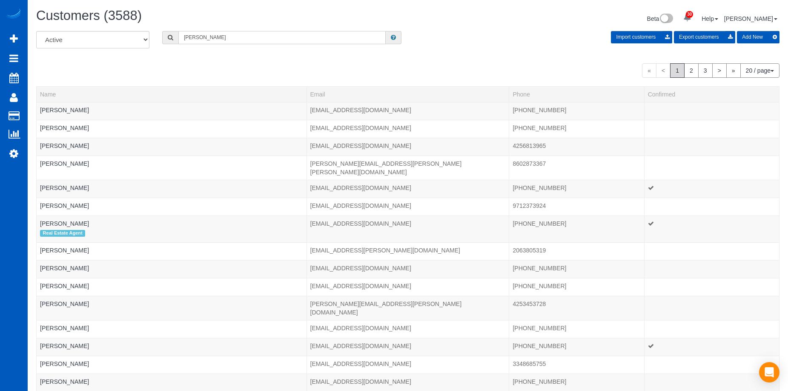
type input "Davis Harford"
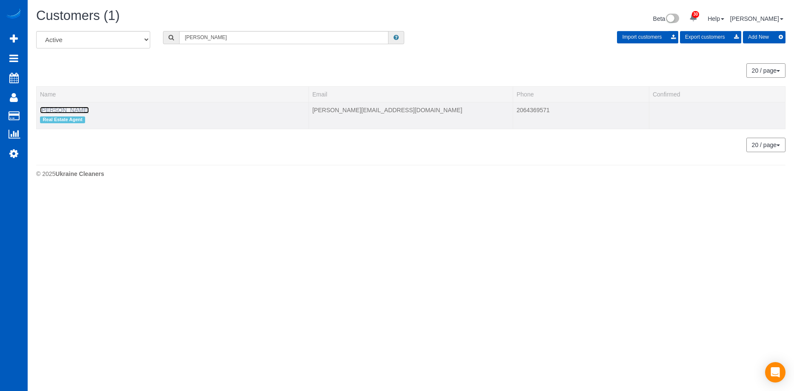
click at [64, 111] on link "Davis Harford" at bounding box center [64, 110] width 49 height 7
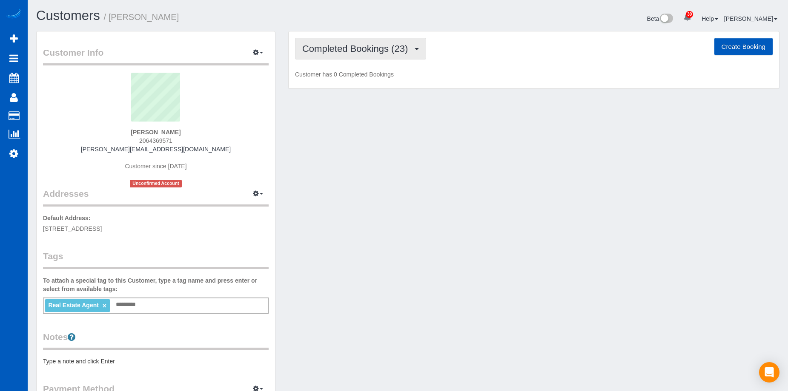
click at [374, 48] on span "Completed Bookings (23)" at bounding box center [357, 48] width 110 height 11
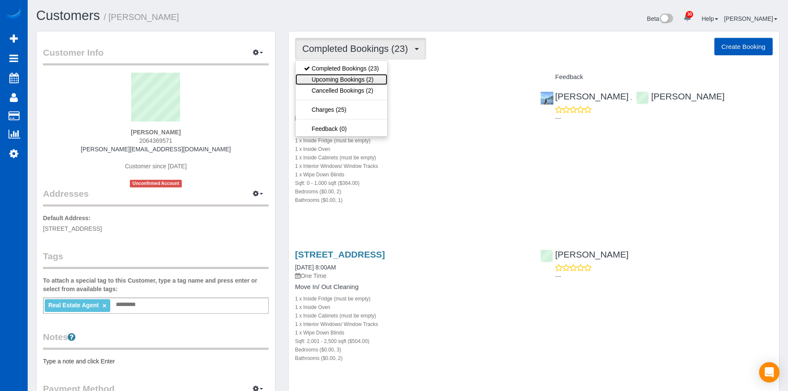
click at [365, 76] on link "Upcoming Bookings (2)" at bounding box center [341, 79] width 92 height 11
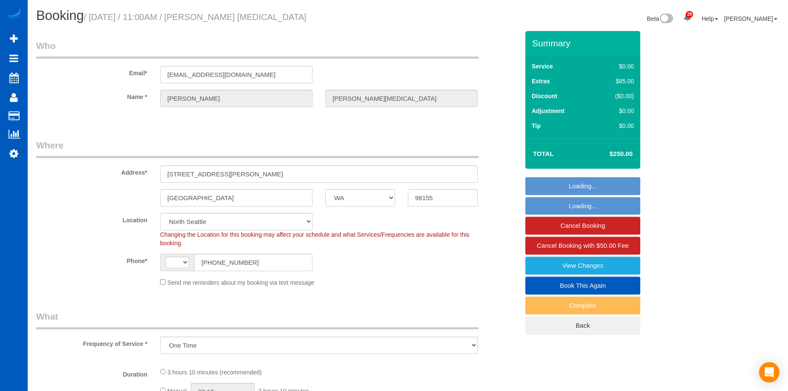
select select "WA"
select select "object:563"
select select "string:US"
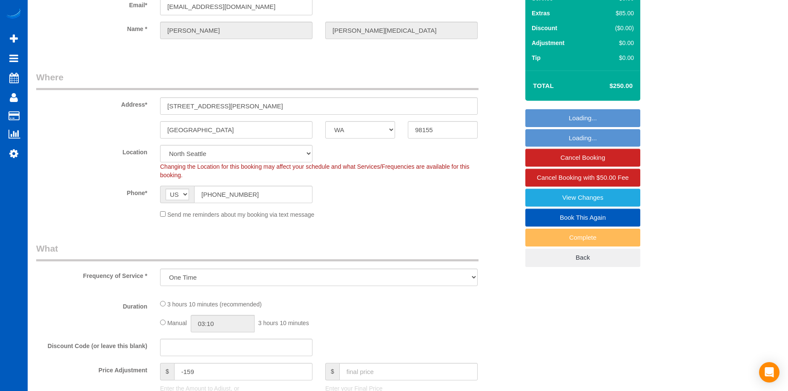
select select "spot1"
select select "199"
select select "1501"
select select "3"
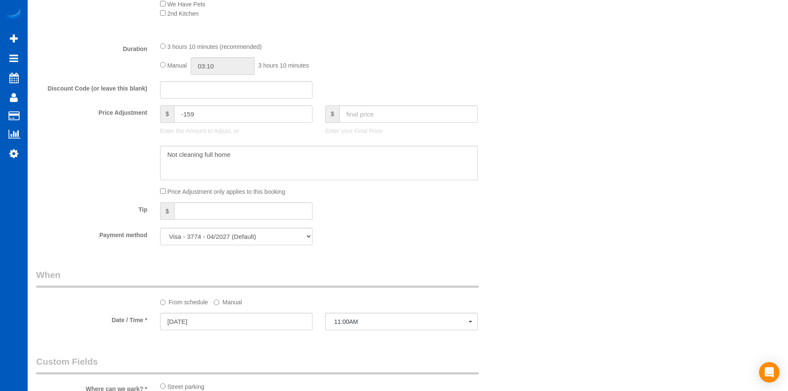
select select "1501"
select select "3"
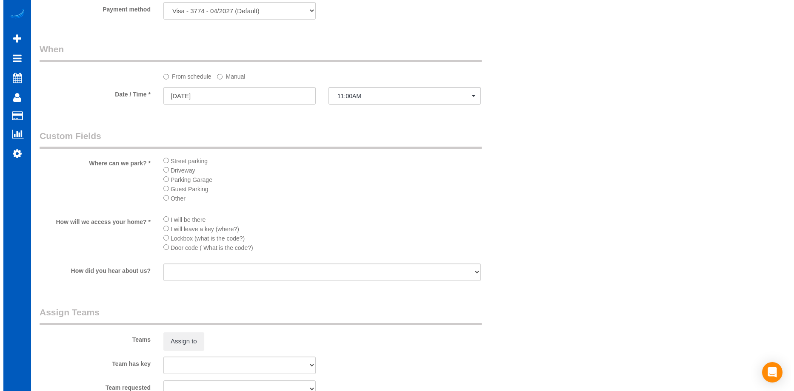
scroll to position [893, 0]
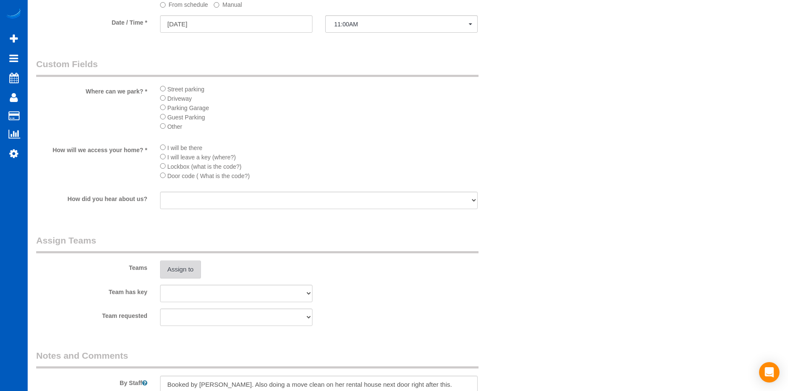
click at [182, 272] on button "Assign to" at bounding box center [180, 270] width 41 height 18
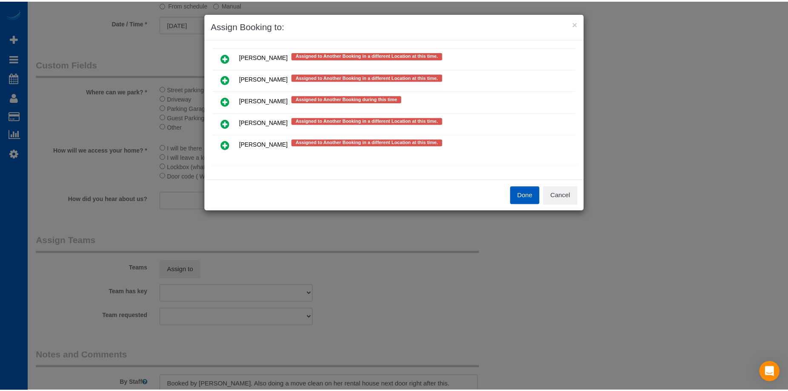
scroll to position [511, 0]
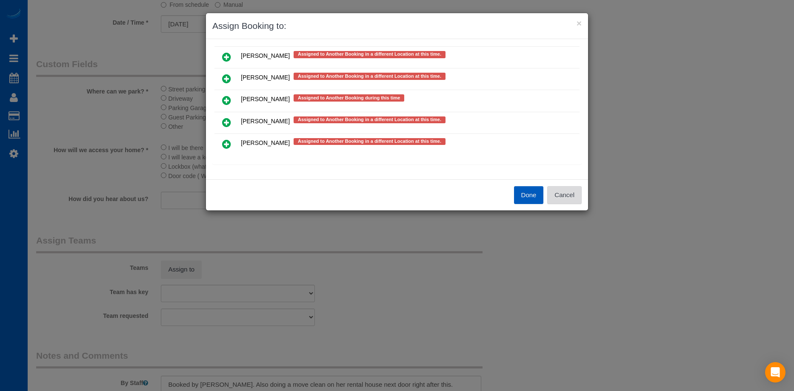
click at [576, 199] on button "Cancel" at bounding box center [564, 195] width 34 height 18
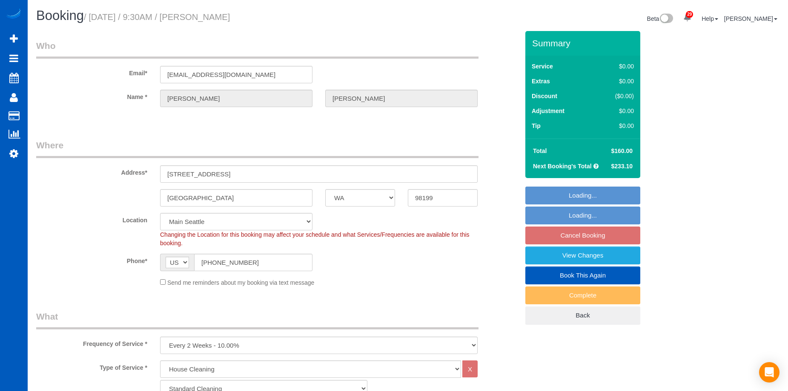
select select "WA"
select select "199"
select select "2001"
select select "3"
select select "2"
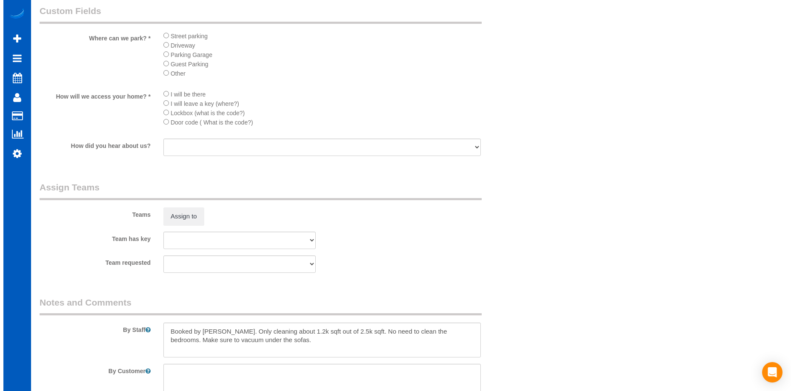
scroll to position [1064, 0]
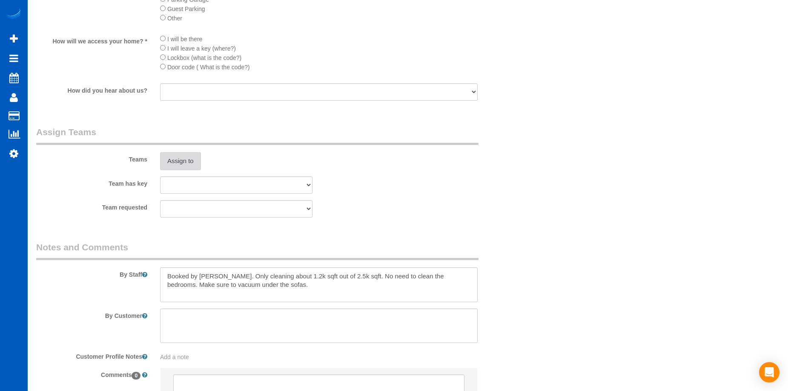
click at [186, 159] on button "Assign to" at bounding box center [180, 161] width 41 height 18
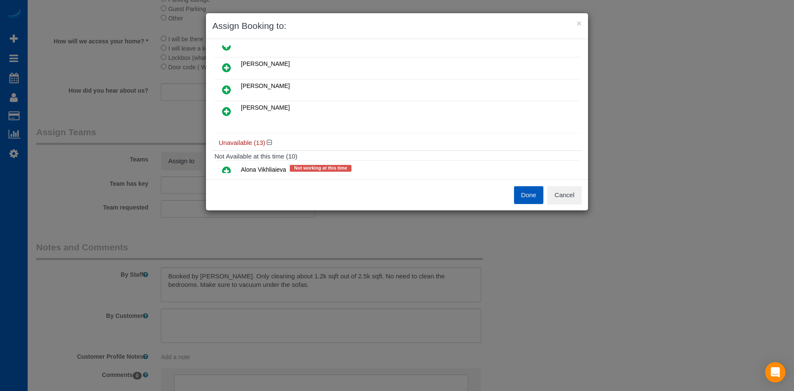
scroll to position [85, 0]
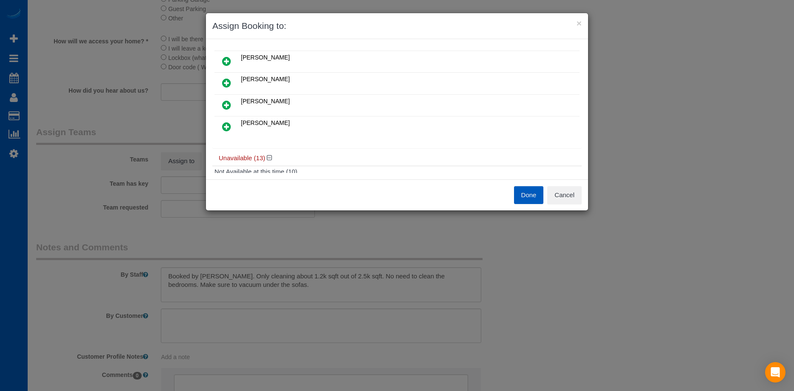
click at [229, 124] on icon at bounding box center [226, 127] width 9 height 10
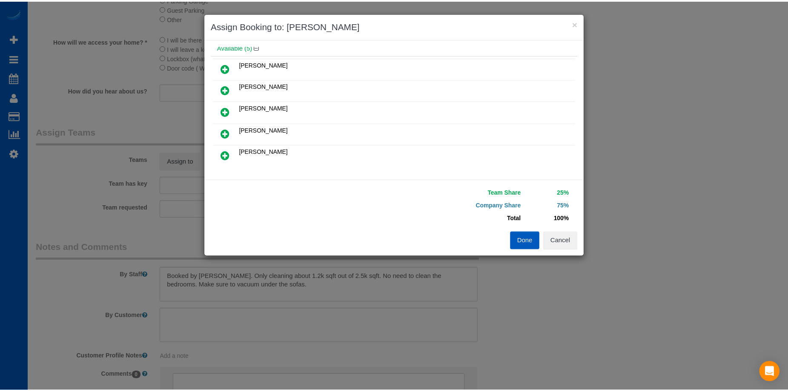
scroll to position [0, 0]
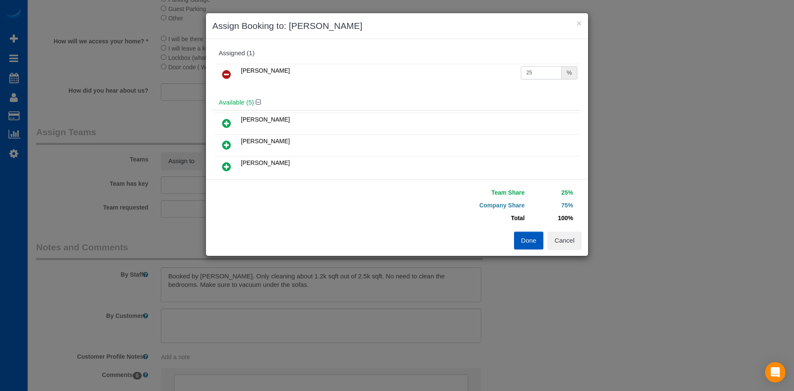
click at [527, 78] on input "25" at bounding box center [541, 72] width 41 height 13
click at [537, 241] on button "Done" at bounding box center [529, 241] width 30 height 18
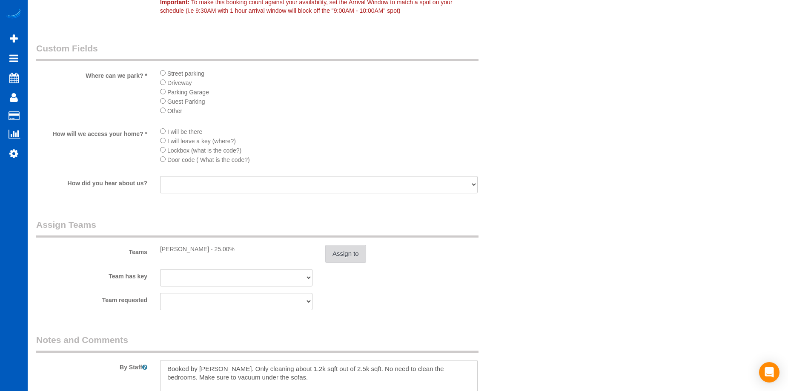
scroll to position [1021, 0]
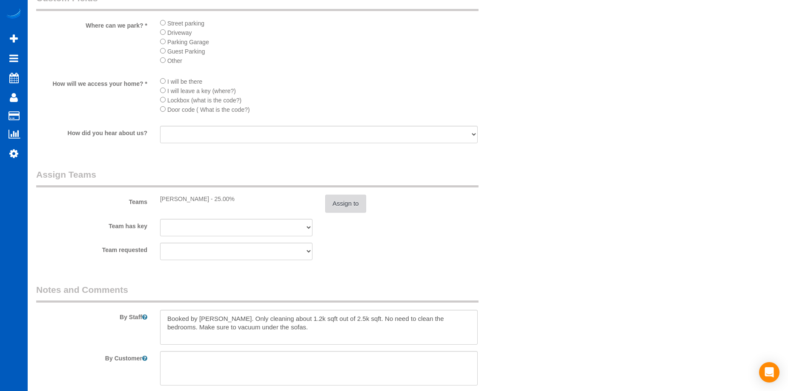
click at [349, 204] on button "Assign to" at bounding box center [345, 204] width 41 height 18
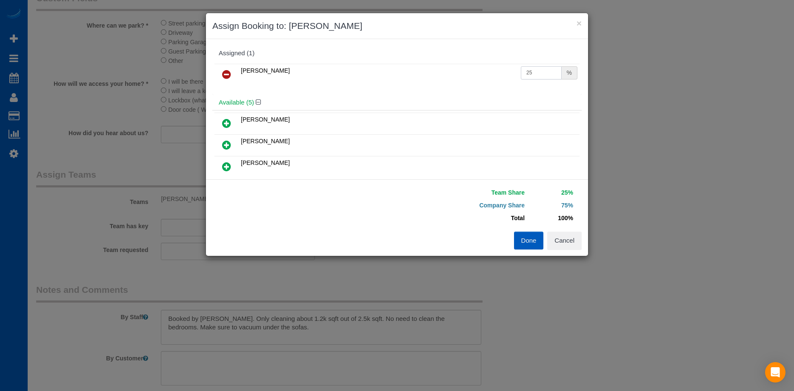
drag, startPoint x: 525, startPoint y: 67, endPoint x: 532, endPoint y: 69, distance: 7.4
click at [526, 68] on input "25" at bounding box center [541, 72] width 41 height 13
type input "2"
type input "59"
click at [534, 240] on button "Done" at bounding box center [529, 241] width 30 height 18
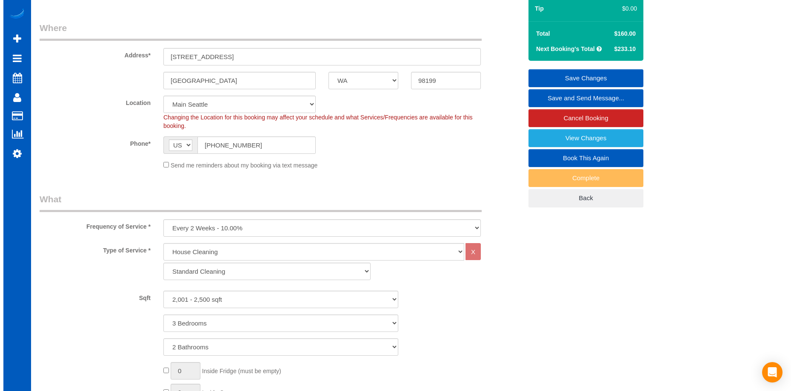
scroll to position [0, 0]
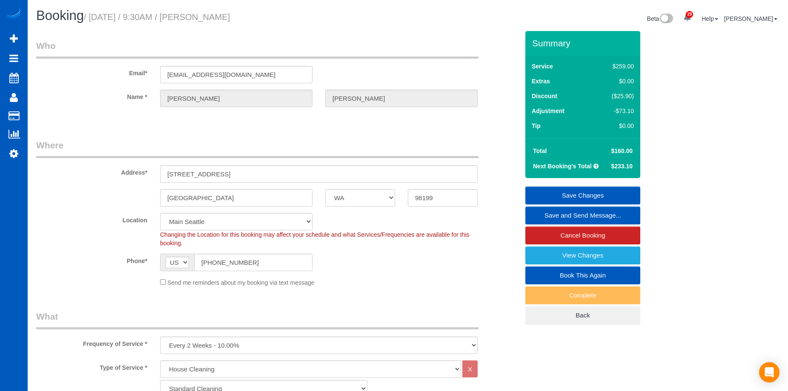
click at [554, 190] on link "Save Changes" at bounding box center [582, 196] width 115 height 18
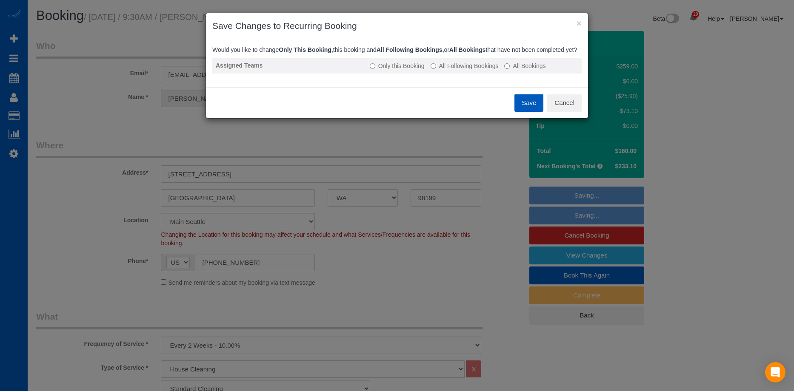
click at [446, 70] on label "All Following Bookings" at bounding box center [465, 66] width 68 height 9
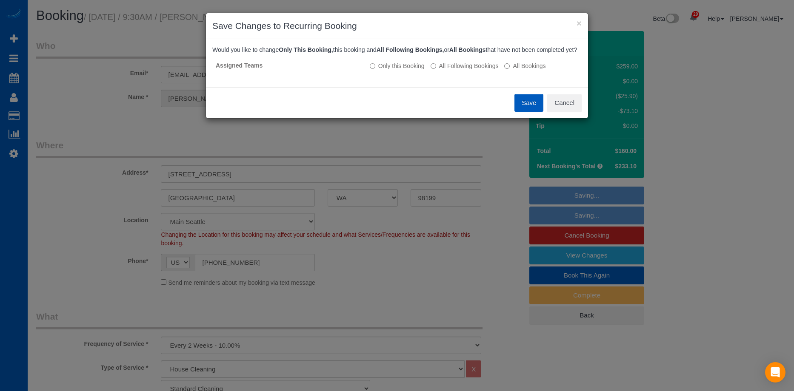
click at [531, 111] on button "Save" at bounding box center [528, 103] width 29 height 18
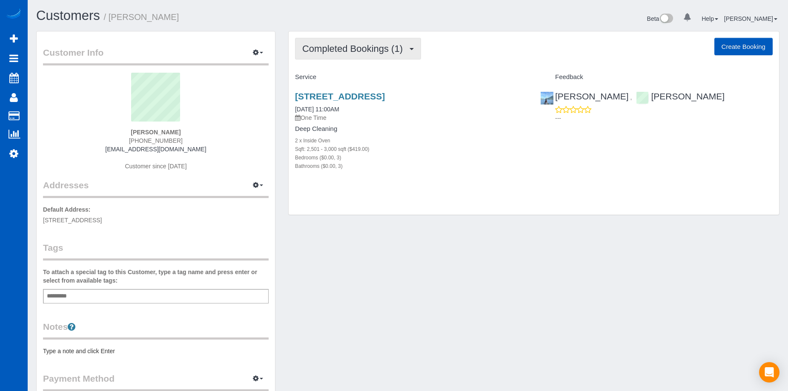
click at [384, 48] on span "Completed Bookings (1)" at bounding box center [354, 48] width 105 height 11
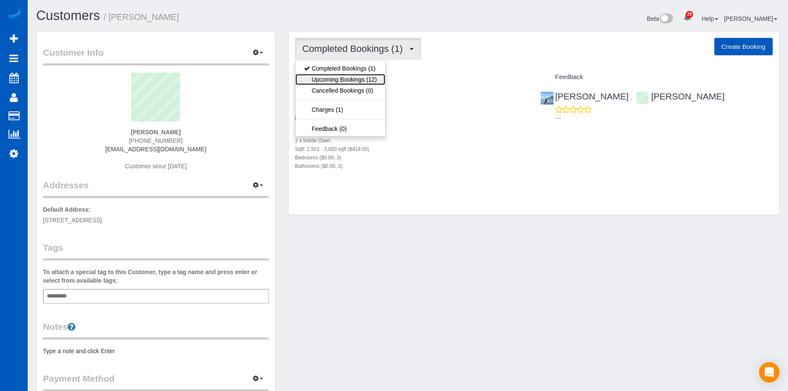
click at [360, 76] on link "Upcoming Bookings (12)" at bounding box center [340, 79] width 90 height 11
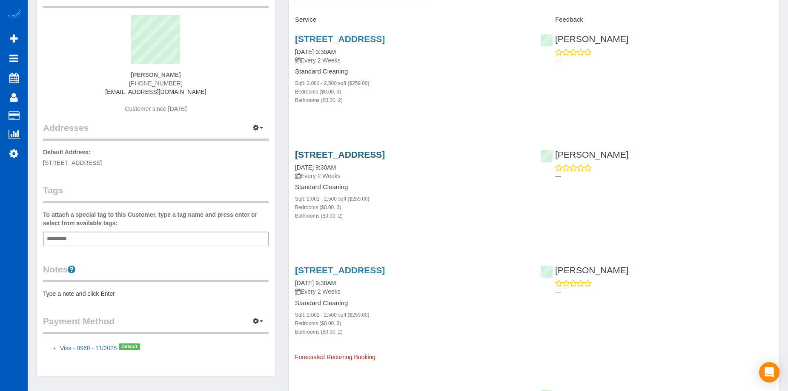
scroll to position [43, 0]
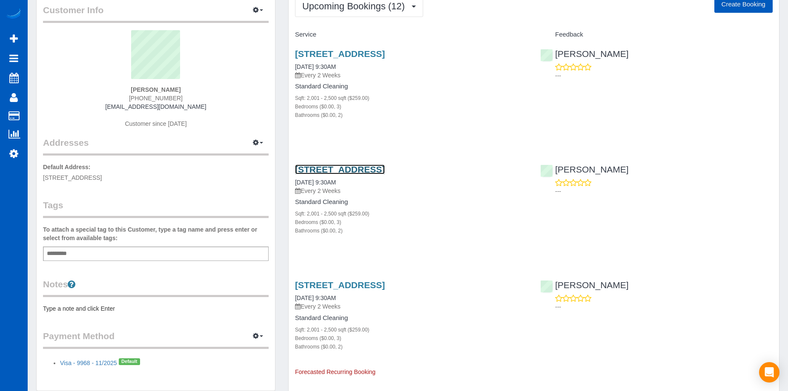
click at [369, 167] on link "[STREET_ADDRESS]" at bounding box center [340, 170] width 90 height 10
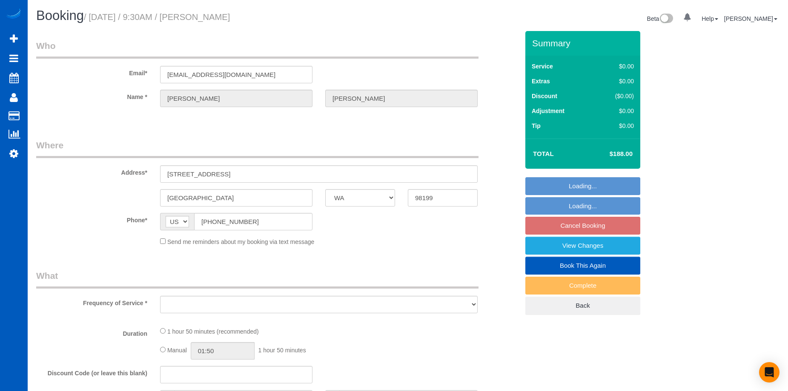
select select "WA"
select select "object:909"
select select "string:fspay-880525b5-12db-4dc4-a297-02ac072b1034"
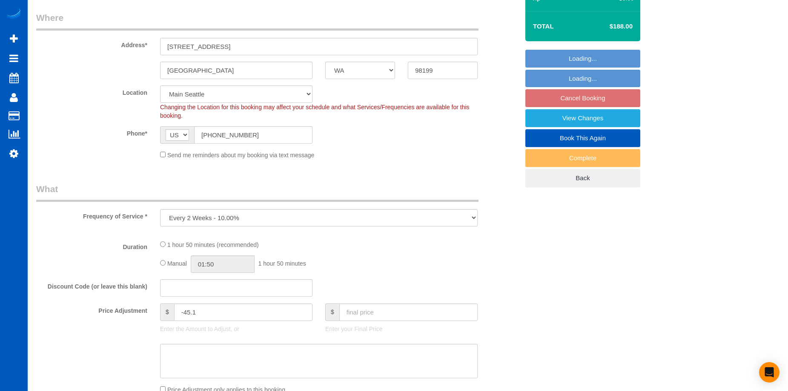
select select "199"
select select "2001"
select select "3"
select select "2"
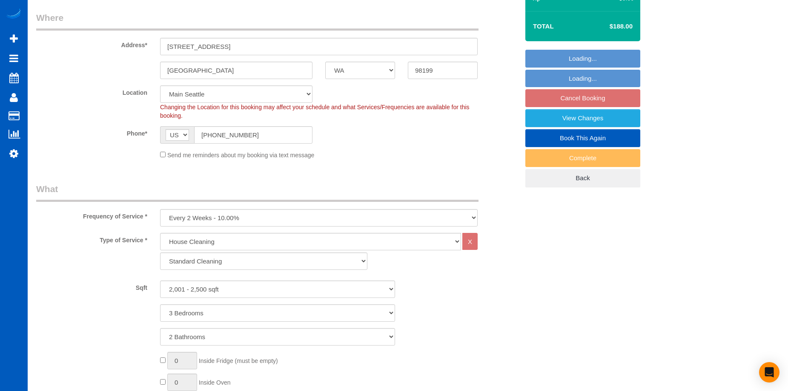
select select "object:1168"
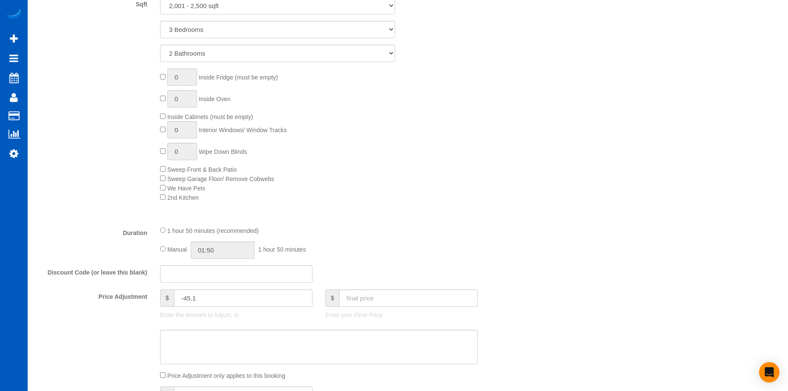
select select "2001"
select select "3"
select select "2"
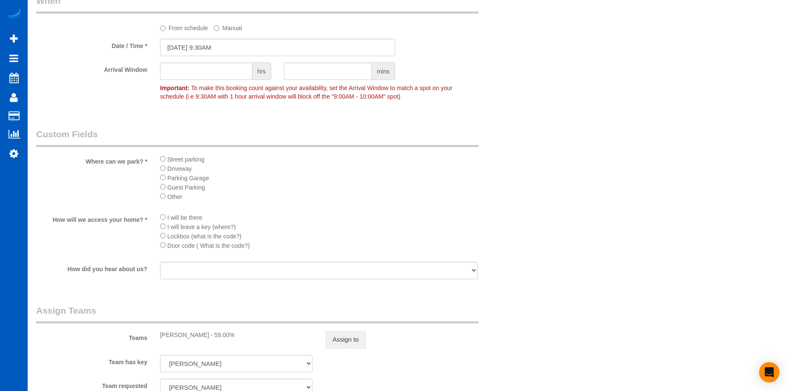
scroll to position [936, 0]
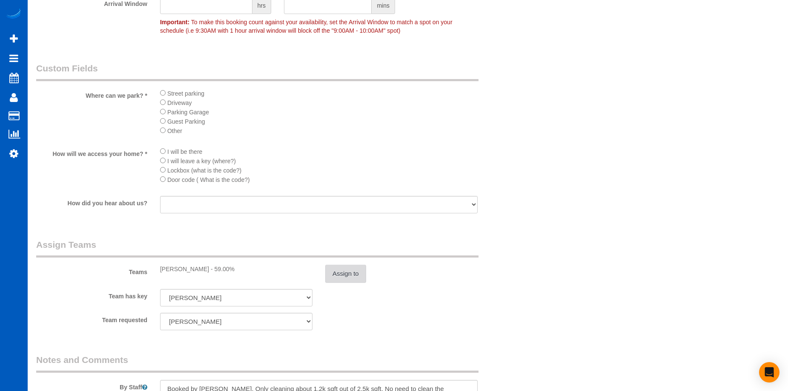
click at [342, 273] on button "Assign to" at bounding box center [345, 274] width 41 height 18
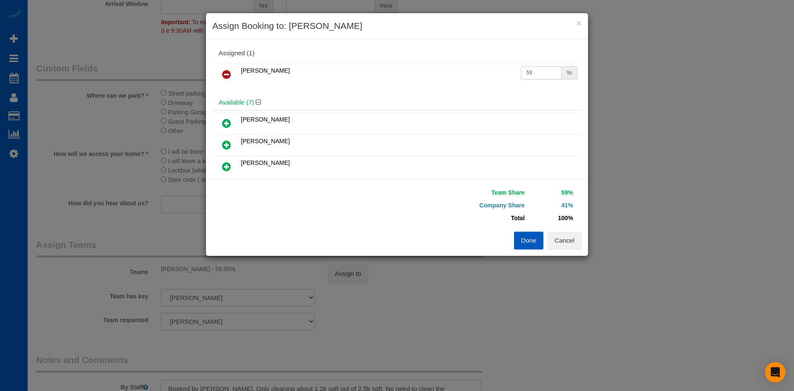
click at [536, 68] on input "59" at bounding box center [541, 72] width 41 height 13
drag, startPoint x: 536, startPoint y: 70, endPoint x: 455, endPoint y: 62, distance: 81.6
click at [455, 62] on div "[PERSON_NAME] 59 %" at bounding box center [396, 78] width 369 height 33
type input "50"
click at [530, 240] on button "Done" at bounding box center [529, 241] width 30 height 18
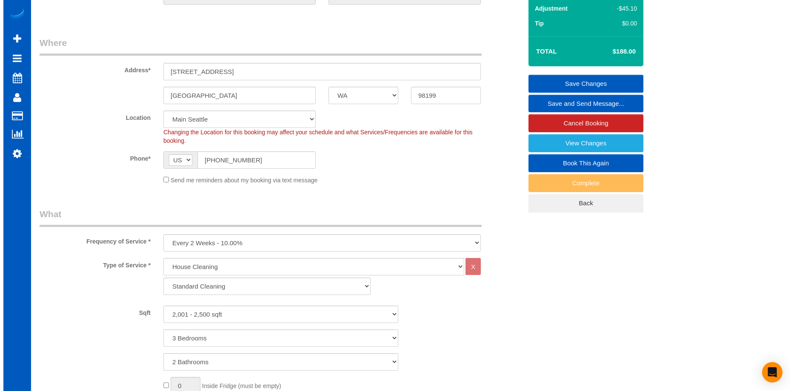
scroll to position [0, 0]
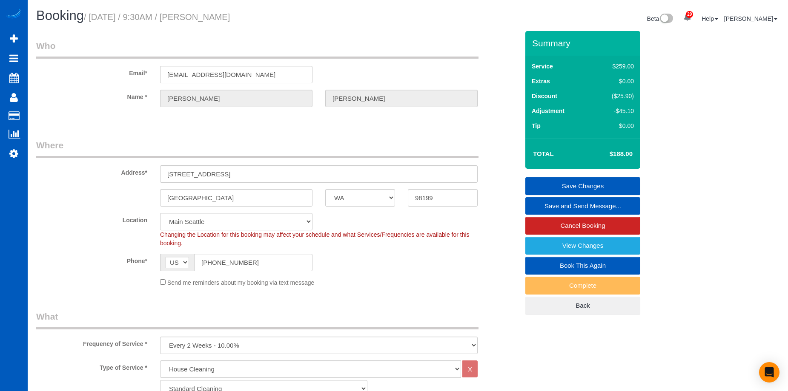
click at [556, 182] on link "Save Changes" at bounding box center [582, 186] width 115 height 18
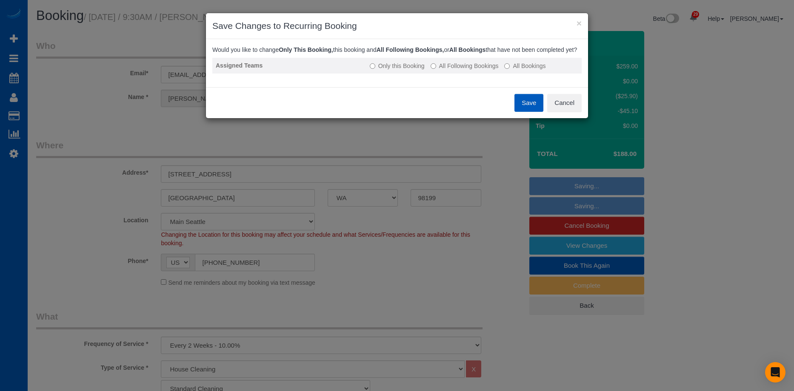
click at [468, 70] on label "All Following Bookings" at bounding box center [465, 66] width 68 height 9
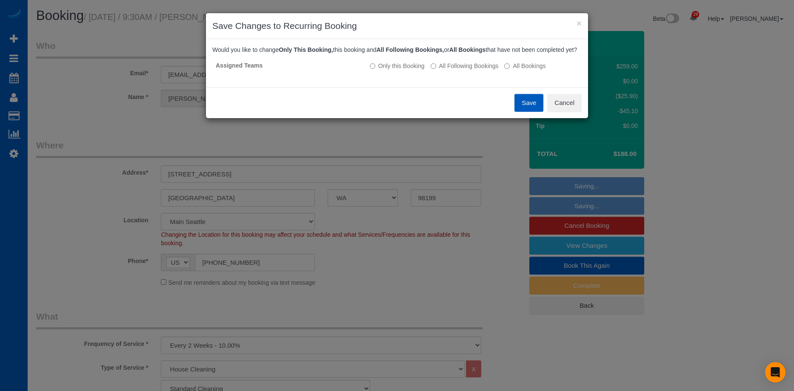
click at [525, 108] on button "Save" at bounding box center [528, 103] width 29 height 18
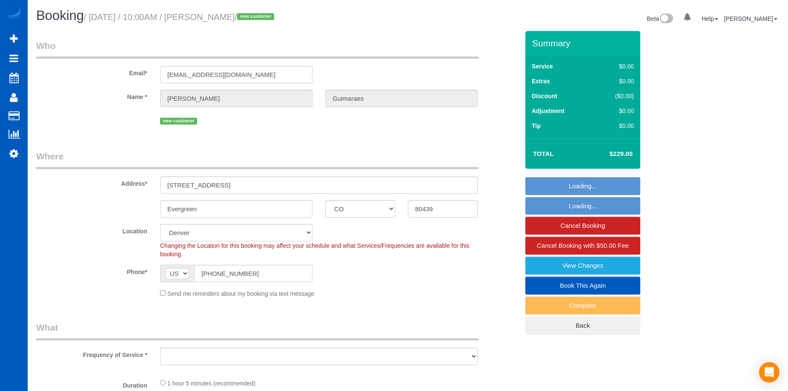
select select "CO"
select select "number:8"
select select "199"
select select "2"
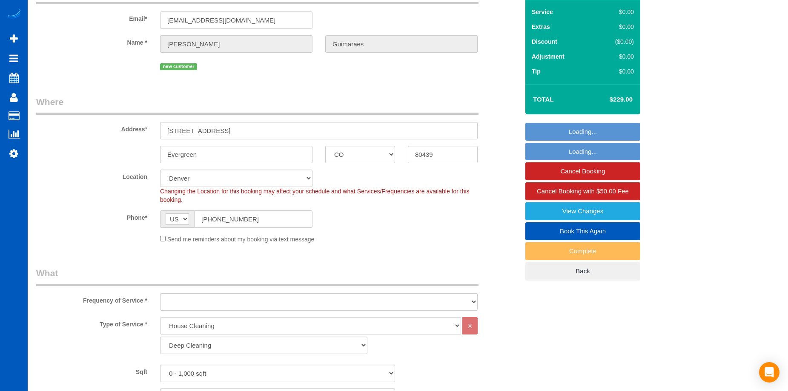
select select "object:1055"
select select "spot1"
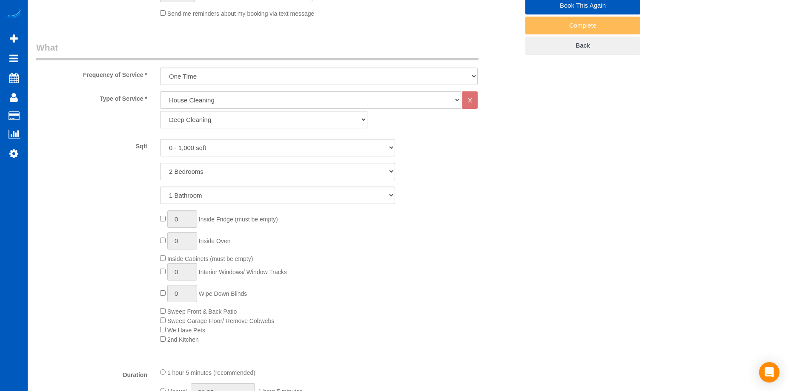
select select "2"
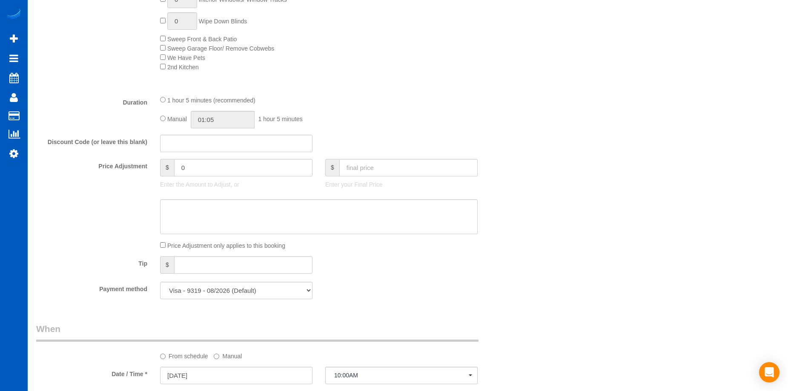
select select "object:1180"
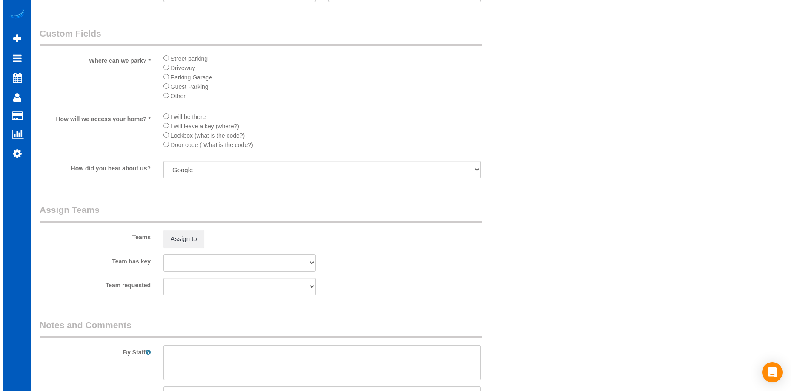
scroll to position [1021, 0]
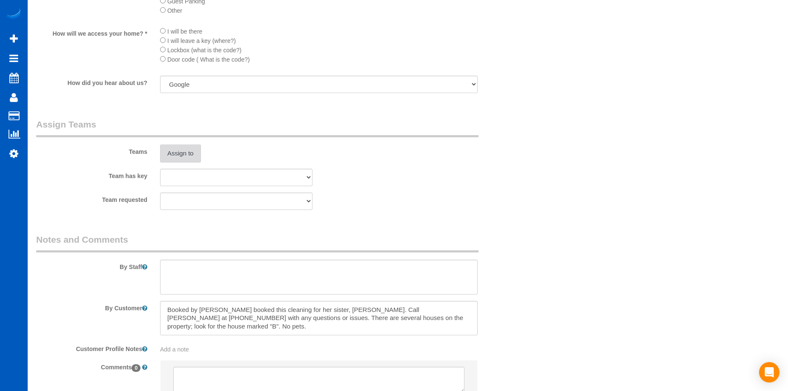
click at [173, 154] on button "Assign to" at bounding box center [180, 154] width 41 height 18
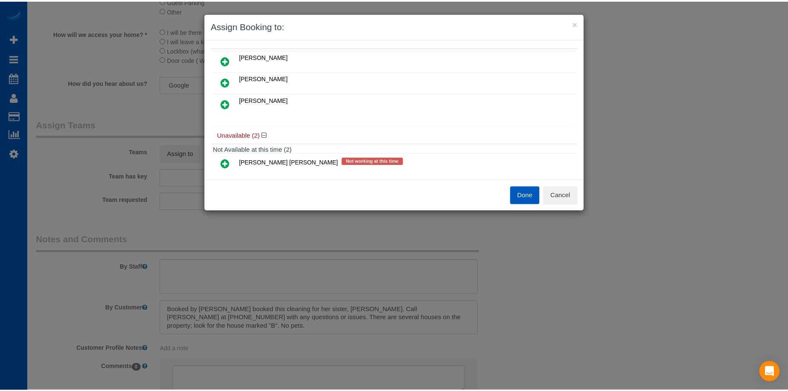
scroll to position [0, 0]
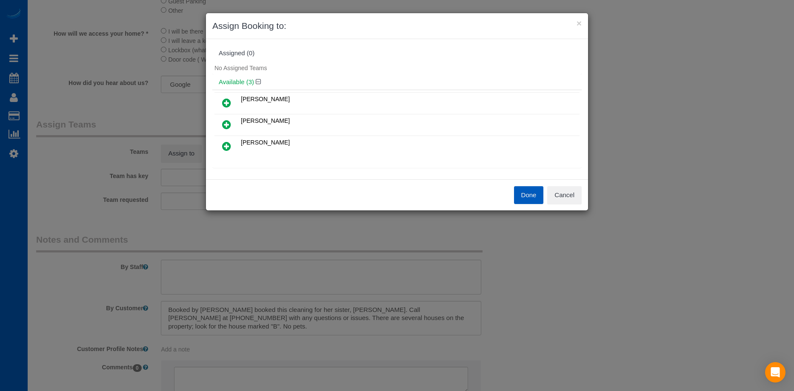
click at [225, 120] on icon at bounding box center [226, 125] width 9 height 10
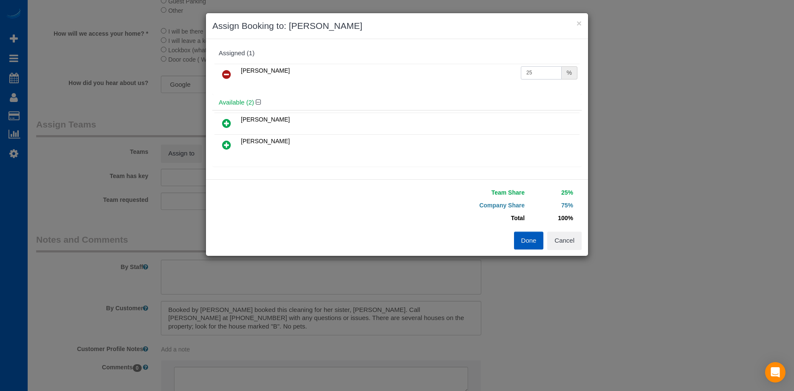
click at [539, 74] on input "25" at bounding box center [541, 72] width 41 height 13
drag, startPoint x: 539, startPoint y: 69, endPoint x: 454, endPoint y: 69, distance: 85.1
click at [454, 69] on tr "[PERSON_NAME] 25 %" at bounding box center [396, 75] width 365 height 22
type input "50"
click at [525, 239] on button "Done" at bounding box center [529, 241] width 30 height 18
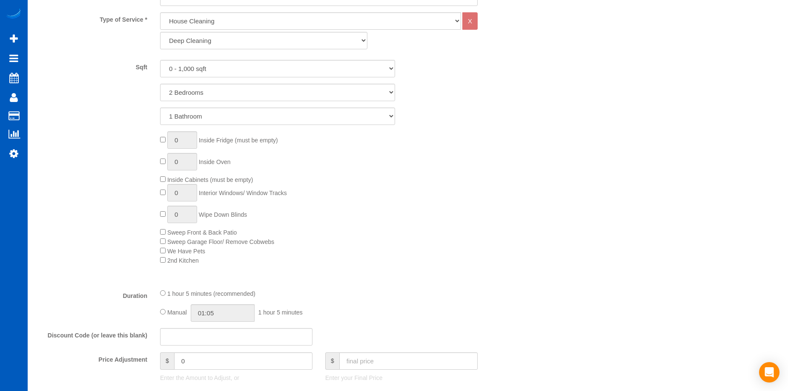
scroll to position [425, 0]
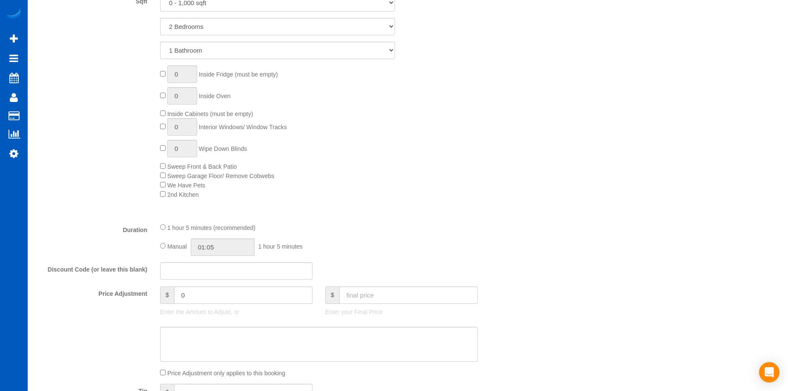
click at [161, 243] on div "Manual 01:05 1 hour 5 minutes" at bounding box center [318, 247] width 317 height 17
click at [226, 246] on input "01:05" at bounding box center [223, 247] width 64 height 17
type input "05:00"
click at [210, 285] on li "05:00" at bounding box center [213, 287] width 38 height 11
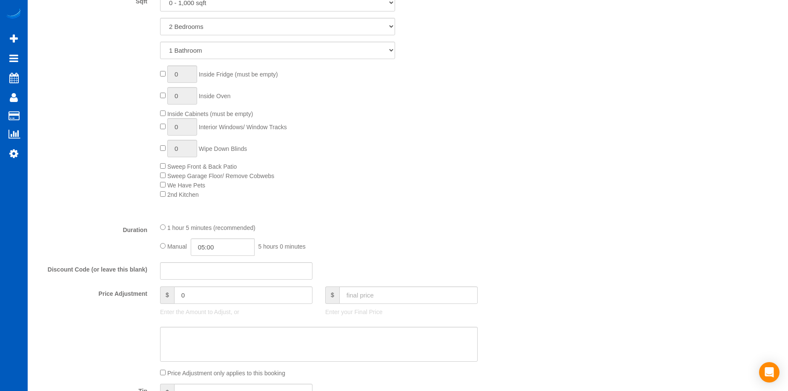
select select "spot9"
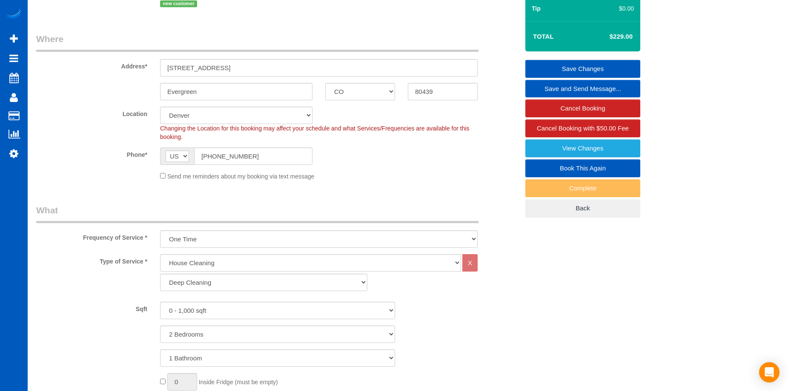
scroll to position [43, 0]
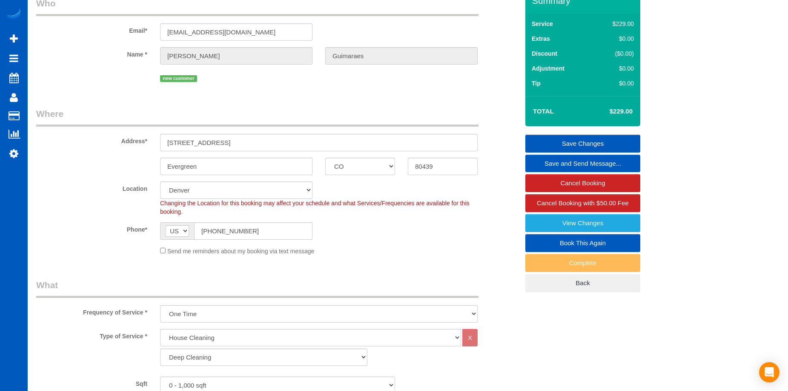
click at [549, 141] on link "Save Changes" at bounding box center [582, 144] width 115 height 18
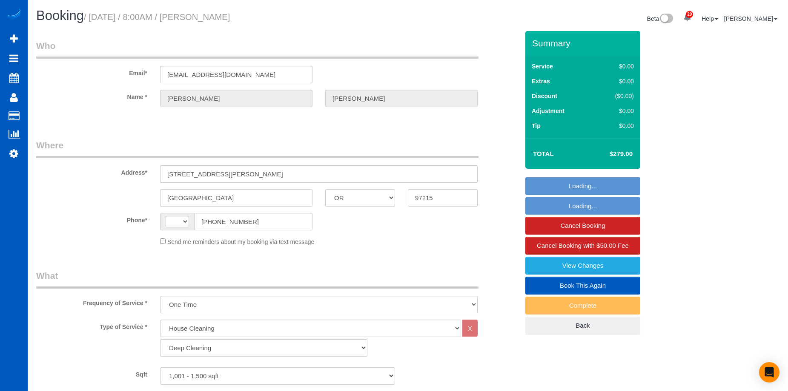
select select "OR"
select select "199"
select select "1001"
select select "3"
select select "2"
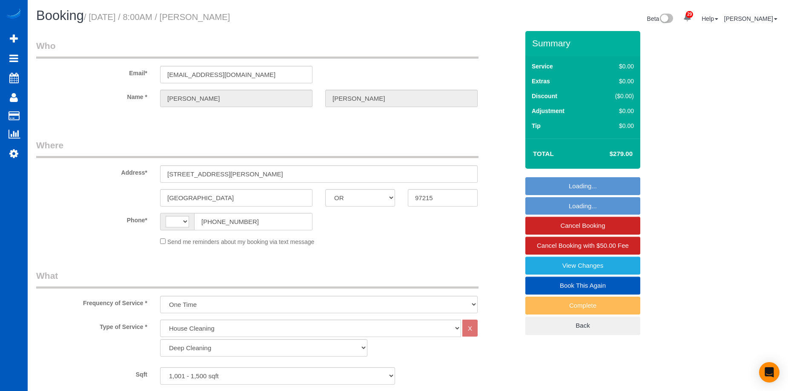
select select "string:fspay-132e21e6-d3f1-4bf5-95b6-18a2701ce51e"
select select "number:8"
select select "string:US"
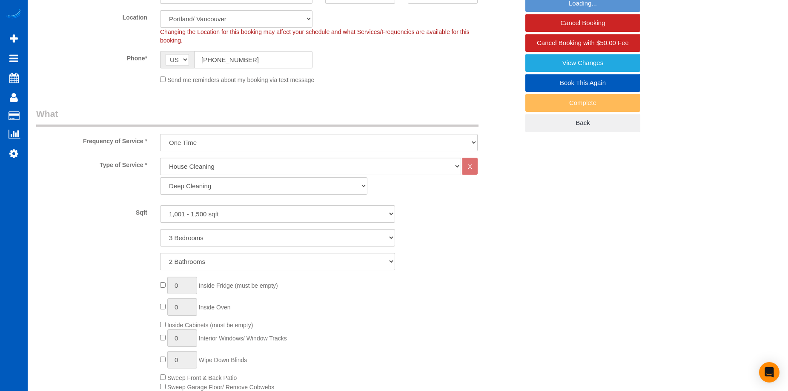
select select "object:1128"
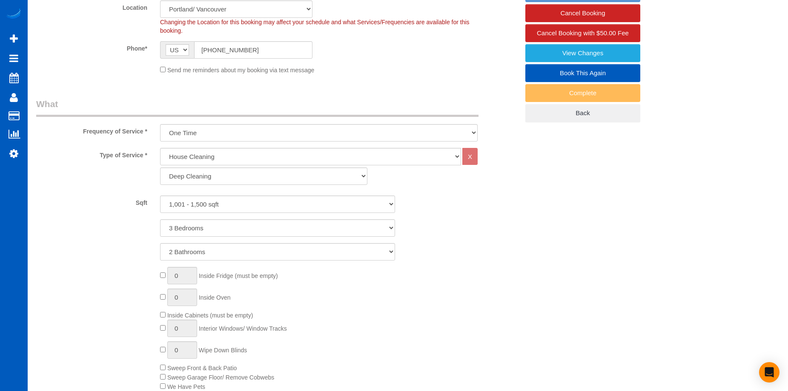
select select "spot1"
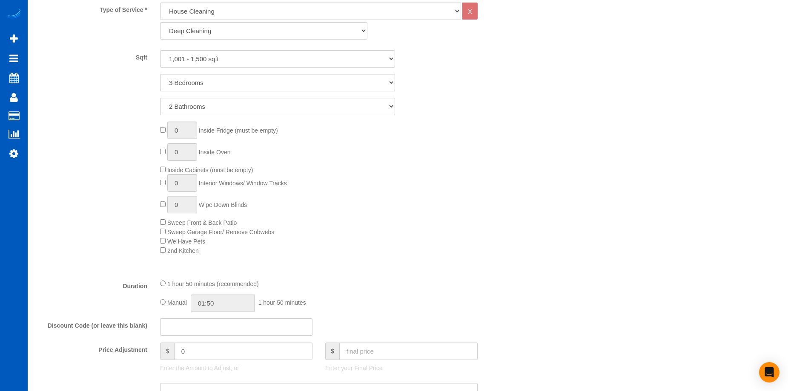
select select "1001"
select select "3"
select select "2"
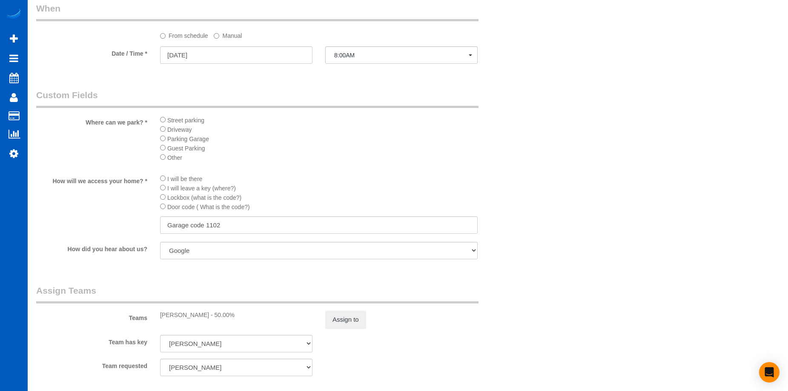
scroll to position [851, 0]
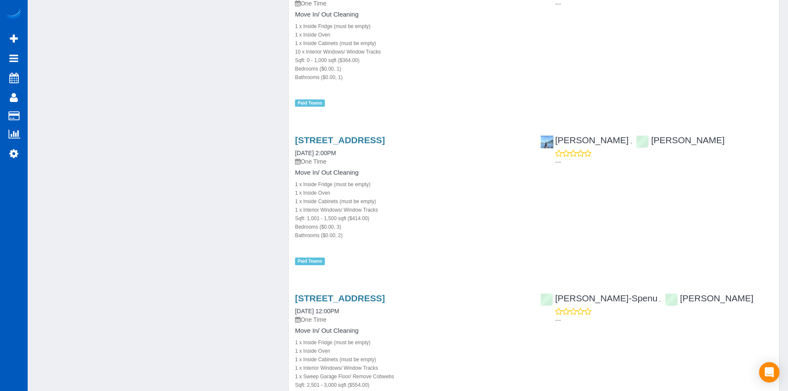
scroll to position [1744, 0]
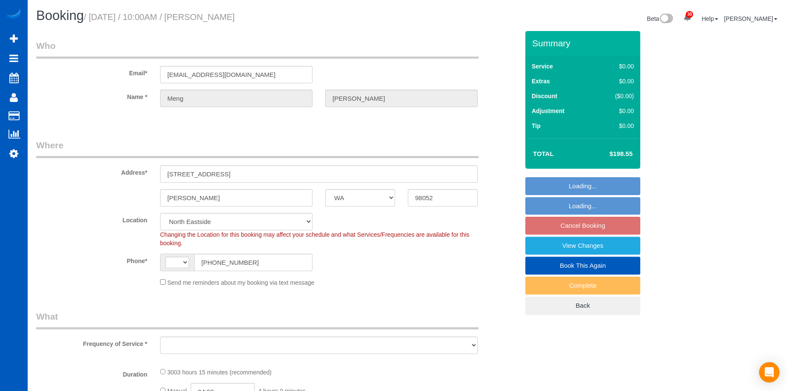
select select "WA"
select select "1501"
select select "3"
select select "string:[GEOGRAPHIC_DATA]"
select select "object:989"
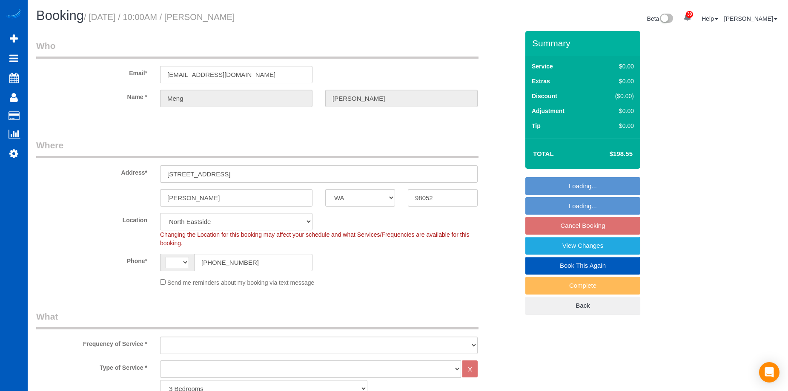
select select "number:8"
select select "1501"
select select "3"
select select "object:1168"
select select "WA"
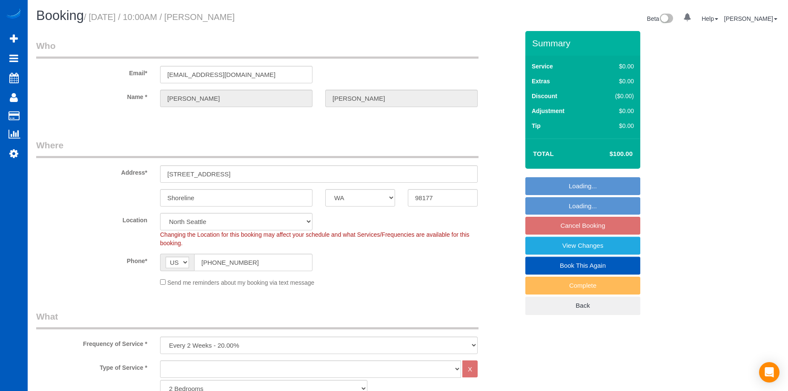
select select "1001"
select select "2"
select select "WA"
select select "number:8"
select select "object:668"
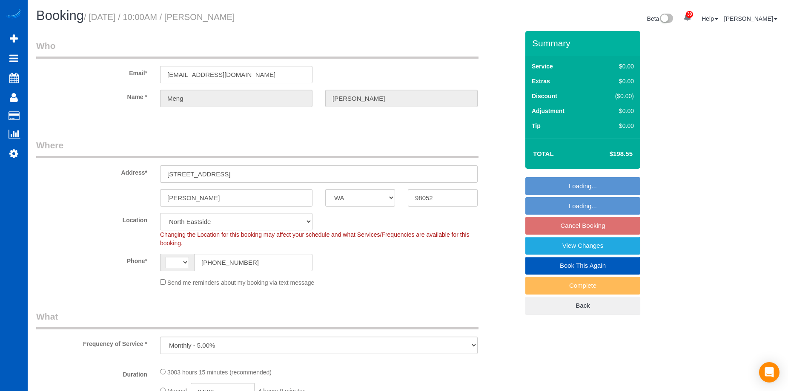
select select "string:US"
select select "1501"
select select "3"
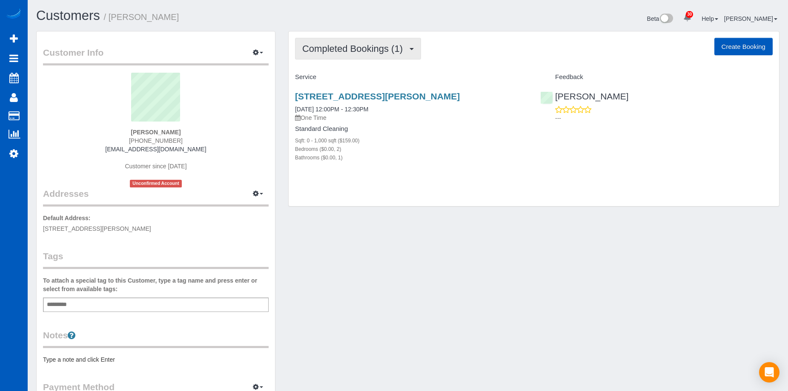
click at [384, 41] on button "Completed Bookings (1)" at bounding box center [358, 49] width 126 height 22
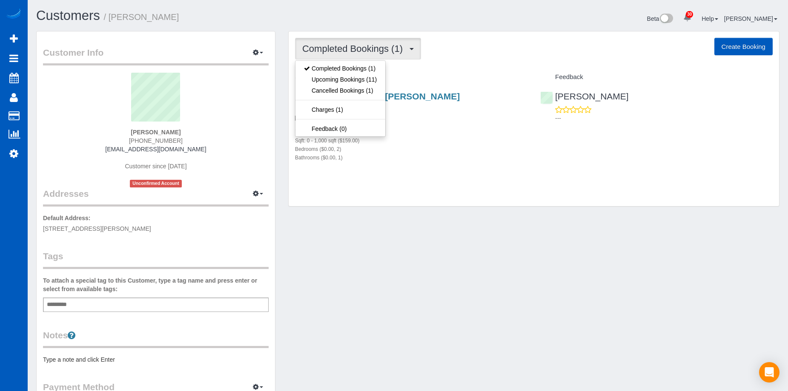
click at [386, 47] on span "Completed Bookings (1)" at bounding box center [354, 48] width 105 height 11
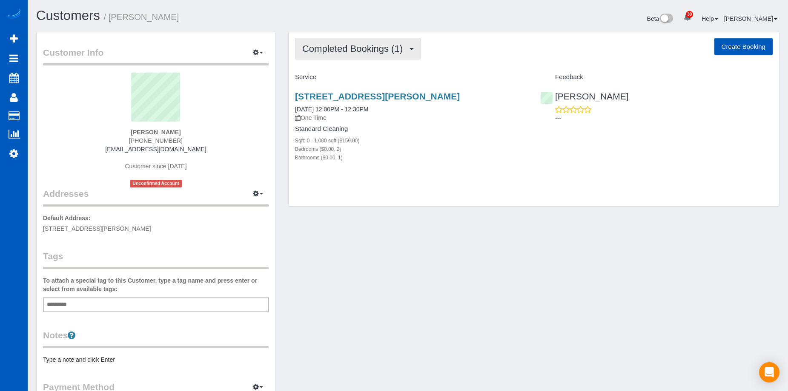
click at [384, 48] on span "Completed Bookings (1)" at bounding box center [354, 48] width 105 height 11
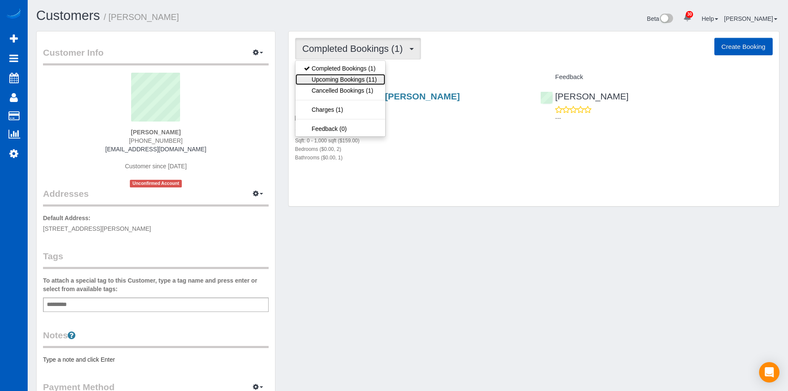
click at [348, 78] on link "Upcoming Bookings (11)" at bounding box center [340, 79] width 90 height 11
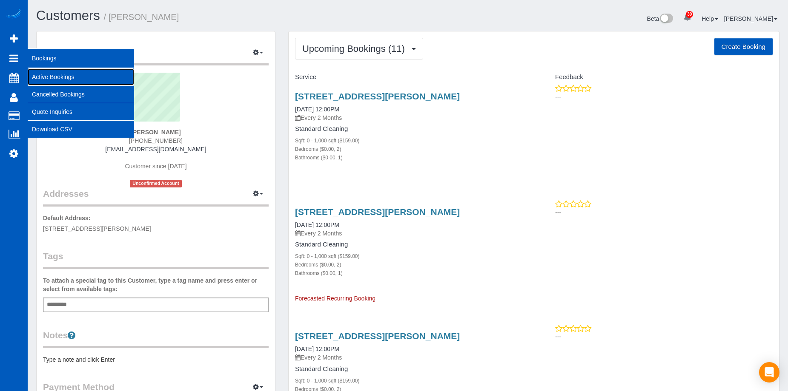
click at [36, 73] on link "Active Bookings" at bounding box center [81, 76] width 106 height 17
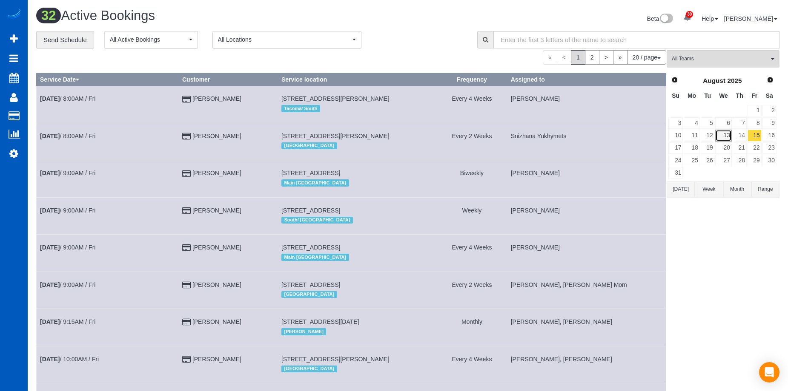
click at [726, 133] on link "13" at bounding box center [723, 135] width 16 height 11
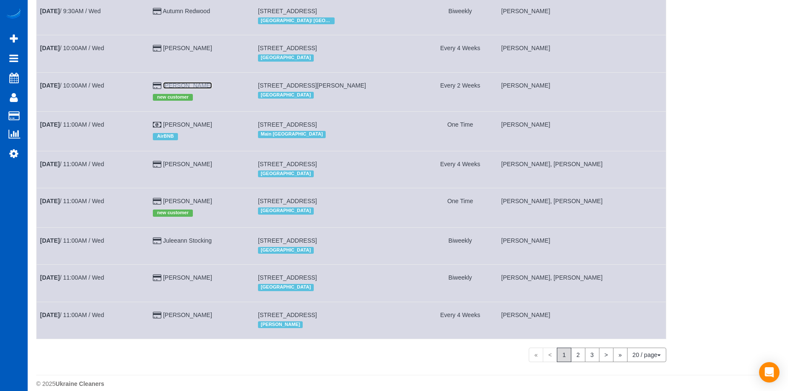
scroll to position [522, 0]
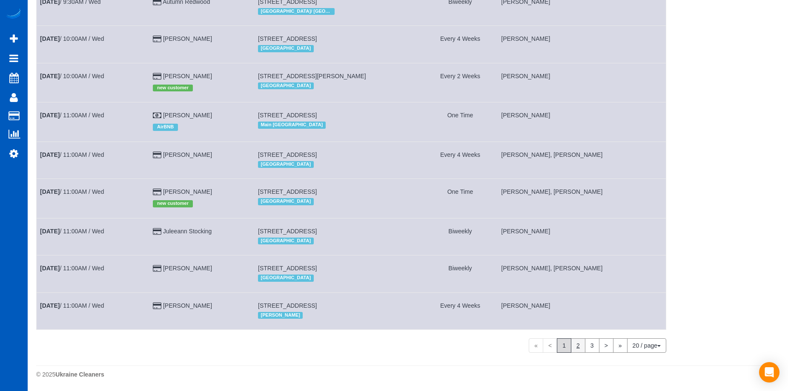
click at [574, 345] on link "2" at bounding box center [578, 346] width 14 height 14
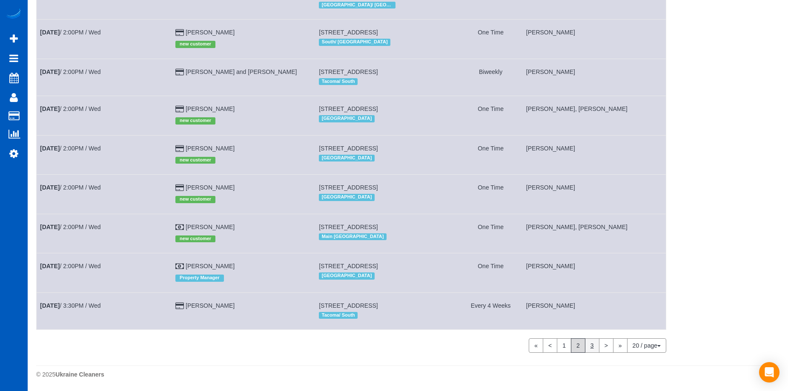
click at [588, 346] on link "3" at bounding box center [592, 346] width 14 height 14
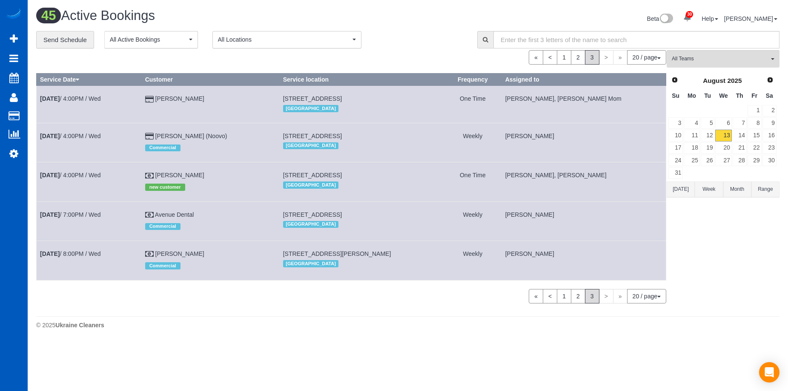
scroll to position [0, 0]
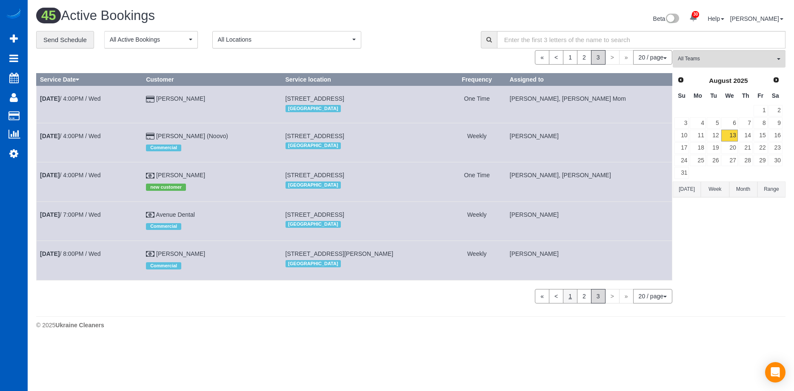
click at [567, 295] on link "1" at bounding box center [570, 296] width 14 height 14
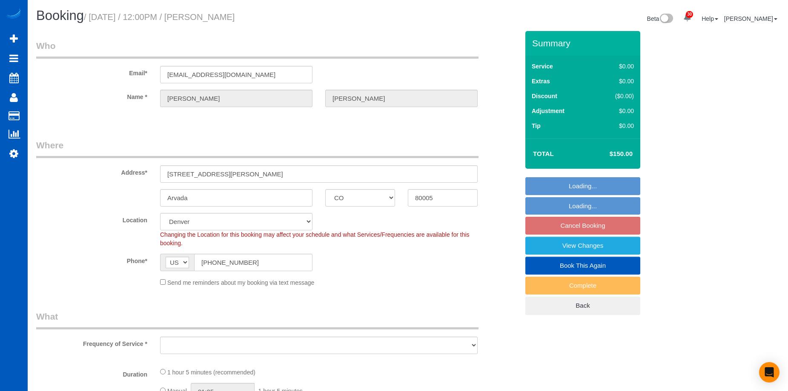
select select "CO"
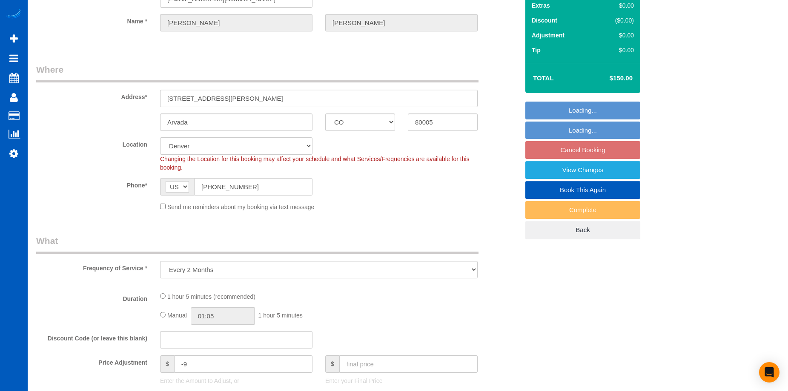
select select "object:1078"
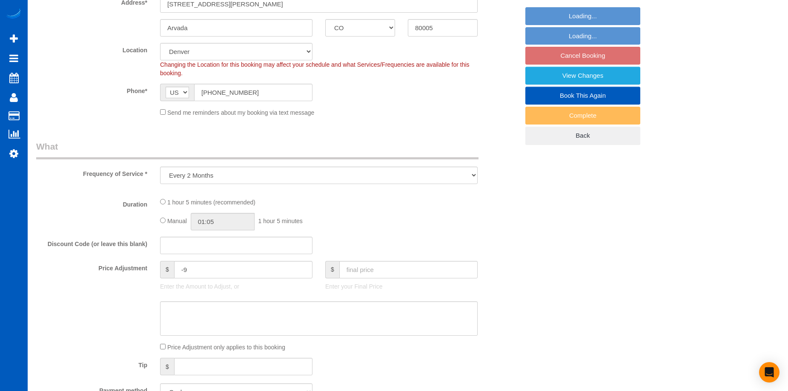
select select "199"
select select "2"
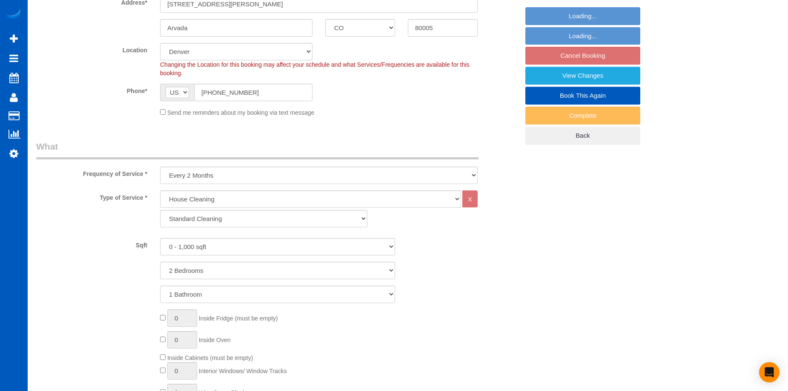
select select "2"
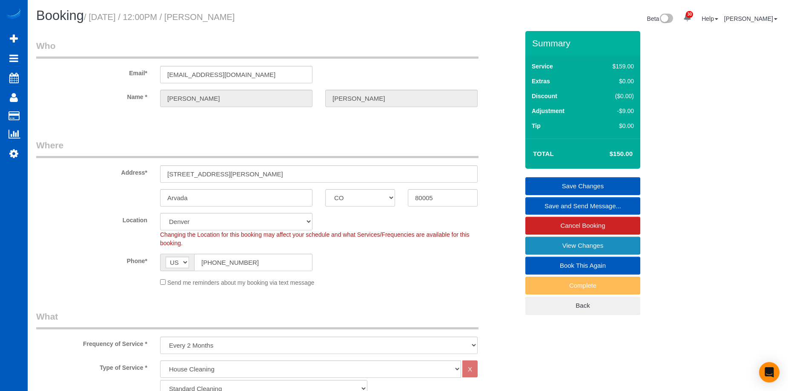
click at [543, 245] on link "View Changes" at bounding box center [582, 246] width 115 height 18
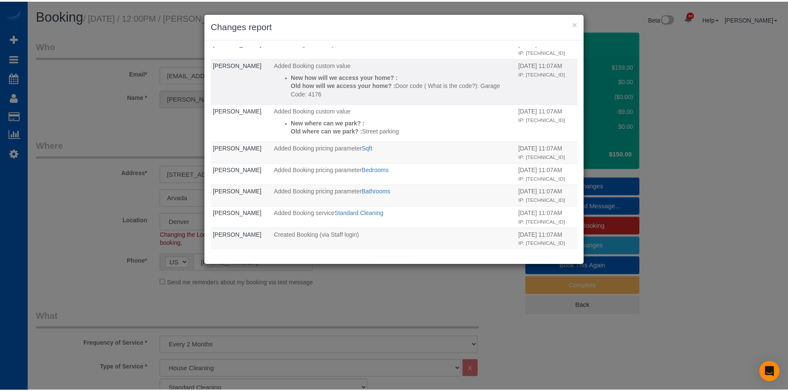
scroll to position [34, 0]
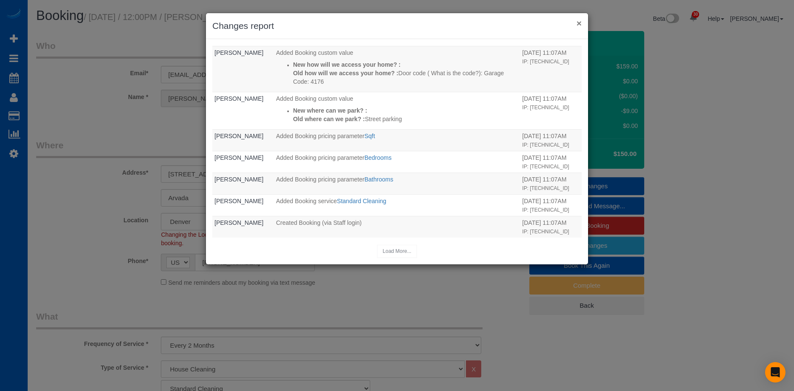
click at [580, 25] on button "×" at bounding box center [578, 23] width 5 height 9
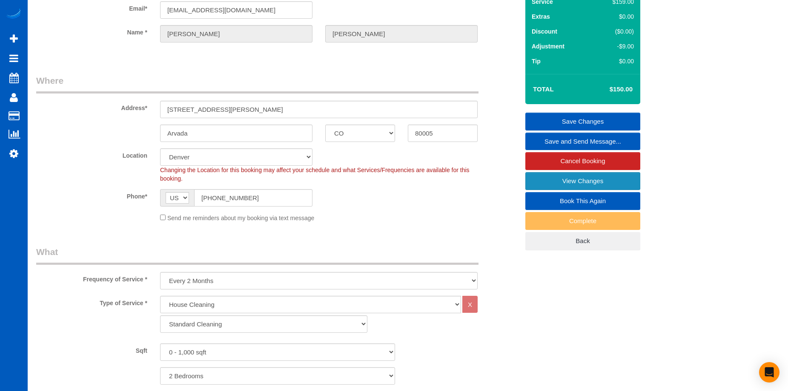
scroll to position [0, 0]
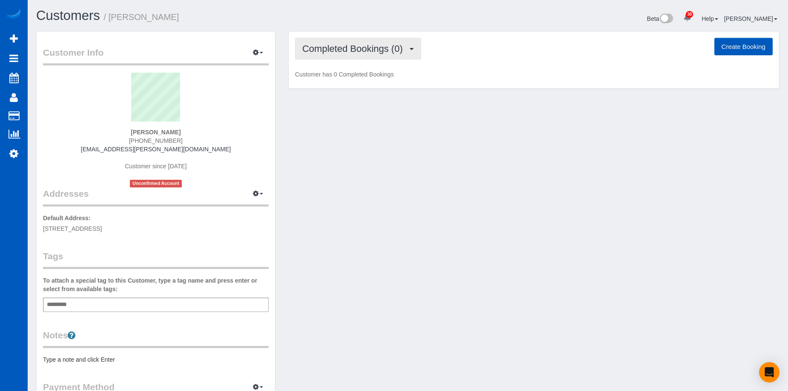
click at [332, 51] on span "Completed Bookings (0)" at bounding box center [354, 48] width 105 height 11
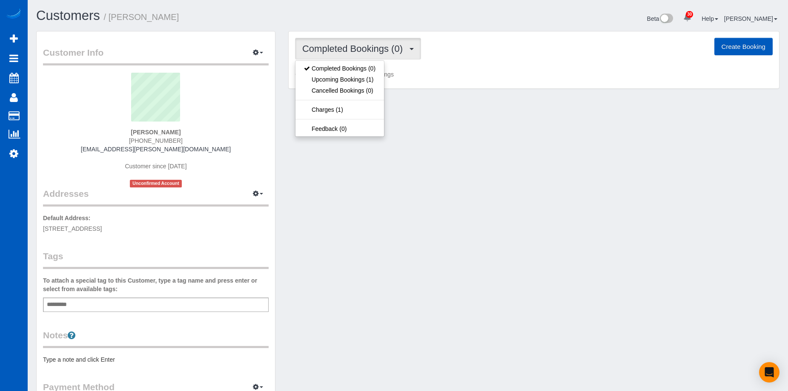
click at [332, 51] on span "Completed Bookings (0)" at bounding box center [354, 48] width 105 height 11
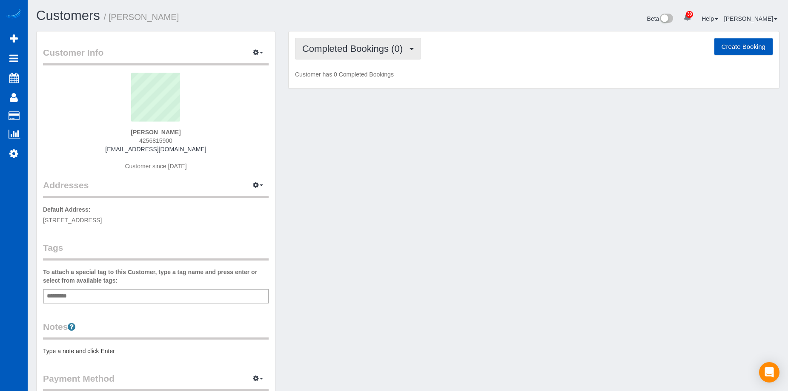
click at [359, 51] on span "Completed Bookings (0)" at bounding box center [354, 48] width 105 height 11
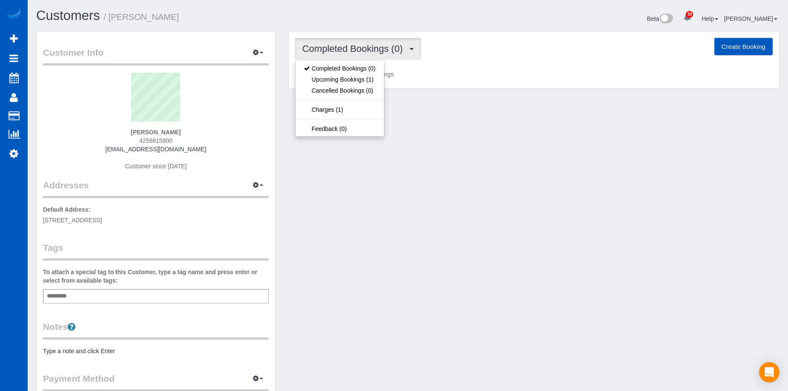
click at [359, 51] on span "Completed Bookings (0)" at bounding box center [354, 48] width 105 height 11
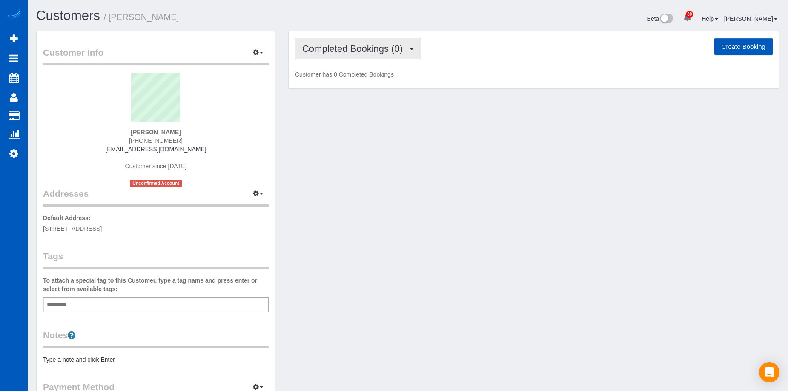
click at [336, 44] on span "Completed Bookings (0)" at bounding box center [354, 48] width 105 height 11
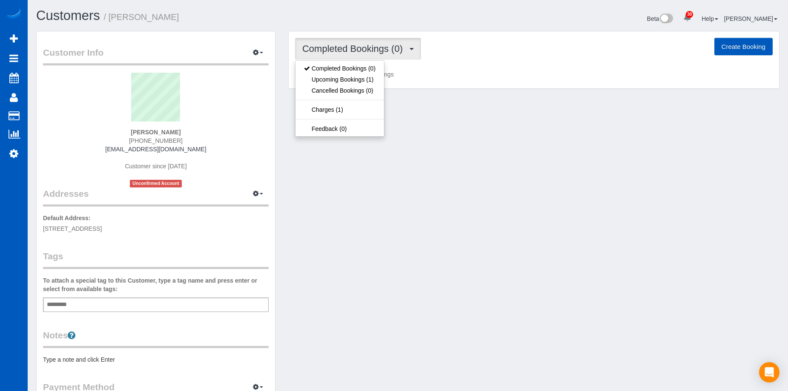
click at [336, 44] on span "Completed Bookings (0)" at bounding box center [354, 48] width 105 height 11
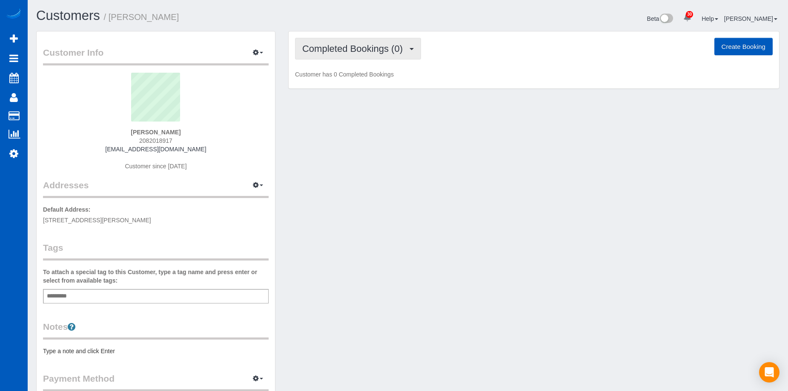
click at [342, 43] on button "Completed Bookings (0)" at bounding box center [358, 49] width 126 height 22
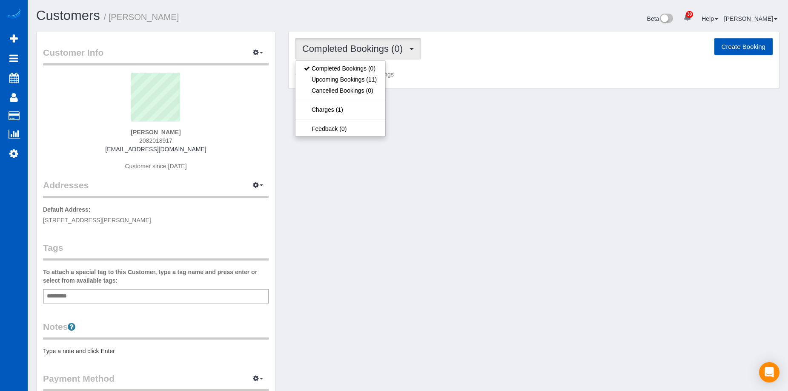
click at [342, 43] on button "Completed Bookings (0)" at bounding box center [358, 49] width 126 height 22
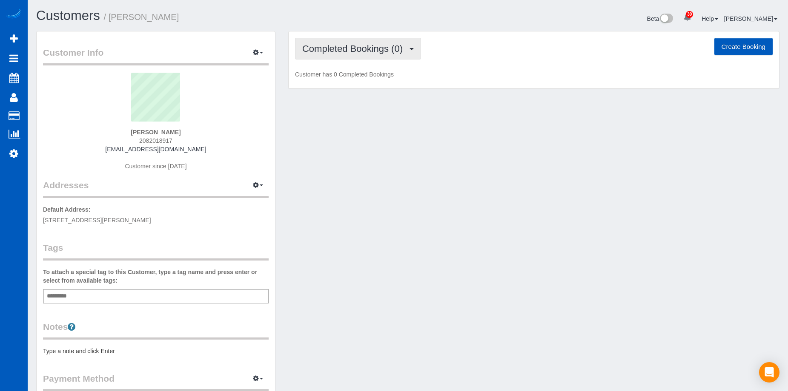
click at [345, 47] on span "Completed Bookings (0)" at bounding box center [354, 48] width 105 height 11
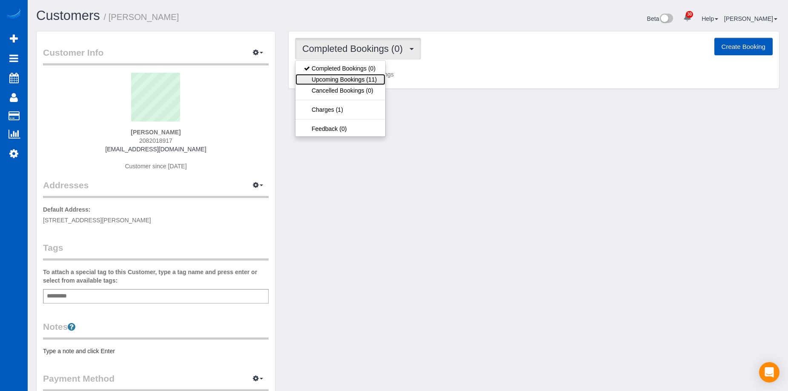
click at [357, 81] on link "Upcoming Bookings (11)" at bounding box center [340, 79] width 90 height 11
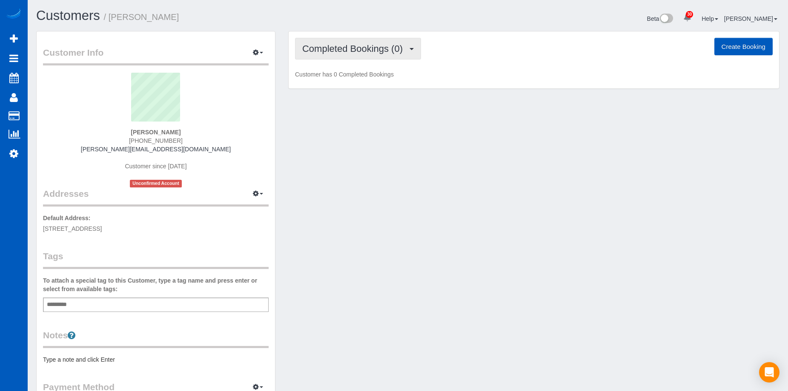
click at [341, 51] on span "Completed Bookings (0)" at bounding box center [354, 48] width 105 height 11
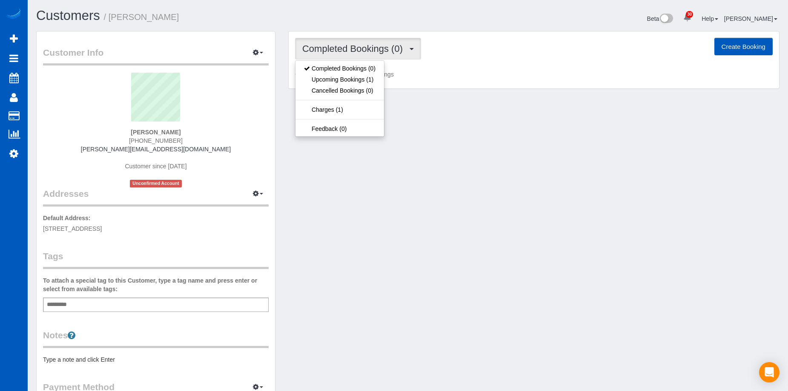
drag, startPoint x: 341, startPoint y: 51, endPoint x: 333, endPoint y: 45, distance: 10.6
click at [341, 51] on span "Completed Bookings (0)" at bounding box center [354, 48] width 105 height 11
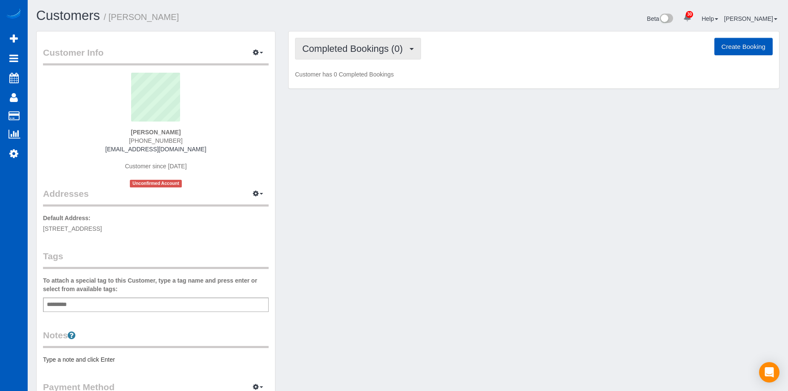
click at [349, 51] on span "Completed Bookings (0)" at bounding box center [354, 48] width 105 height 11
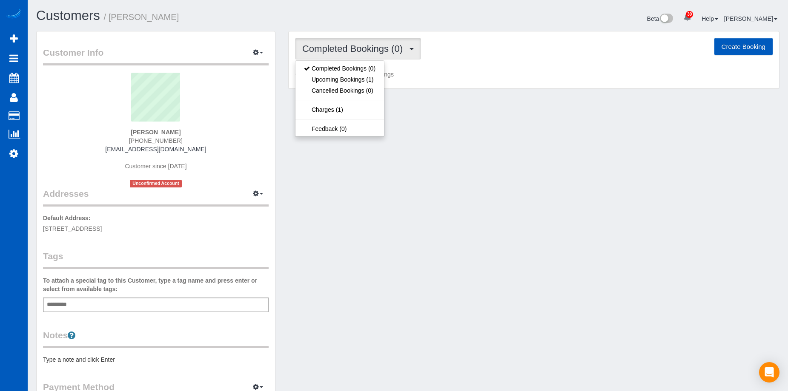
click at [351, 49] on span "Completed Bookings (0)" at bounding box center [354, 48] width 105 height 11
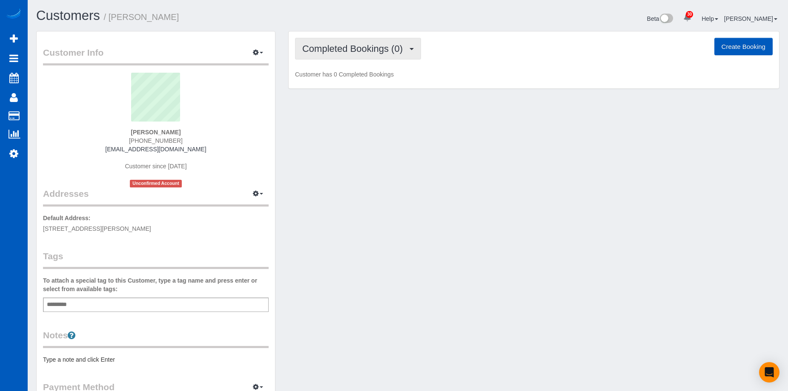
click at [351, 44] on span "Completed Bookings (0)" at bounding box center [354, 48] width 105 height 11
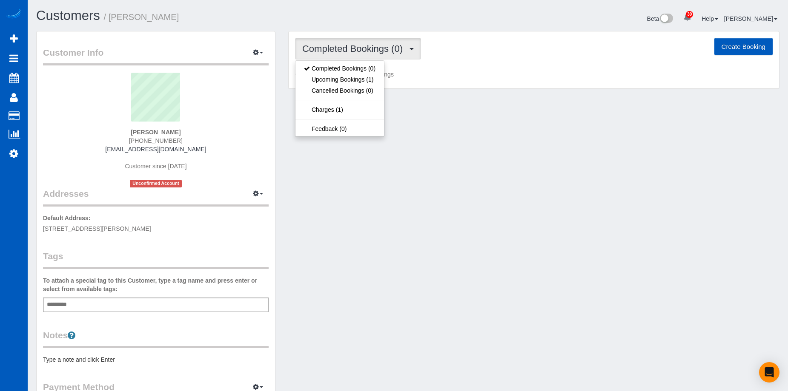
click at [351, 45] on span "Completed Bookings (0)" at bounding box center [354, 48] width 105 height 11
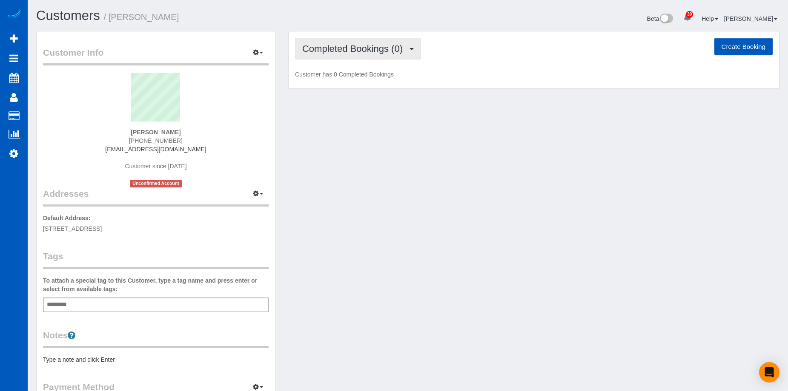
click at [357, 56] on button "Completed Bookings (0)" at bounding box center [358, 49] width 126 height 22
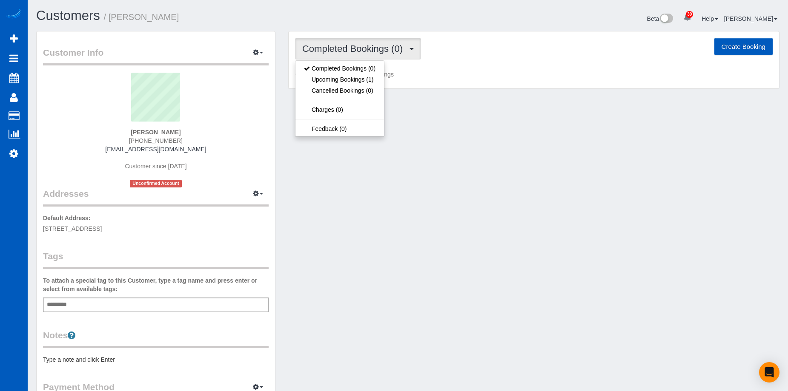
click at [358, 49] on span "Completed Bookings (0)" at bounding box center [354, 48] width 105 height 11
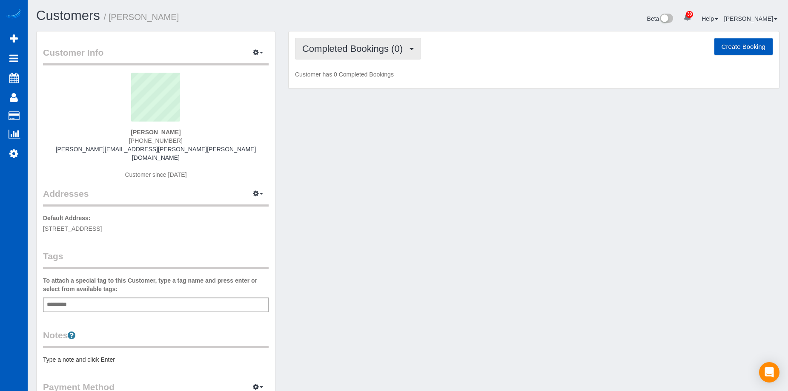
click at [356, 45] on span "Completed Bookings (0)" at bounding box center [354, 48] width 105 height 11
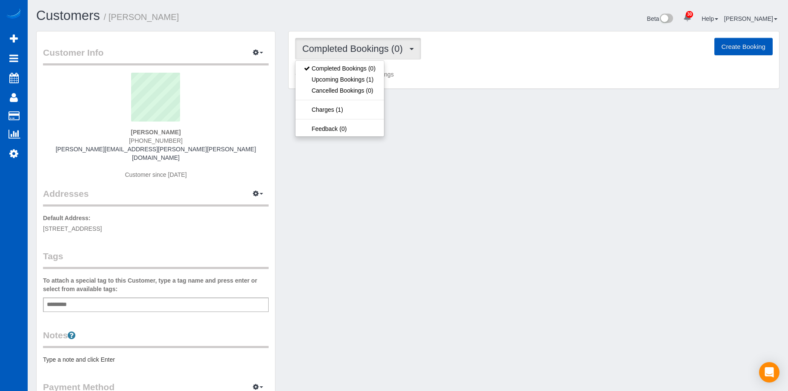
click at [356, 46] on span "Completed Bookings (0)" at bounding box center [354, 48] width 105 height 11
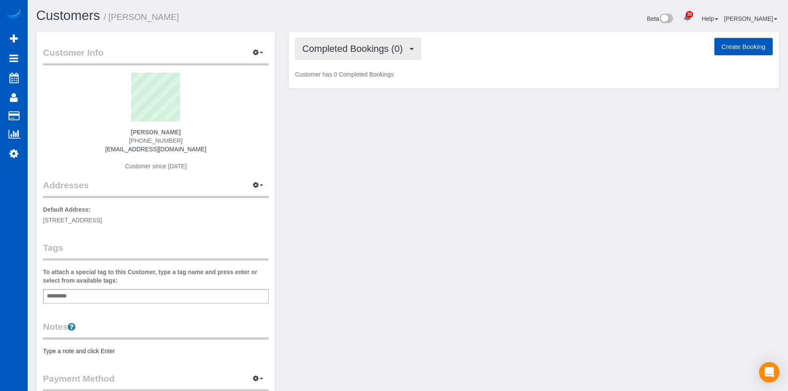
click at [374, 50] on span "Completed Bookings (0)" at bounding box center [354, 48] width 105 height 11
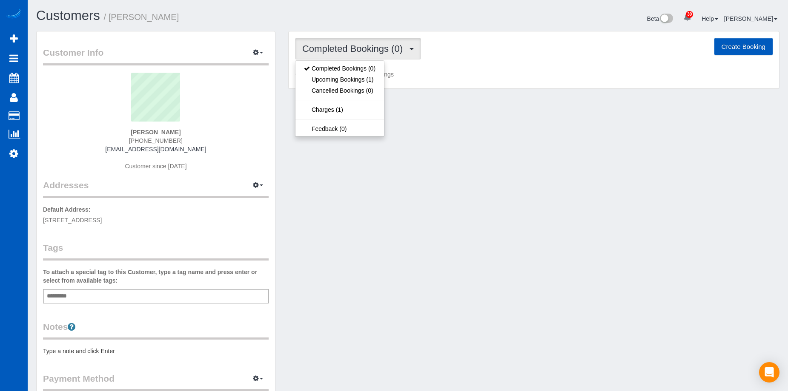
click at [374, 50] on span "Completed Bookings (0)" at bounding box center [354, 48] width 105 height 11
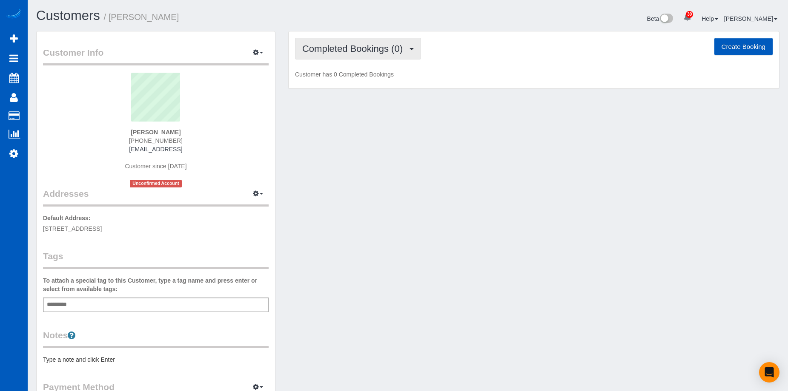
click at [366, 46] on span "Completed Bookings (0)" at bounding box center [354, 48] width 105 height 11
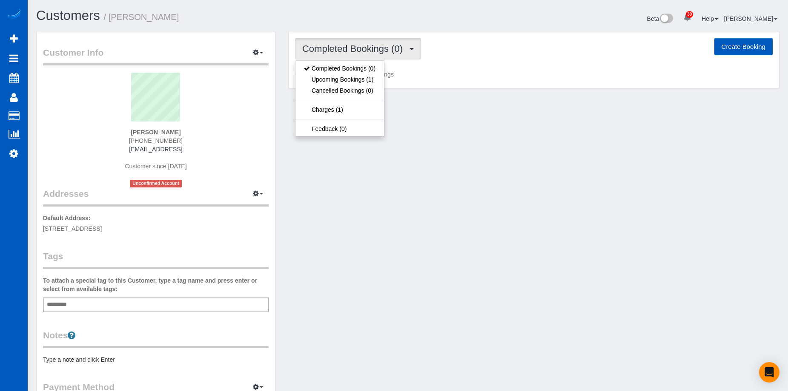
click at [366, 46] on span "Completed Bookings (0)" at bounding box center [354, 48] width 105 height 11
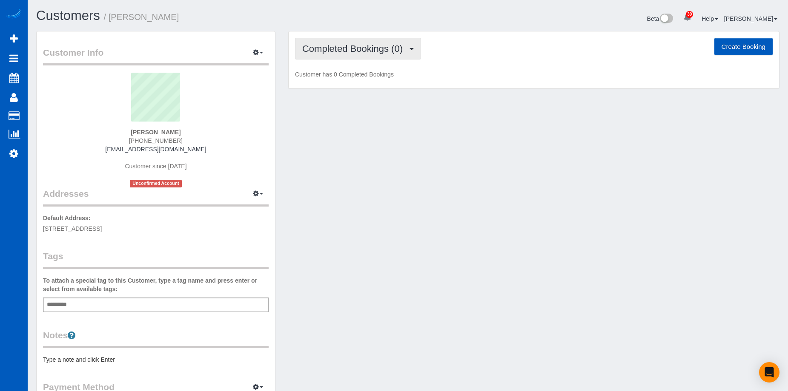
click at [374, 47] on span "Completed Bookings (0)" at bounding box center [354, 48] width 105 height 11
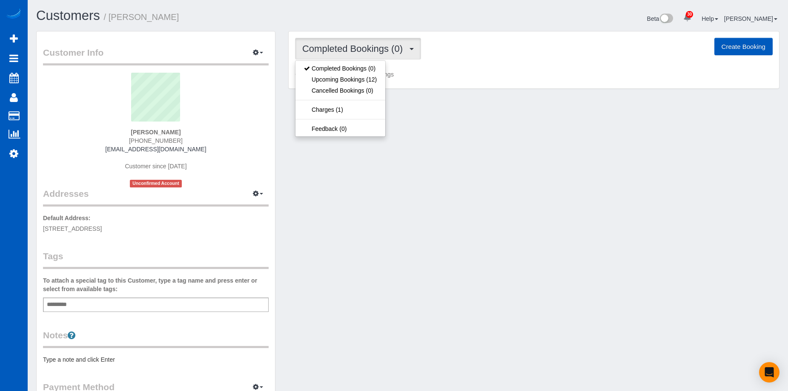
click at [374, 47] on span "Completed Bookings (0)" at bounding box center [354, 48] width 105 height 11
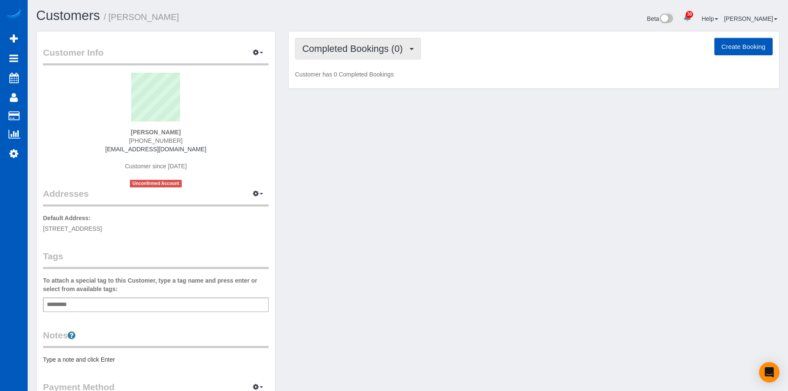
click at [359, 51] on span "Completed Bookings (0)" at bounding box center [354, 48] width 105 height 11
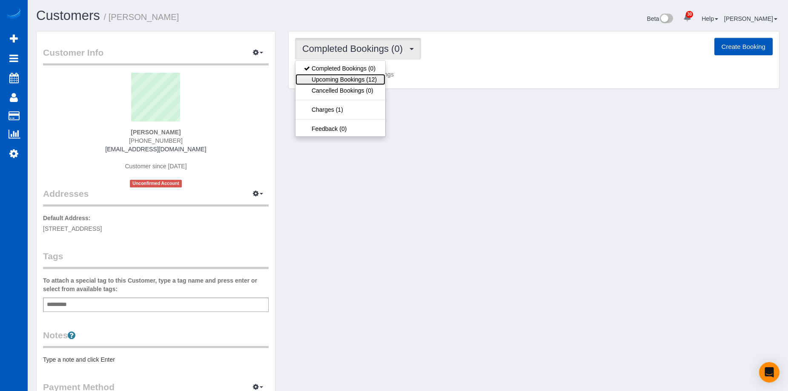
click at [353, 78] on link "Upcoming Bookings (12)" at bounding box center [340, 79] width 90 height 11
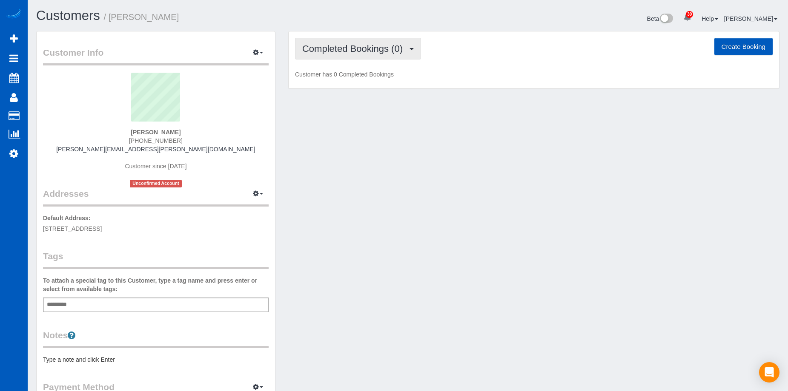
click at [356, 46] on span "Completed Bookings (0)" at bounding box center [354, 48] width 105 height 11
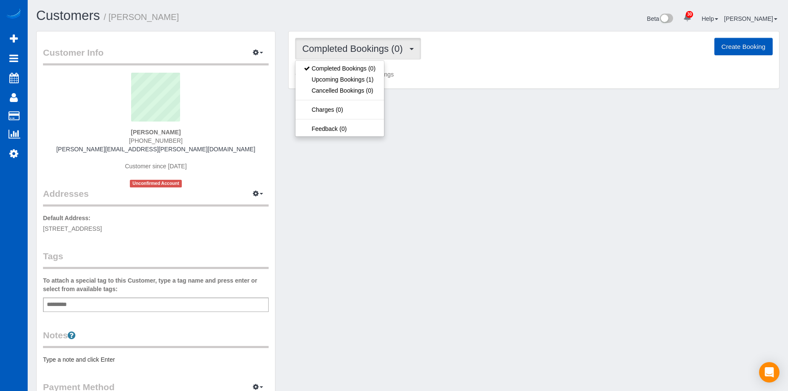
drag, startPoint x: 357, startPoint y: 46, endPoint x: 355, endPoint y: 35, distance: 10.4
click at [357, 45] on span "Completed Bookings (0)" at bounding box center [354, 48] width 105 height 11
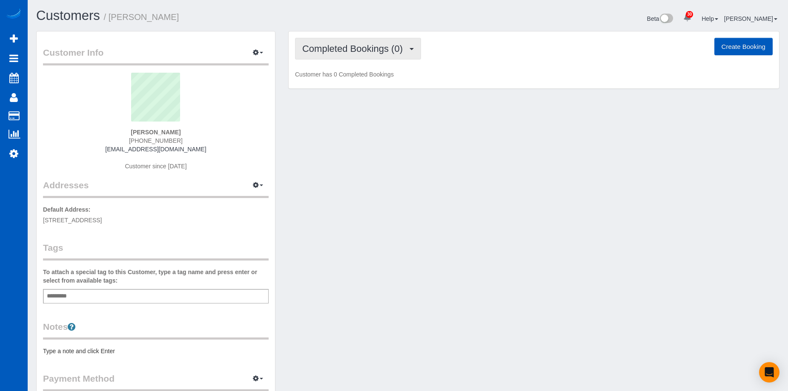
click at [368, 48] on span "Completed Bookings (0)" at bounding box center [354, 48] width 105 height 11
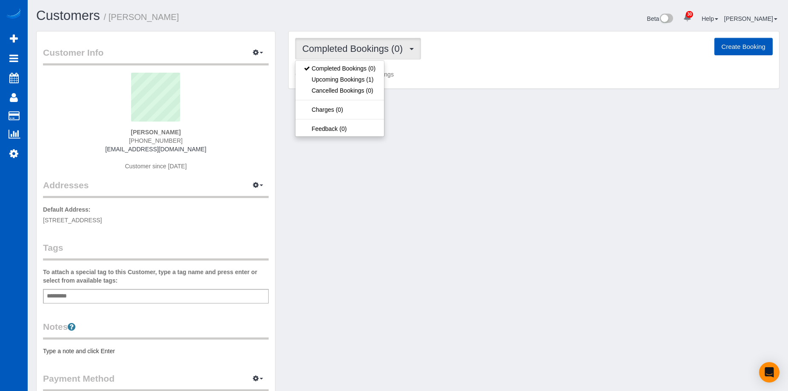
click at [368, 49] on span "Completed Bookings (0)" at bounding box center [354, 48] width 105 height 11
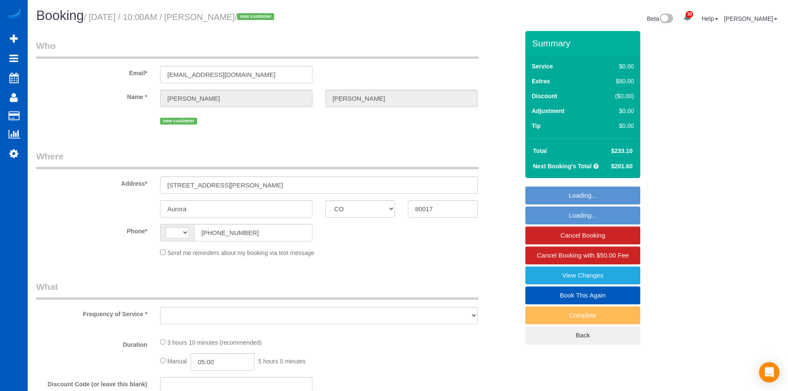
select select "CO"
select select "199"
select select "1001"
select select "2"
select select "3"
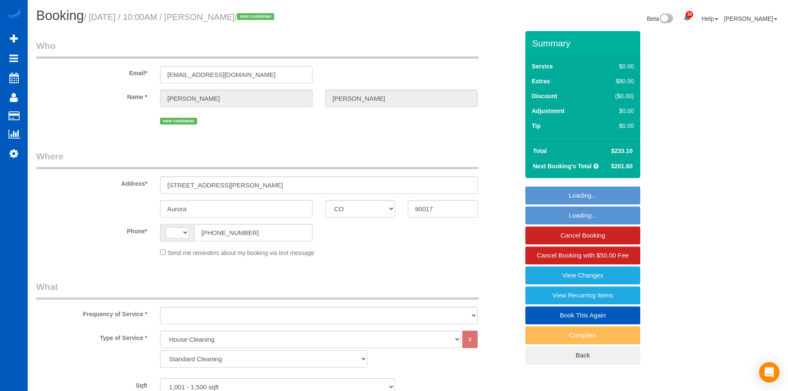
select select "string:[GEOGRAPHIC_DATA]"
select select "spot1"
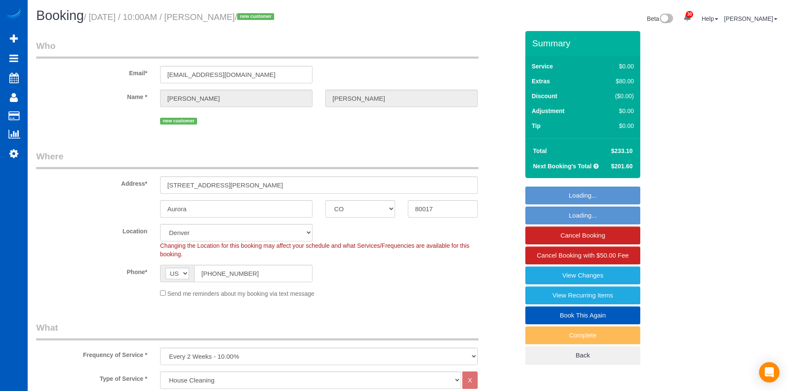
select select "object:1107"
select select "1001"
select select "2"
select select "3"
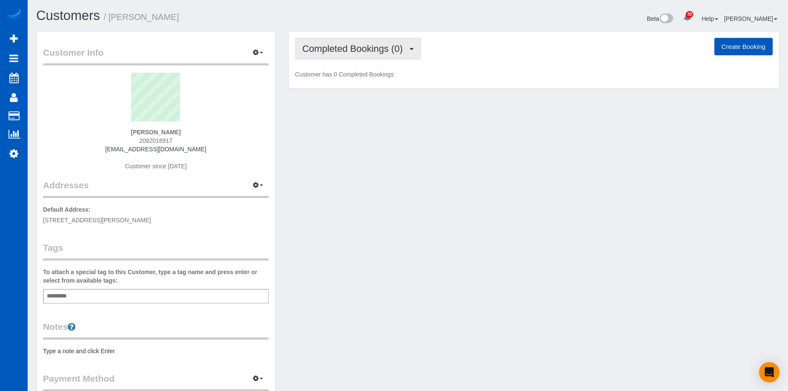
click at [373, 47] on span "Completed Bookings (0)" at bounding box center [354, 48] width 105 height 11
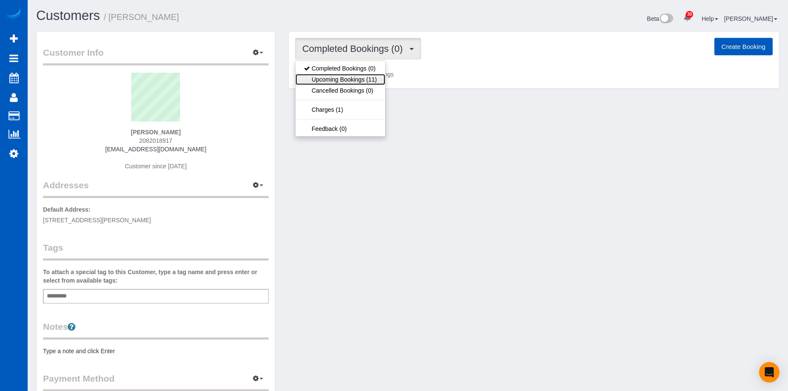
click at [349, 74] on link "Upcoming Bookings (11)" at bounding box center [340, 79] width 90 height 11
